Goal: Learn about a topic

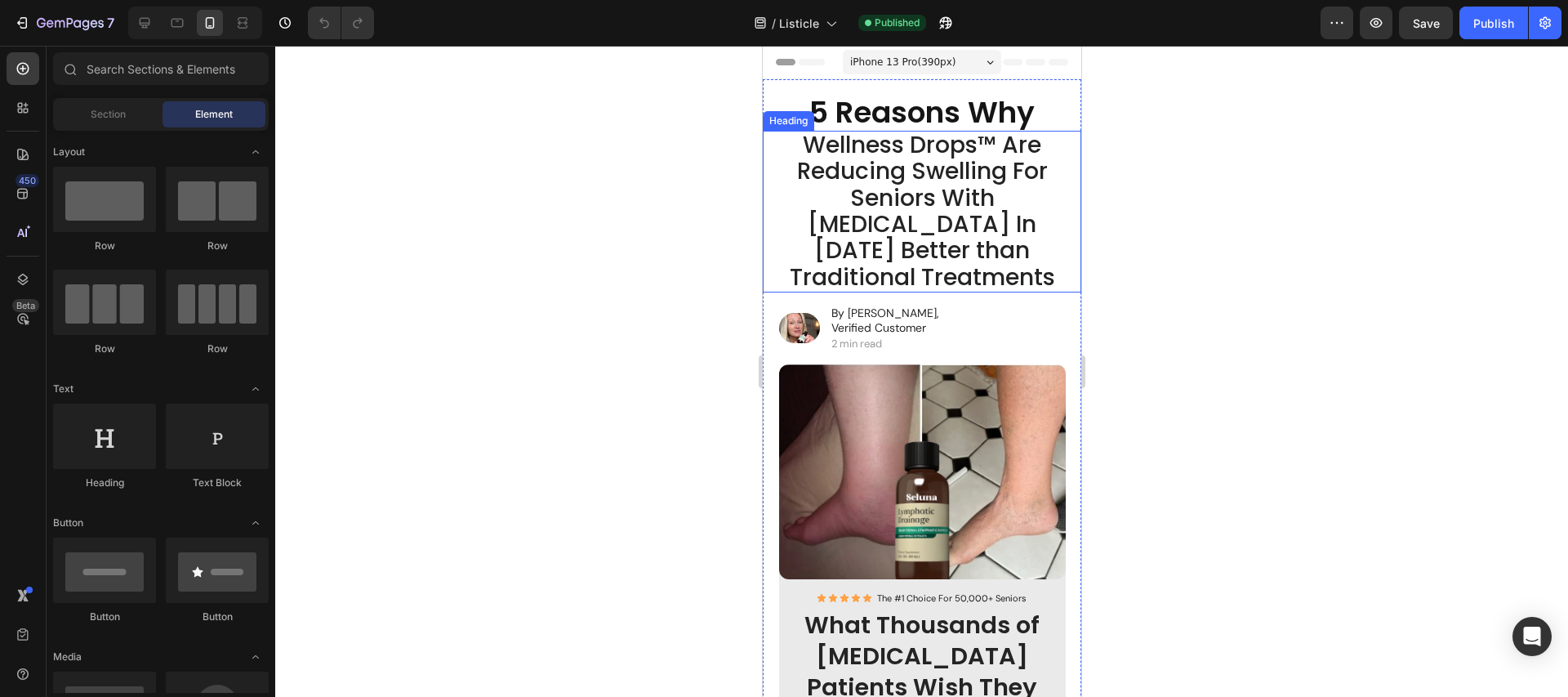
click at [906, 157] on span "Wellness Drops™ Are Reducing Swelling For Seniors With [MEDICAL_DATA] In [DATE]…" at bounding box center [922, 211] width 266 height 165
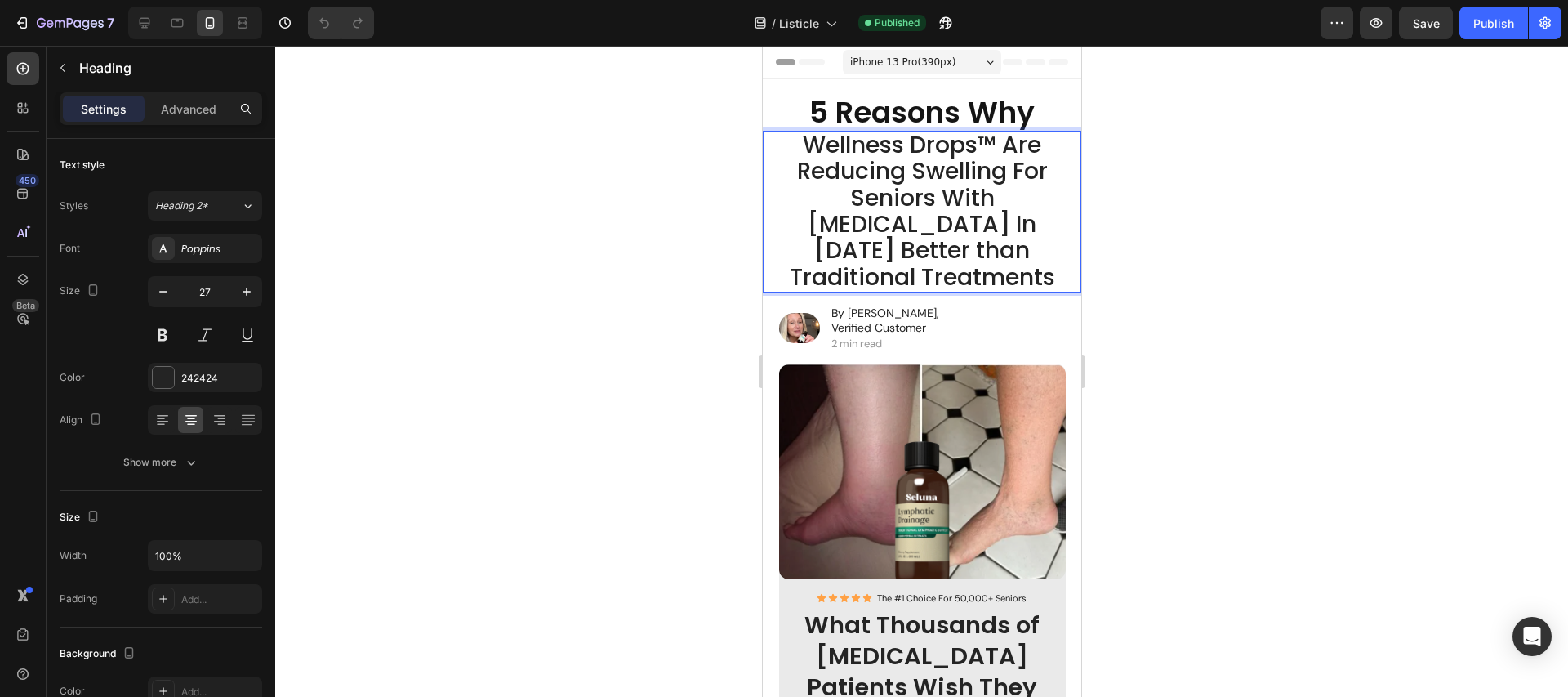
click at [948, 195] on span "Wellness Drops™ Are Reducing Swelling For Seniors With [MEDICAL_DATA] In [DATE]…" at bounding box center [922, 211] width 266 height 165
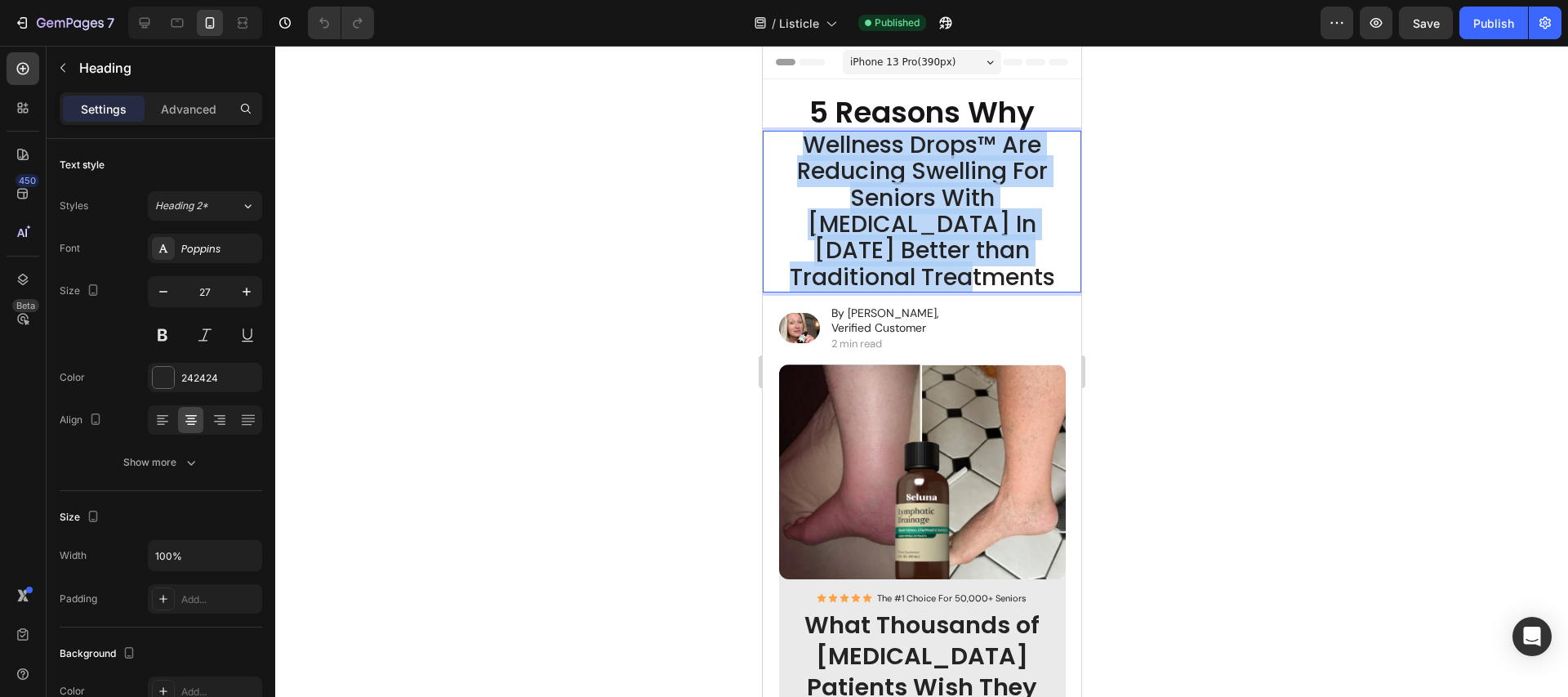
click at [948, 195] on span "Wellness Drops™ Are Reducing Swelling For Seniors With [MEDICAL_DATA] In [DATE]…" at bounding box center [922, 211] width 266 height 165
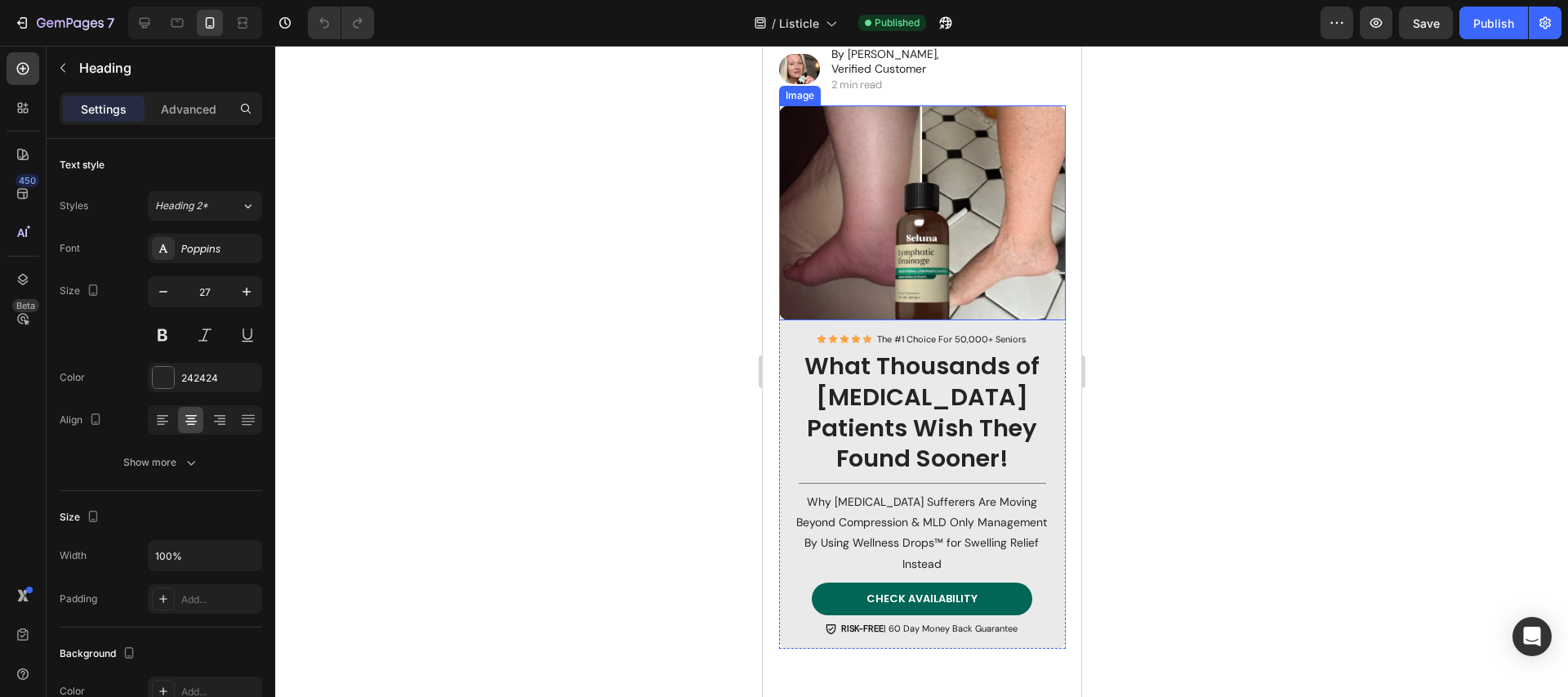
scroll to position [260, 0]
click at [908, 422] on strong "What Thousands of [MEDICAL_DATA] Patients Wish They Found Sooner!" at bounding box center [921, 411] width 235 height 125
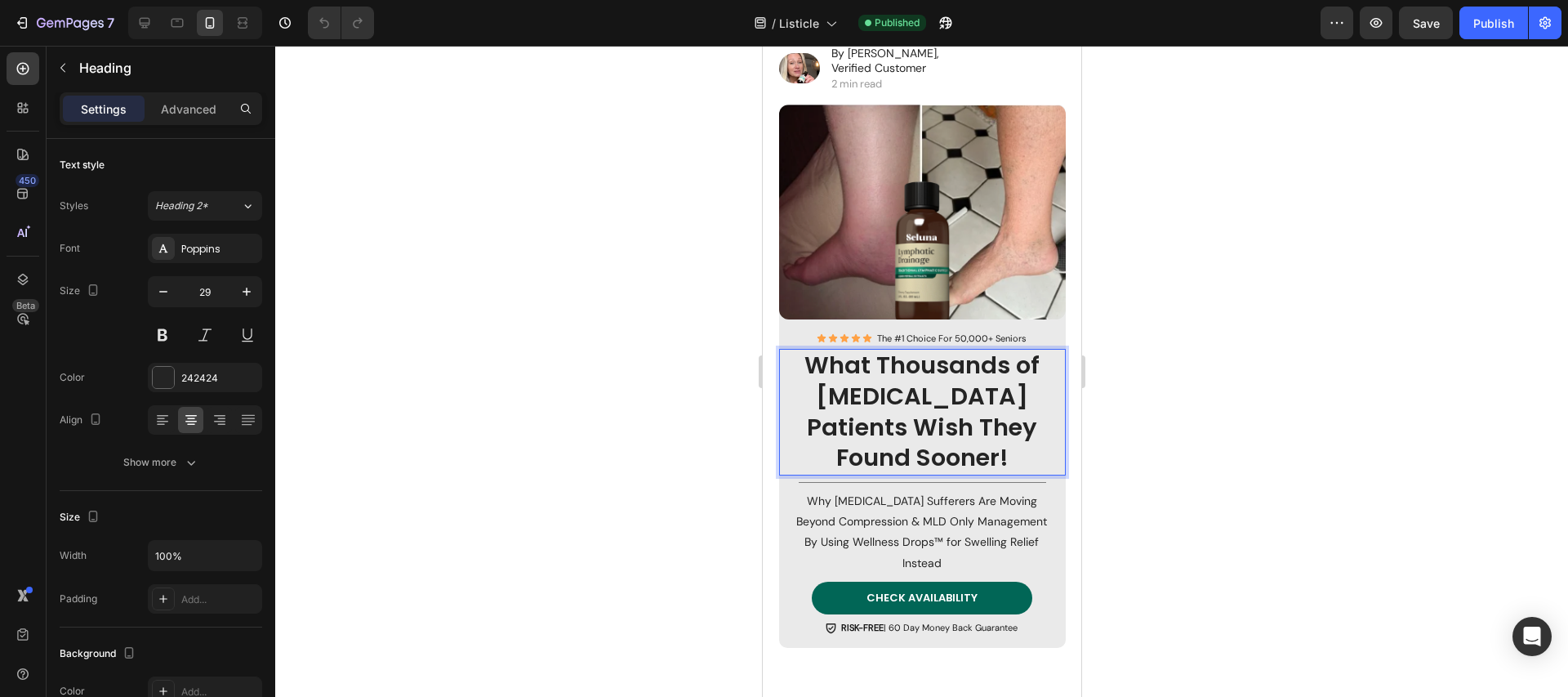
click at [908, 422] on strong "What Thousands of [MEDICAL_DATA] Patients Wish They Found Sooner!" at bounding box center [921, 411] width 235 height 125
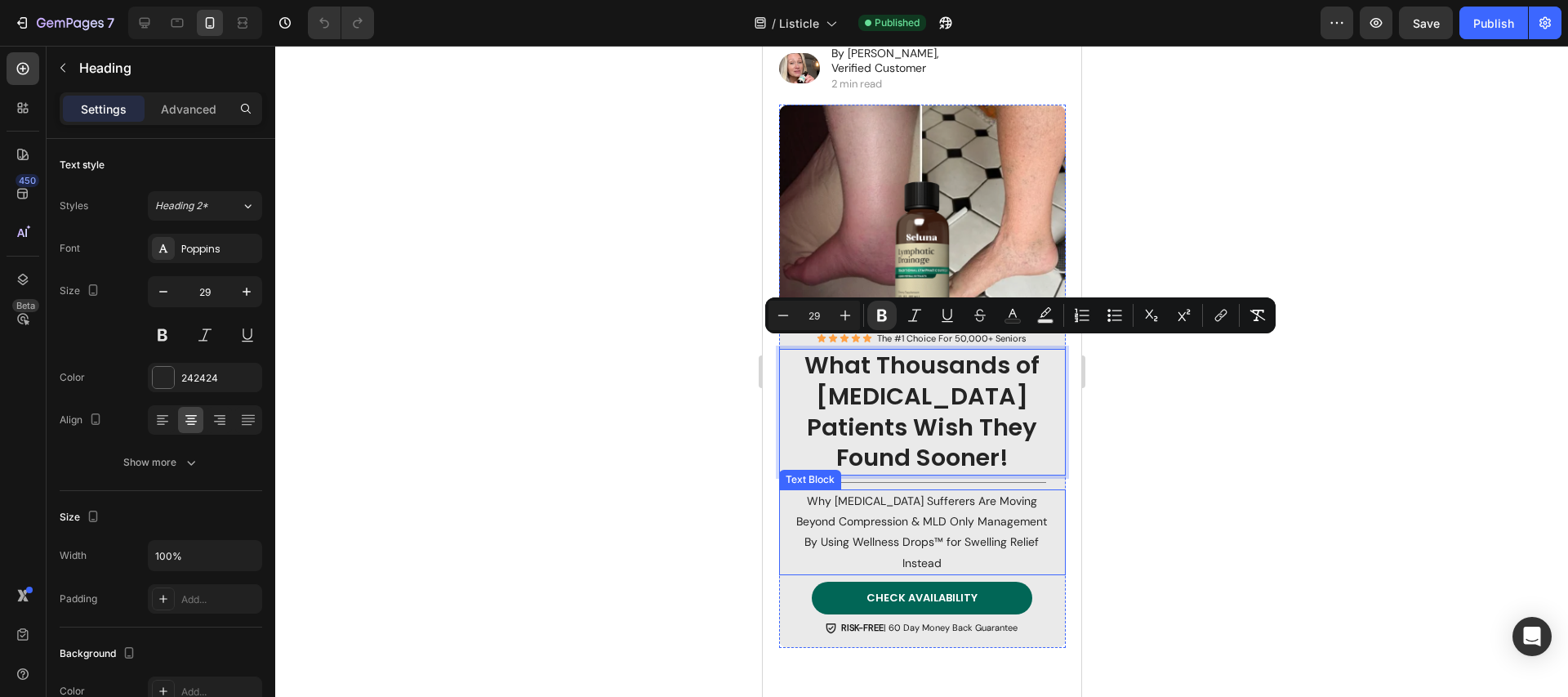
click at [961, 520] on p "Why [MEDICAL_DATA] Sufferers Are Moving Beyond Compression & MLD Only Managemen…" at bounding box center [921, 531] width 255 height 82
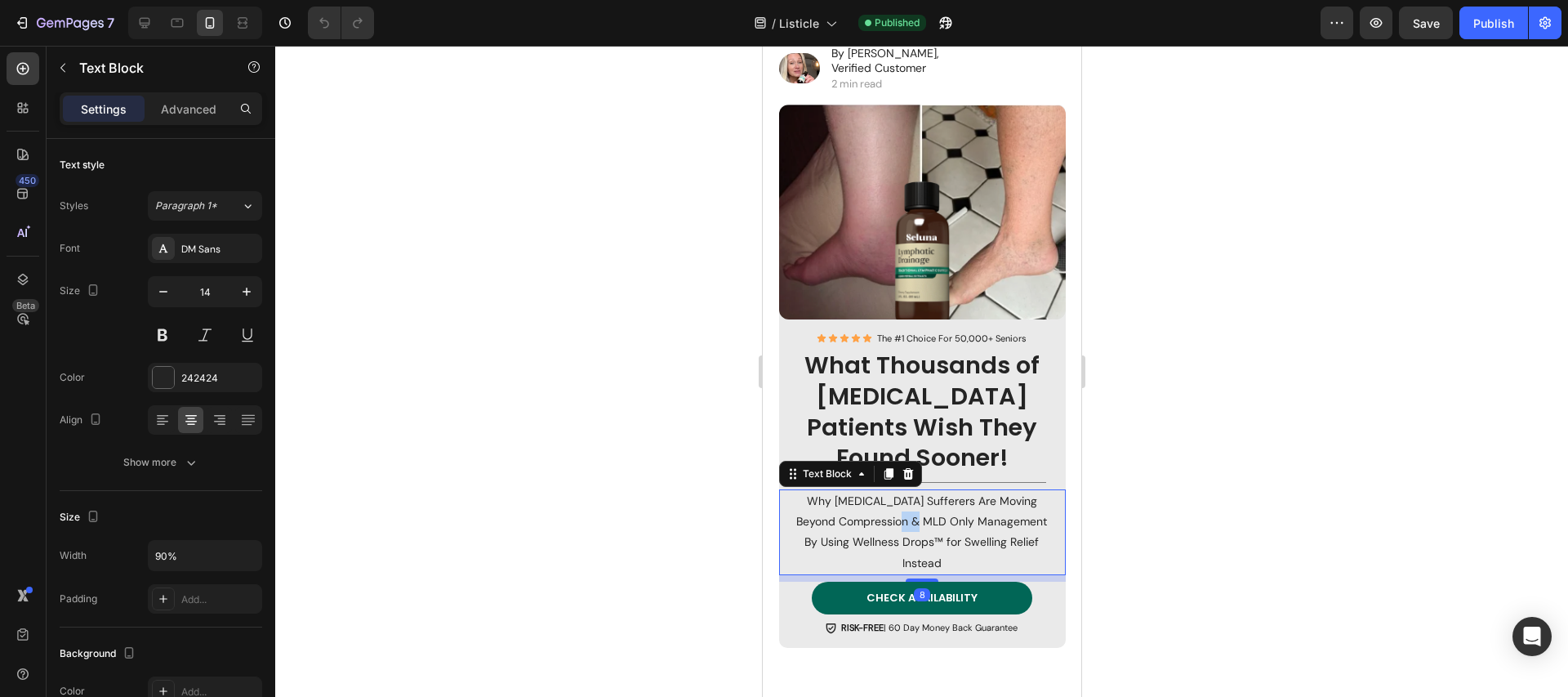
click at [961, 520] on p "Why [MEDICAL_DATA] Sufferers Are Moving Beyond Compression & MLD Only Managemen…" at bounding box center [921, 531] width 255 height 82
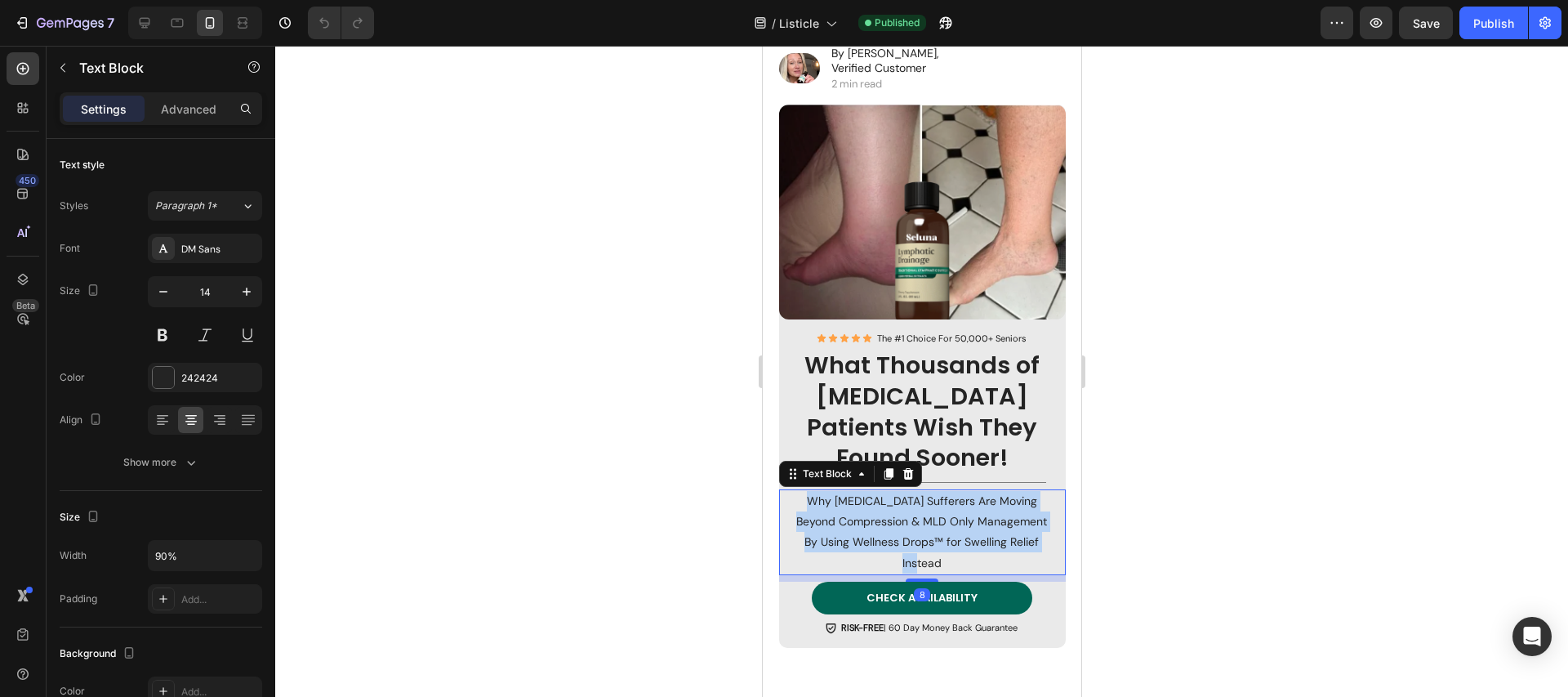
click at [961, 520] on p "Why [MEDICAL_DATA] Sufferers Are Moving Beyond Compression & MLD Only Managemen…" at bounding box center [921, 531] width 255 height 82
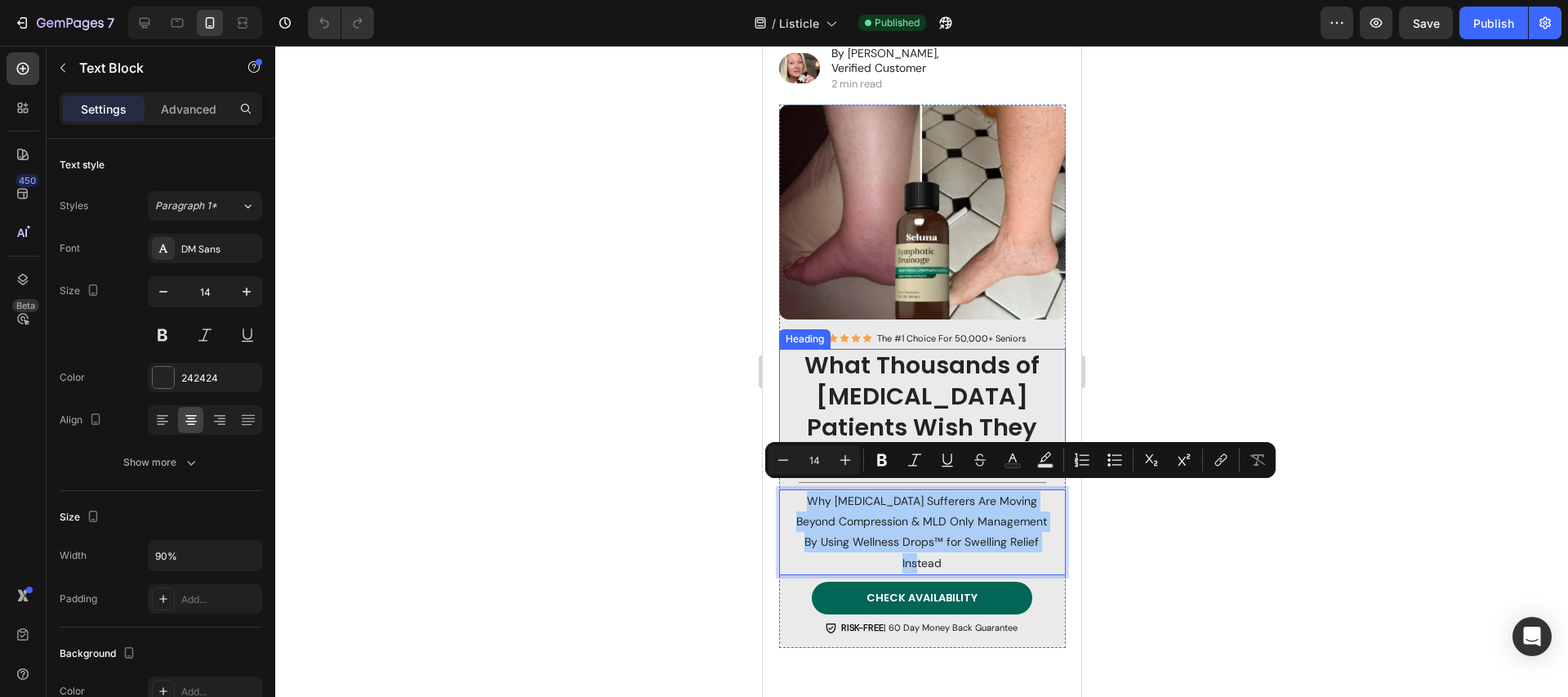
click at [1039, 370] on strong "What Thousands of [MEDICAL_DATA] Patients Wish They Found Sooner!" at bounding box center [921, 411] width 235 height 125
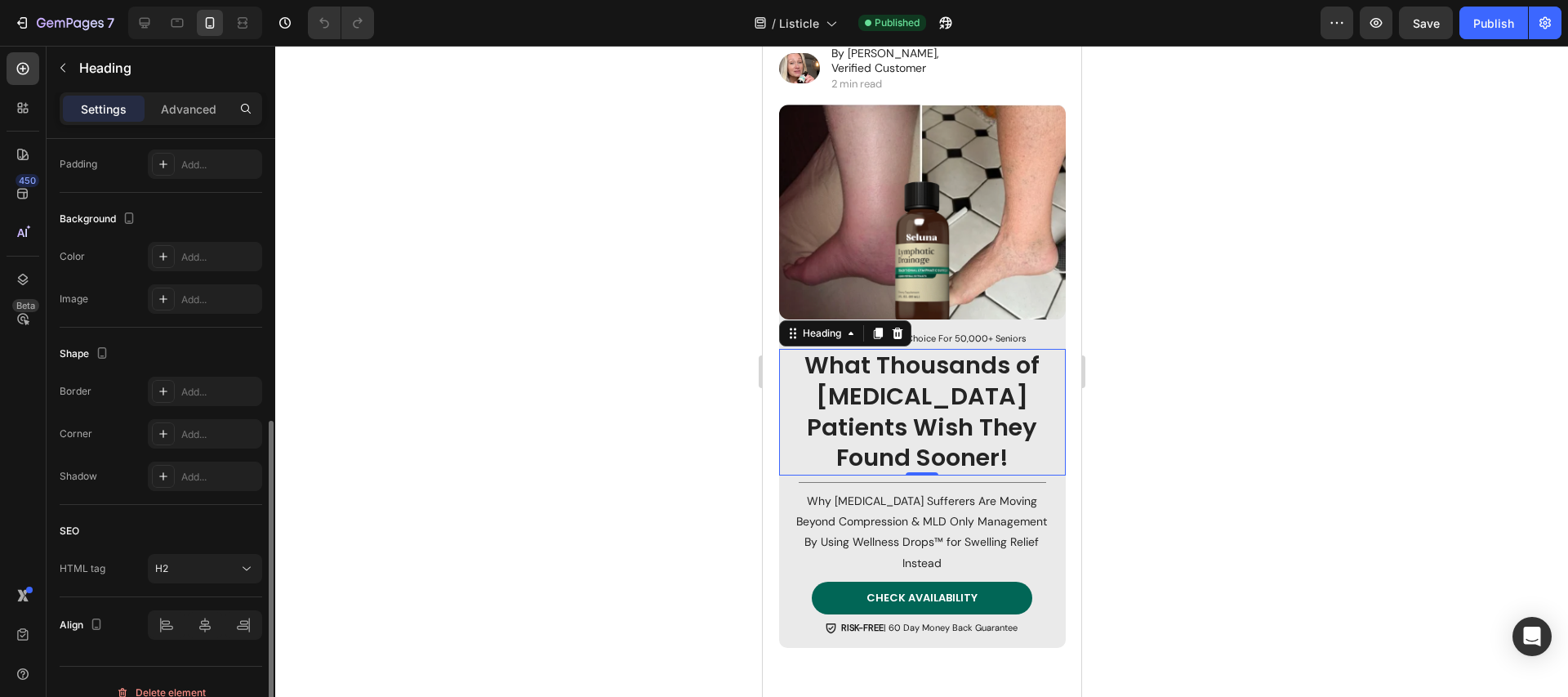
scroll to position [369, 0]
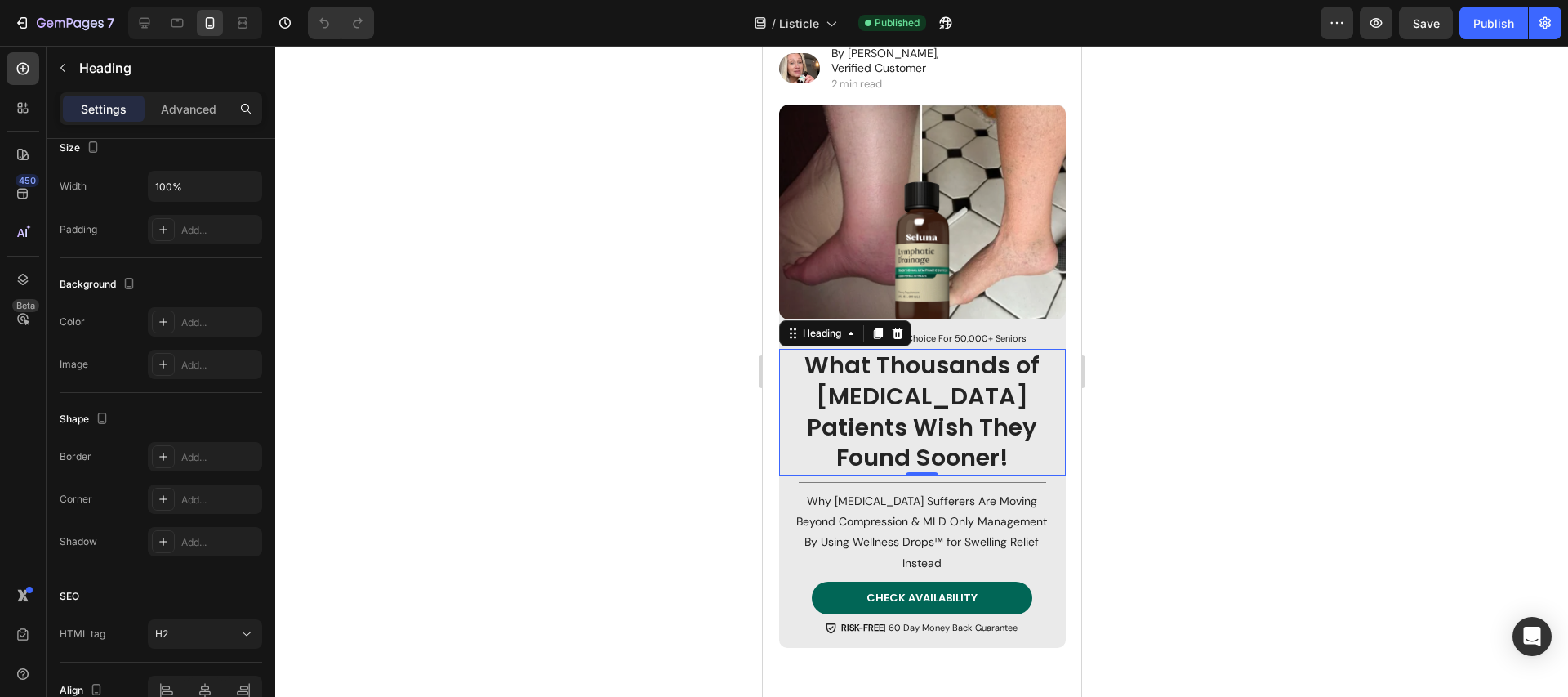
click at [204, 53] on img at bounding box center [102, 46] width 204 height 13
click at [882, 529] on p "Why [MEDICAL_DATA] Sufferers Are Moving Beyond Compression & MLD Only Managemen…" at bounding box center [921, 531] width 255 height 82
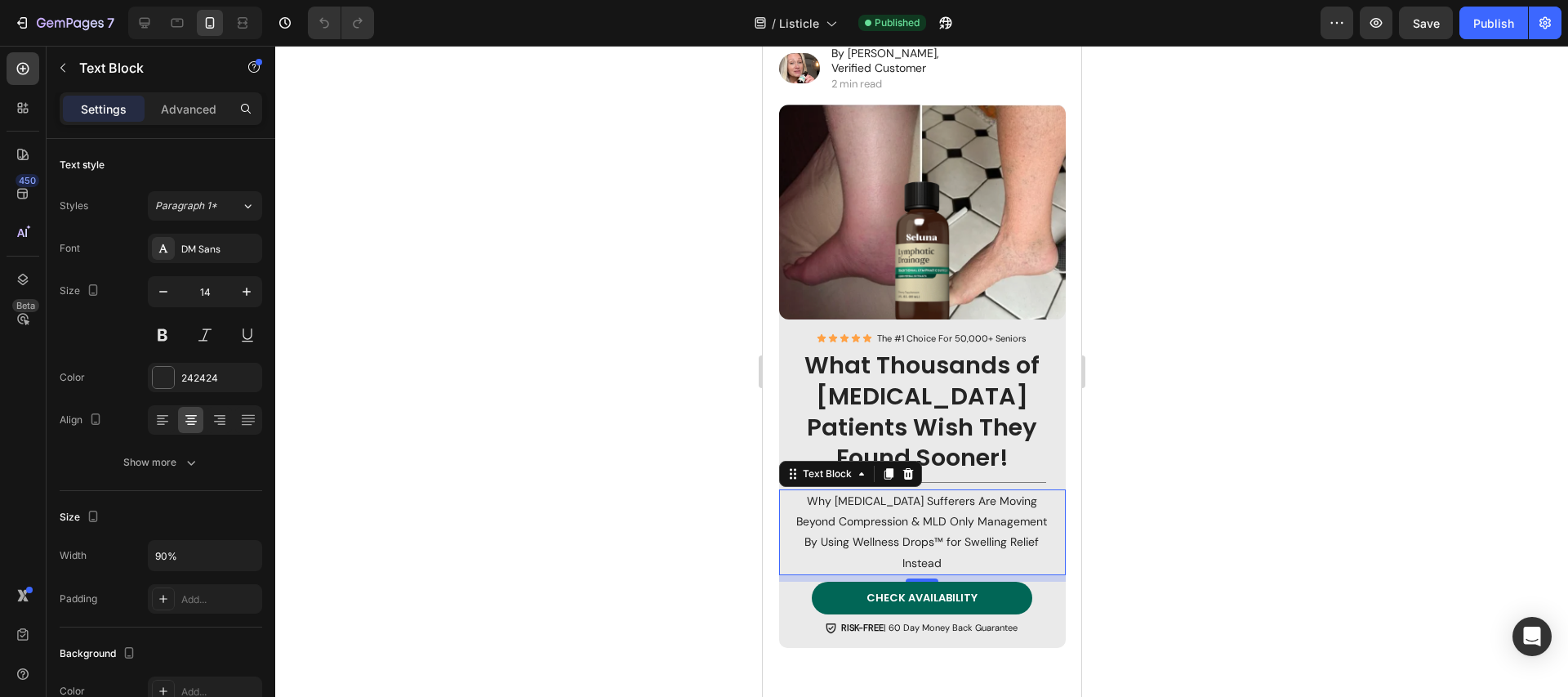
click at [1198, 341] on div at bounding box center [922, 371] width 1292 height 651
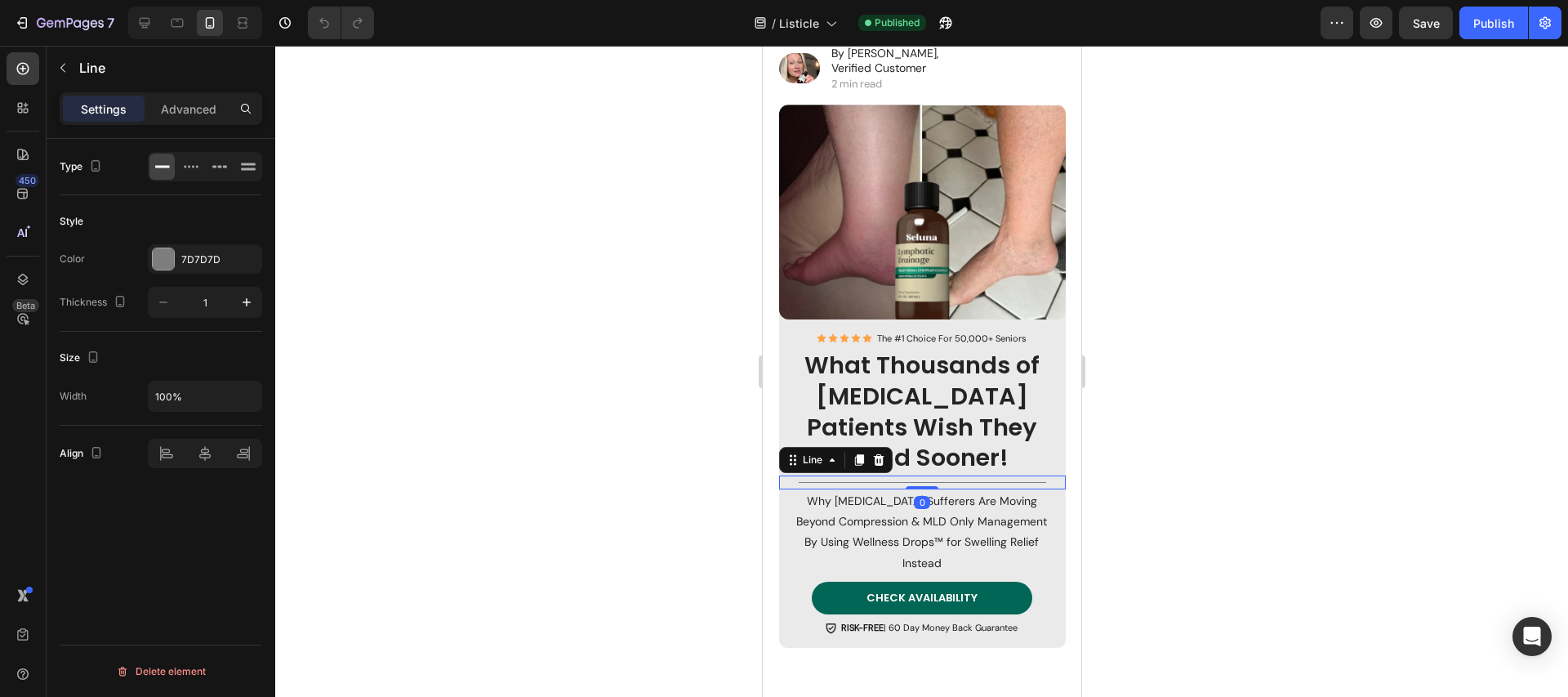
click at [910, 475] on div "Title Line 0" at bounding box center [921, 482] width 286 height 14
click at [1135, 248] on div at bounding box center [922, 371] width 1292 height 651
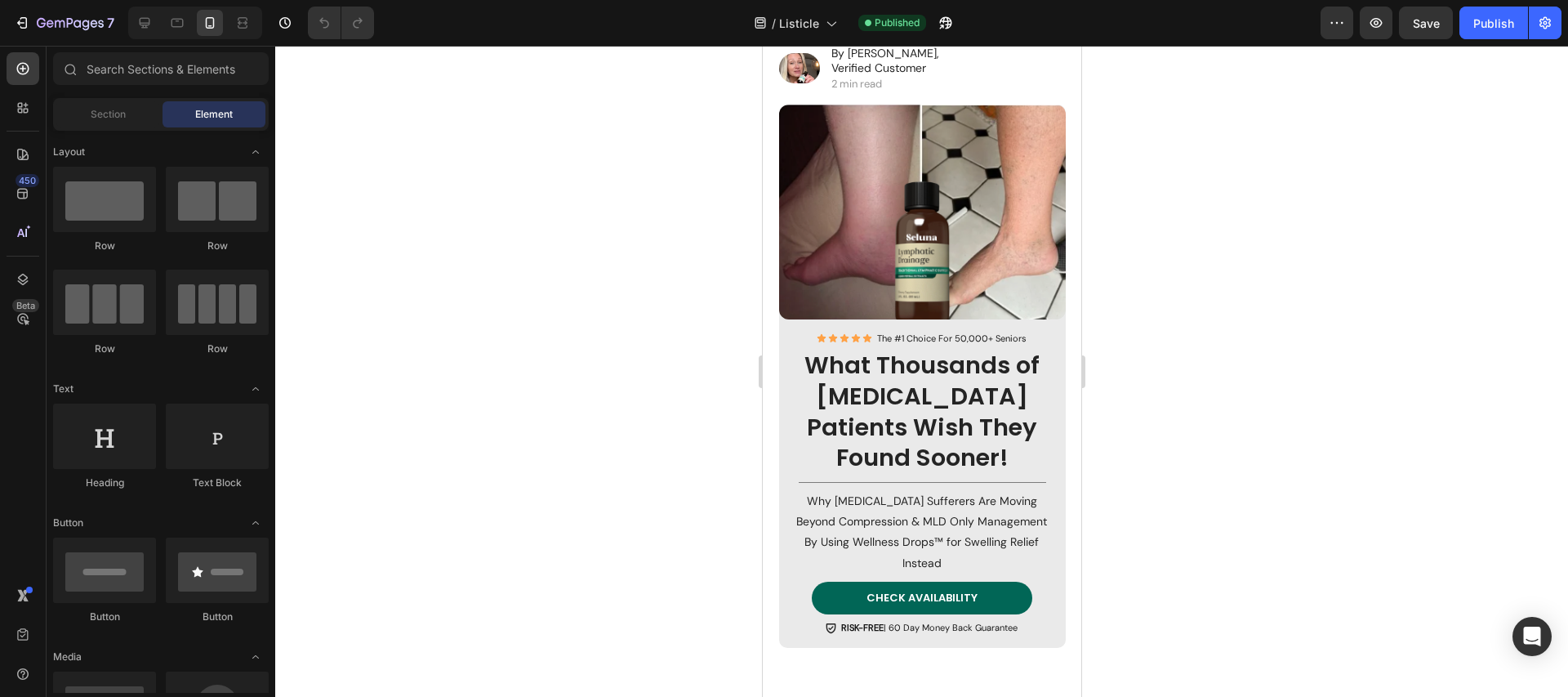
click at [9, 20] on button "X" at bounding box center [4, 10] width 9 height 20
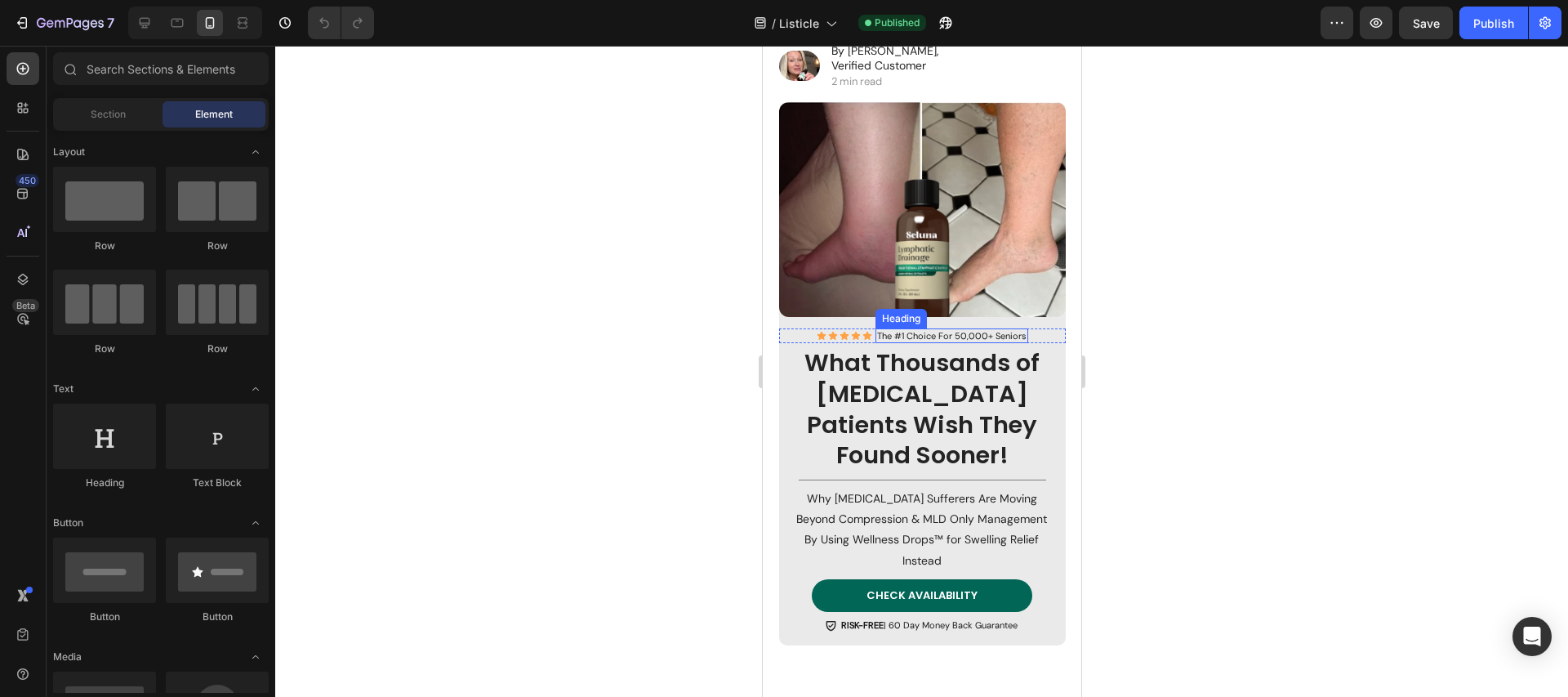
scroll to position [263, 0]
click at [980, 331] on h2 "The #1 Choice For 50,000+ Seniors" at bounding box center [951, 334] width 153 height 15
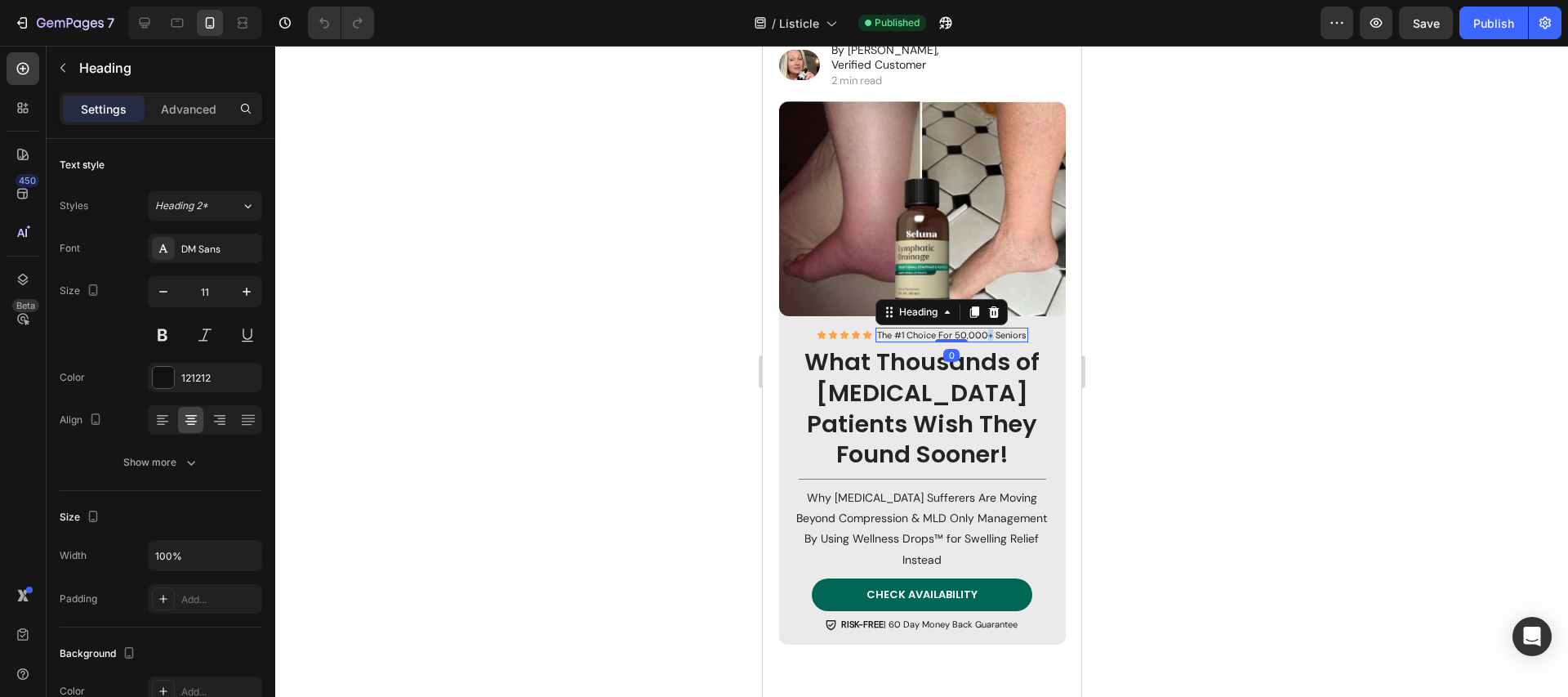
click at [980, 331] on h2 "The #1 Choice For 50,000+ Seniors" at bounding box center [951, 334] width 153 height 15
click at [1000, 329] on p "The #1 Choice For 50,000+ Seniors" at bounding box center [951, 335] width 150 height 12
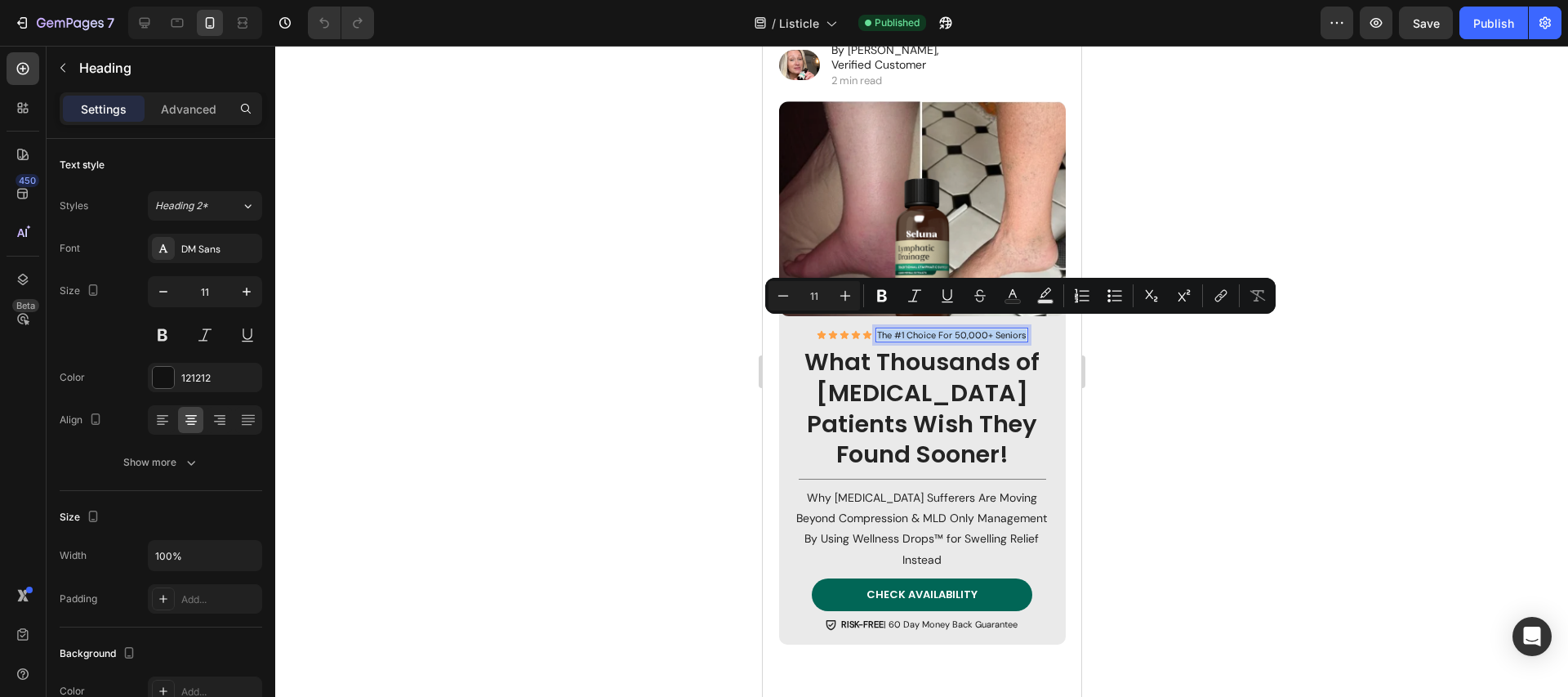
drag, startPoint x: 1016, startPoint y: 327, endPoint x: 872, endPoint y: 327, distance: 144.0
click at [876, 329] on p "The #1 Choice For 50,000+ Seniors" at bounding box center [951, 335] width 150 height 12
copy p "The #1 Choice For 50,000+ Seniors"
click at [571, 387] on div at bounding box center [922, 371] width 1292 height 651
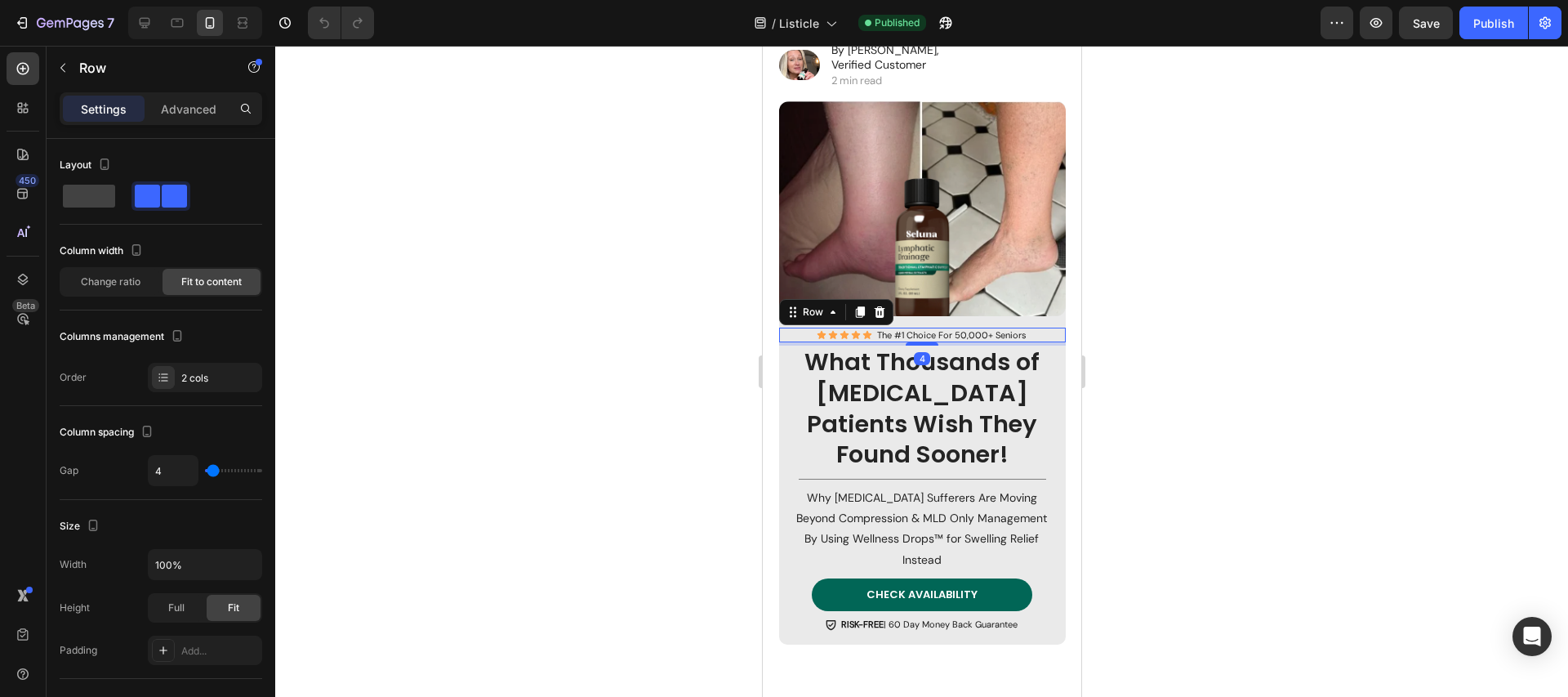
click at [1040, 327] on div "Icon Icon Icon Icon Icon Icon List The #1 Choice For 50,000+ Seniors Heading Ro…" at bounding box center [921, 334] width 286 height 15
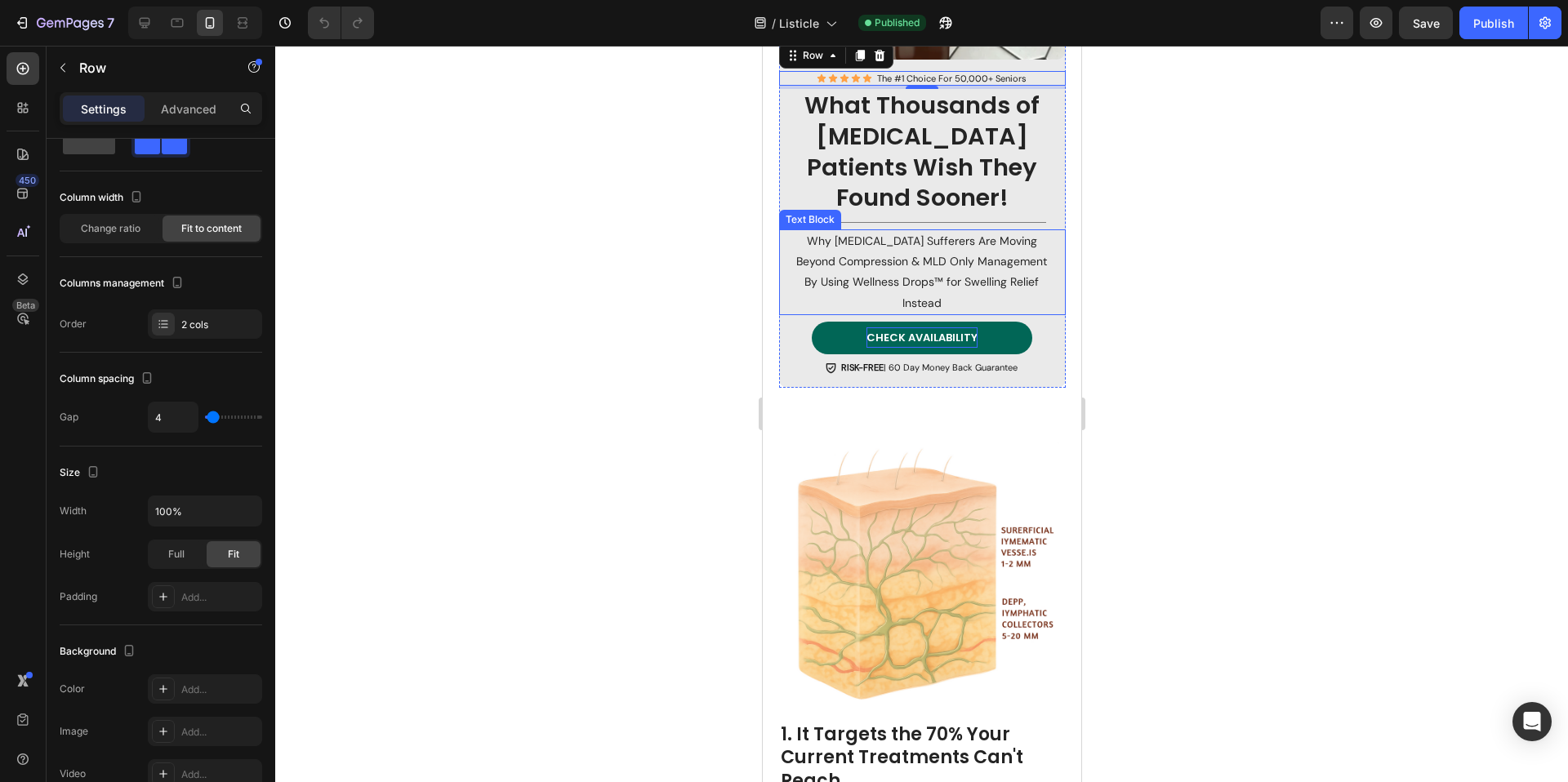
scroll to position [509, 0]
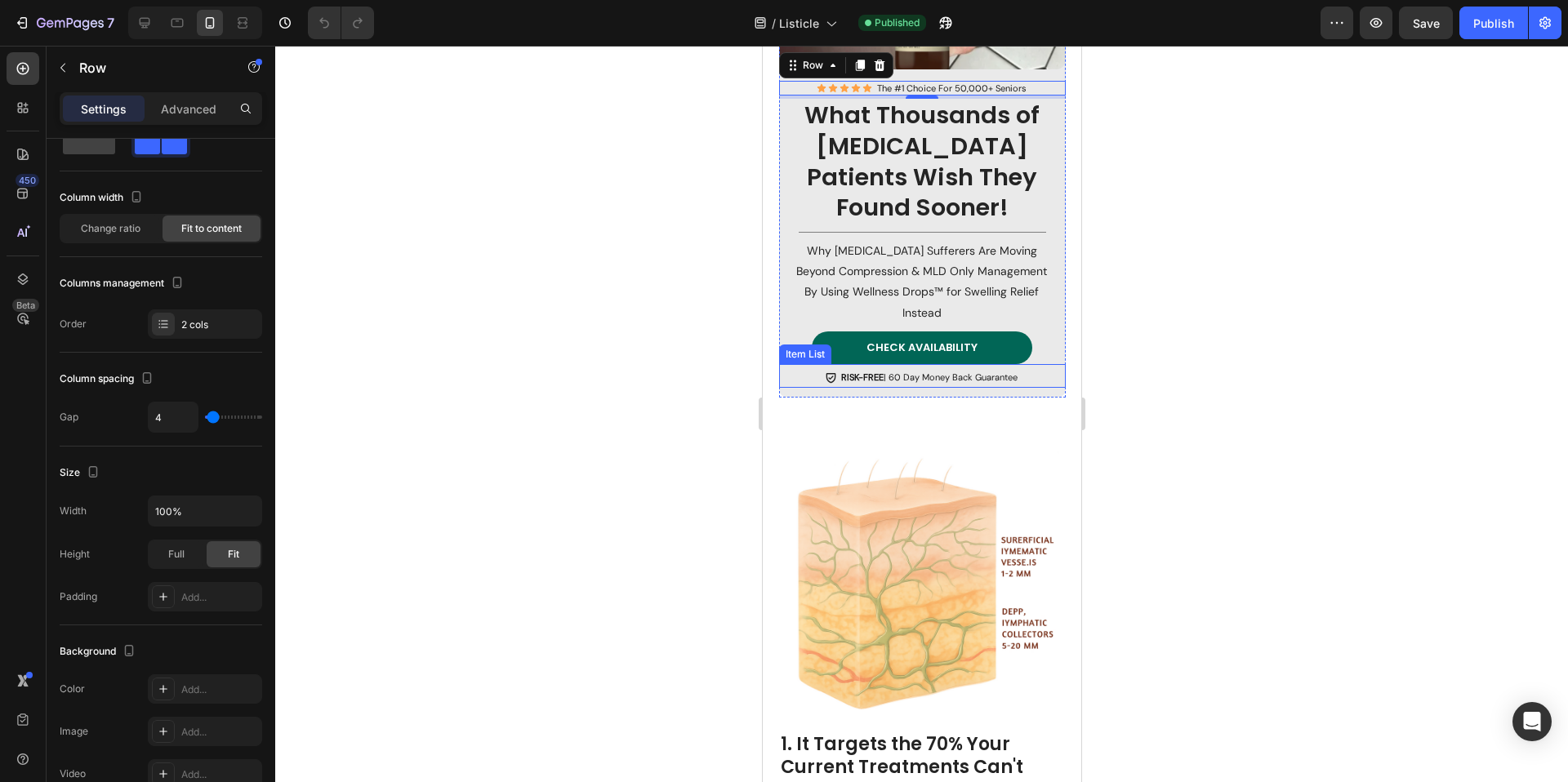
click at [952, 372] on span "RISK-FREE | 60 Day Money Back Guarantee" at bounding box center [929, 378] width 176 height 12
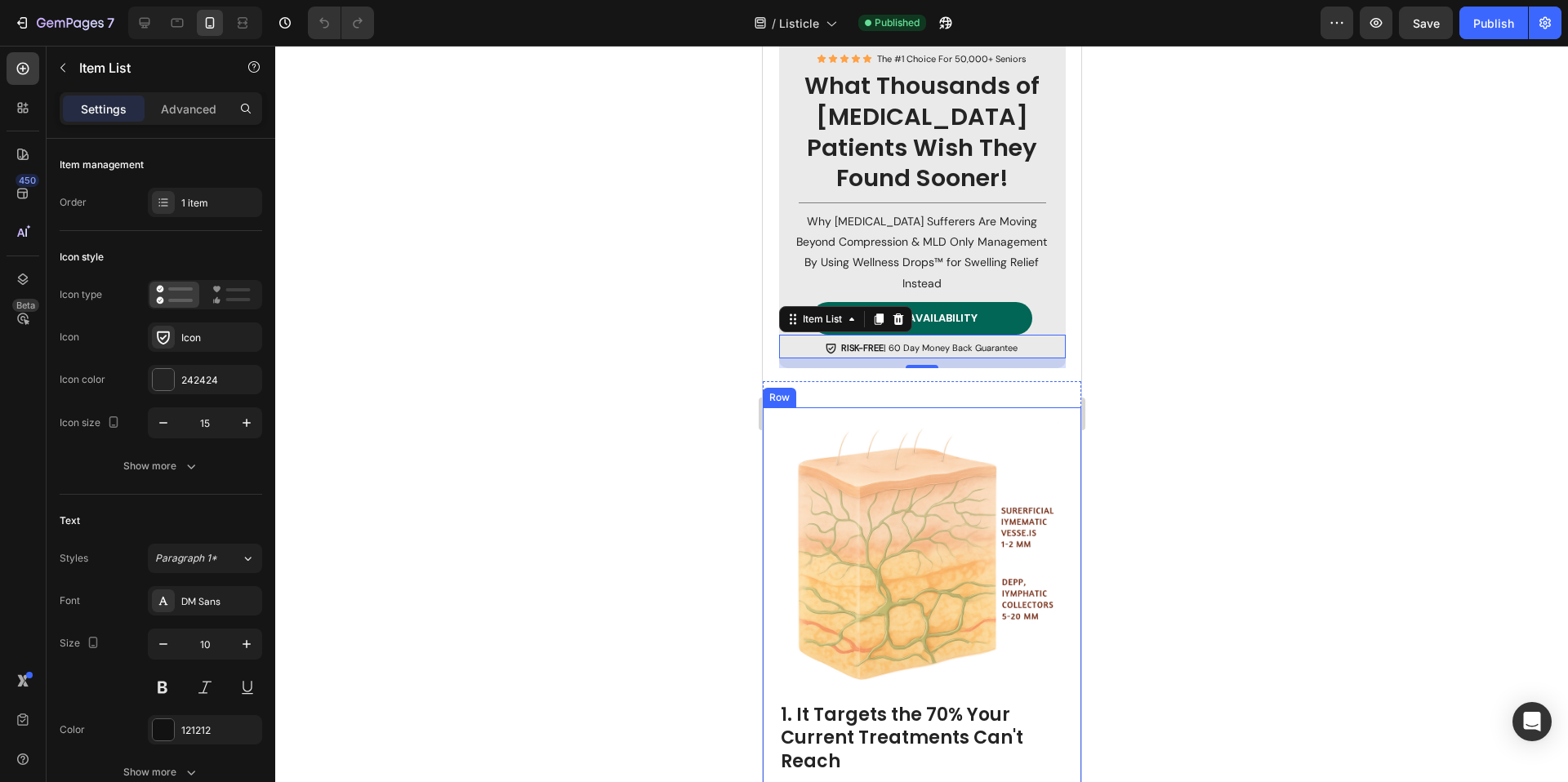
scroll to position [780, 0]
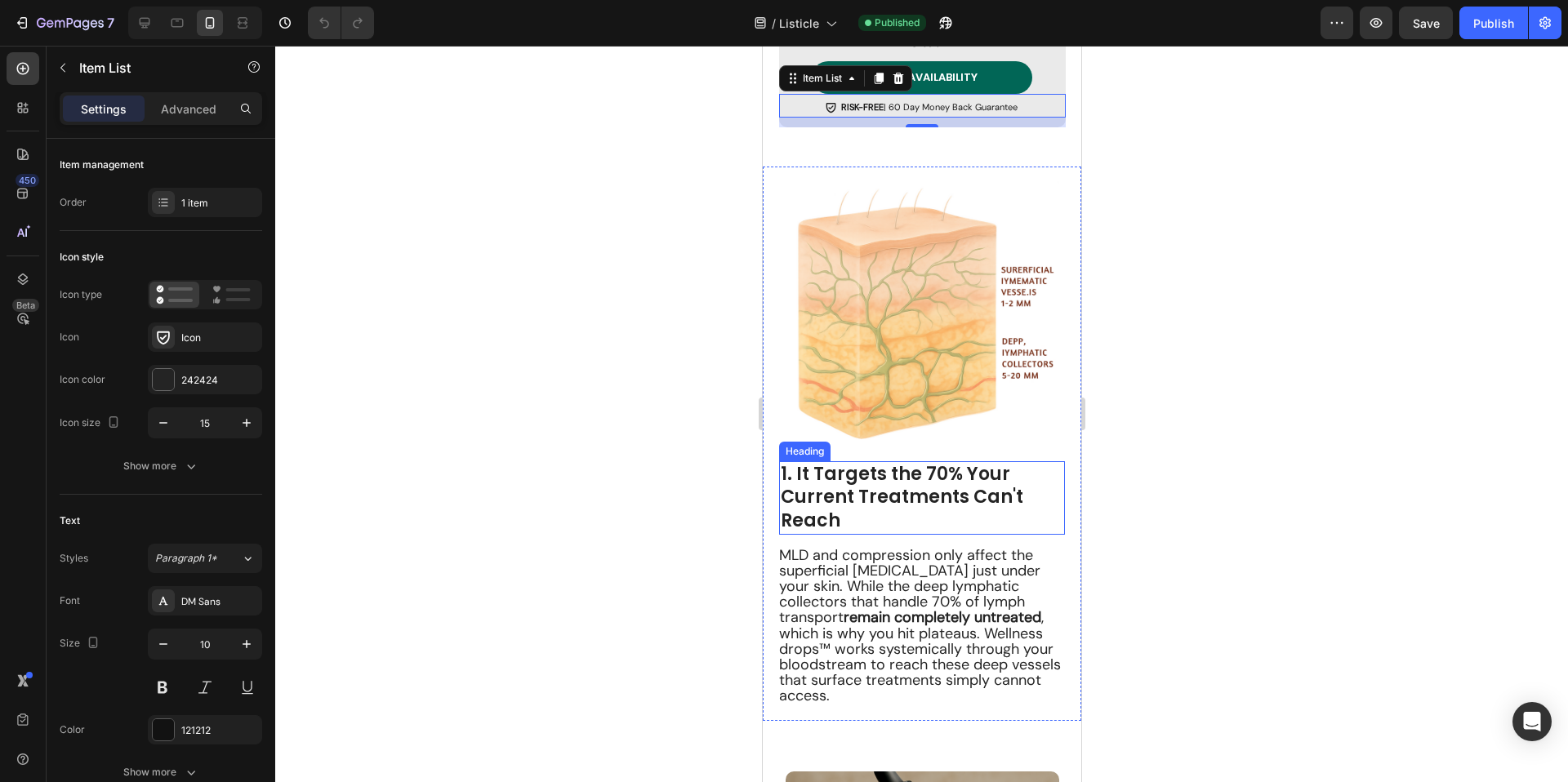
click at [886, 470] on strong "1. It Targets the 70% Your Current Treatments Can't Reach" at bounding box center [901, 497] width 243 height 71
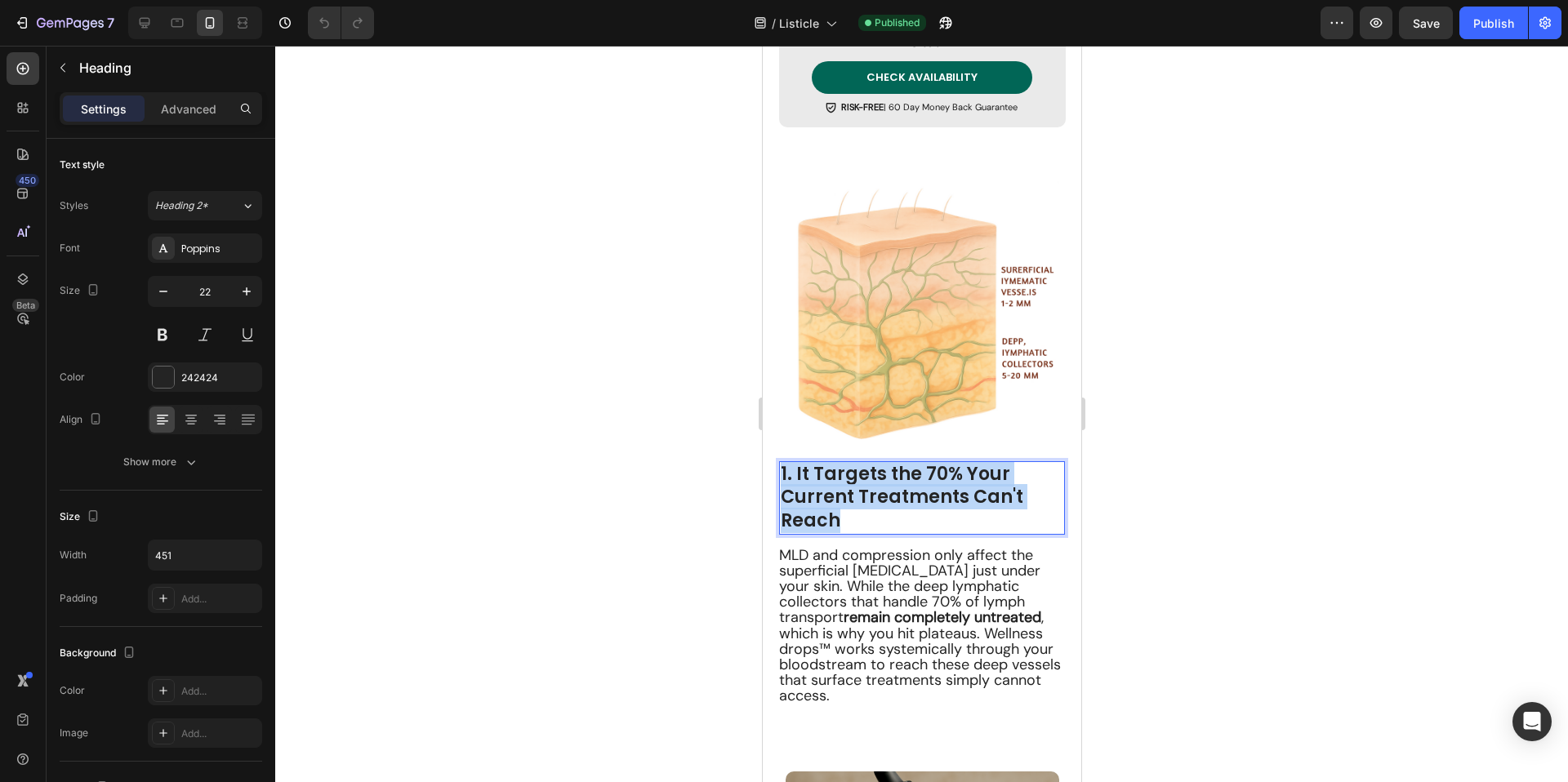
click at [886, 470] on strong "1. It Targets the 70% Your Current Treatments Can't Reach" at bounding box center [901, 497] width 243 height 71
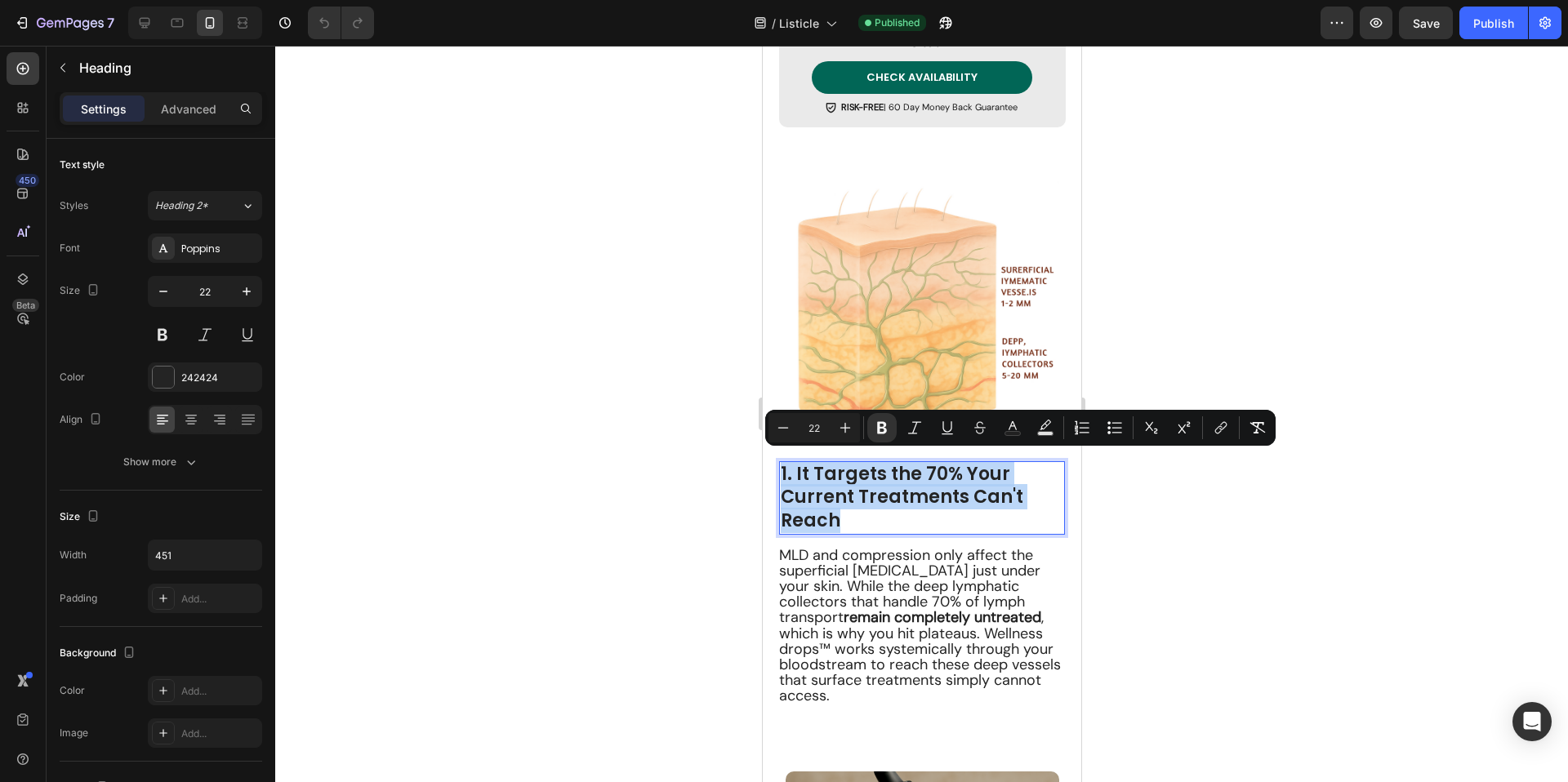
copy strong "1. It Targets the 70% Your Current Treatments Can't Reach"
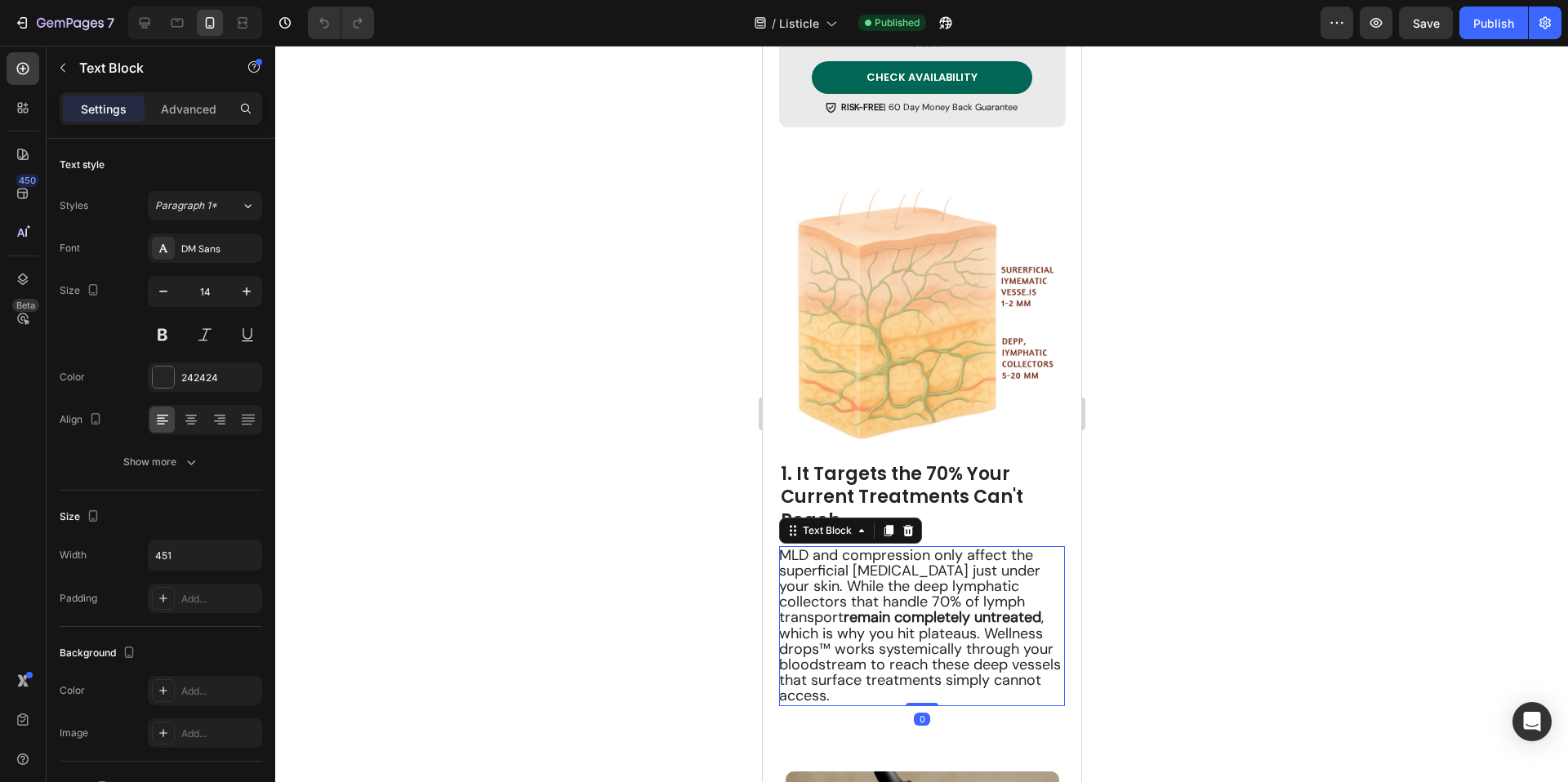
click at [840, 581] on span "MLD and compression only affect the superficial [MEDICAL_DATA] just under your …" at bounding box center [919, 625] width 281 height 161
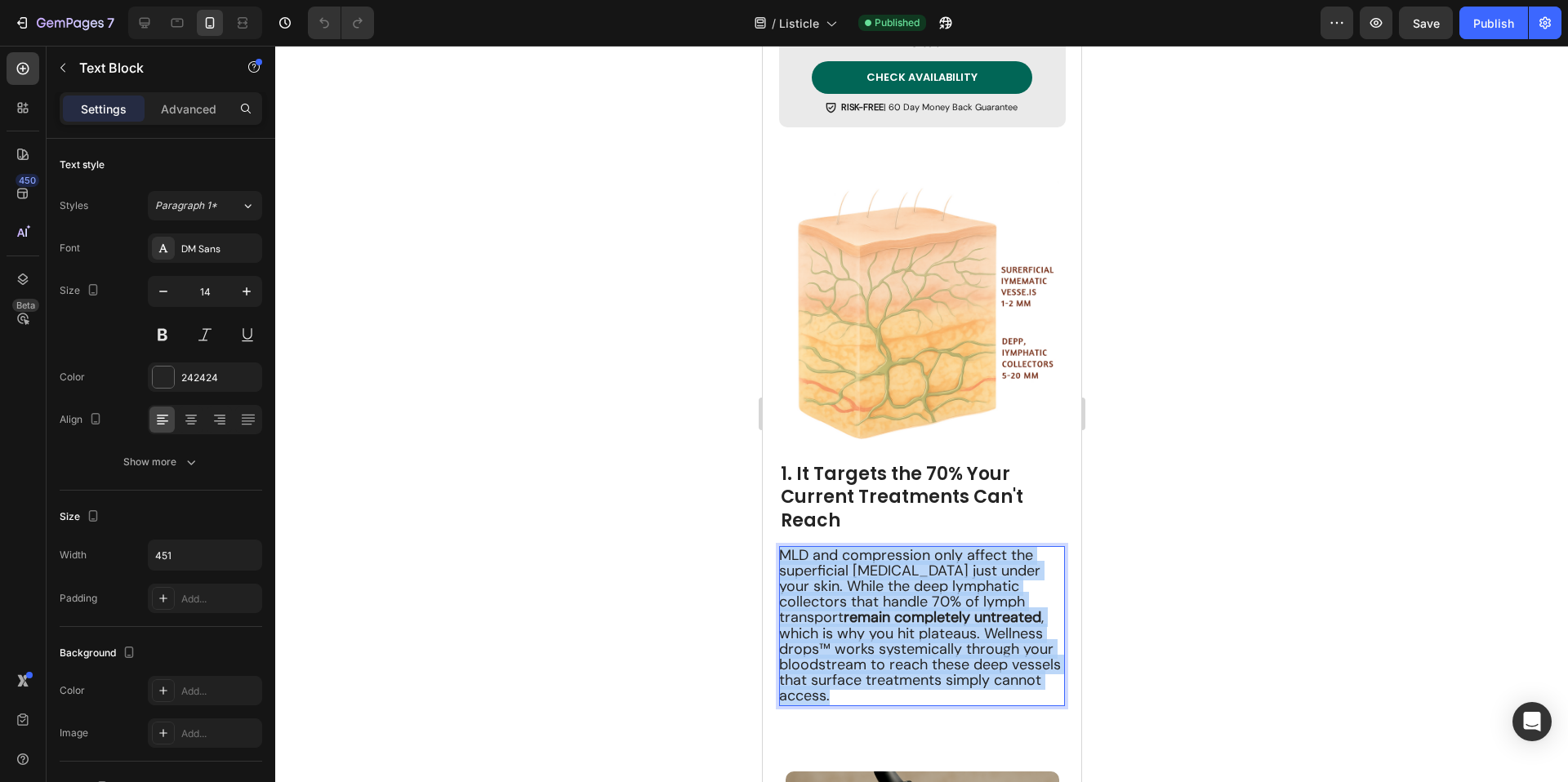
click at [840, 581] on span "MLD and compression only affect the superficial [MEDICAL_DATA] just under your …" at bounding box center [919, 625] width 281 height 161
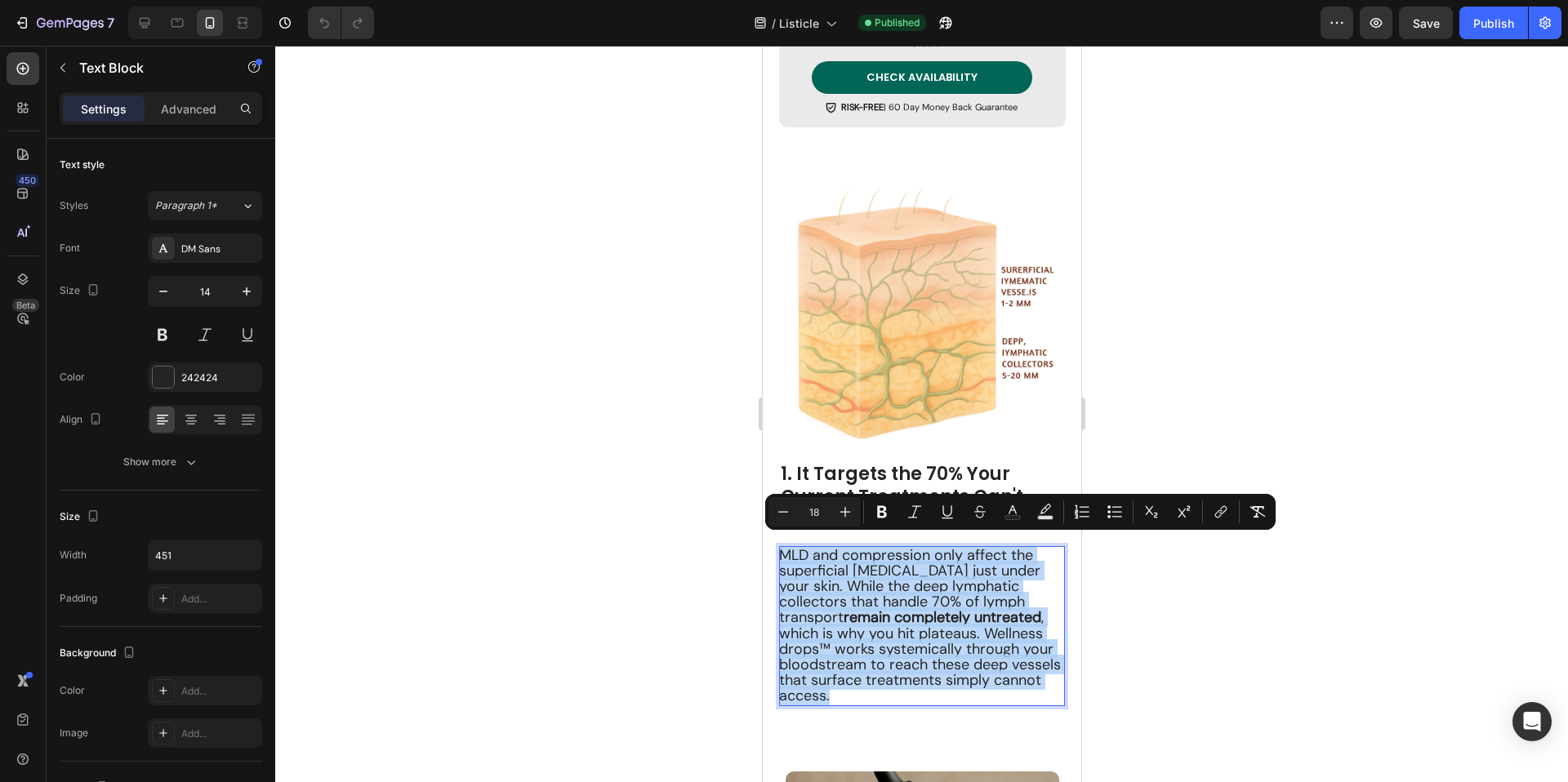
copy span "MLD and compression only affect the superficial [MEDICAL_DATA] just under your …"
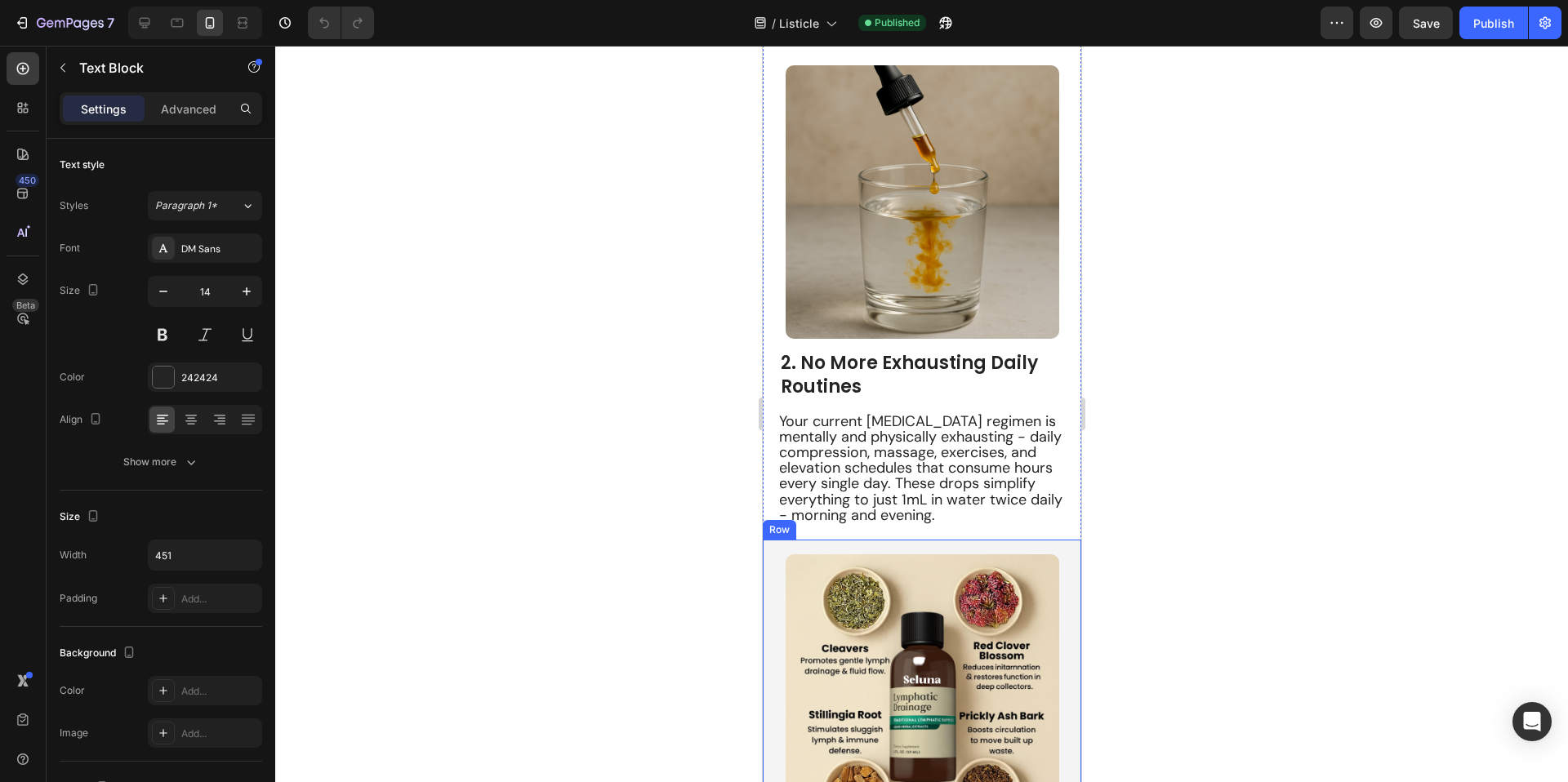
scroll to position [1559, 0]
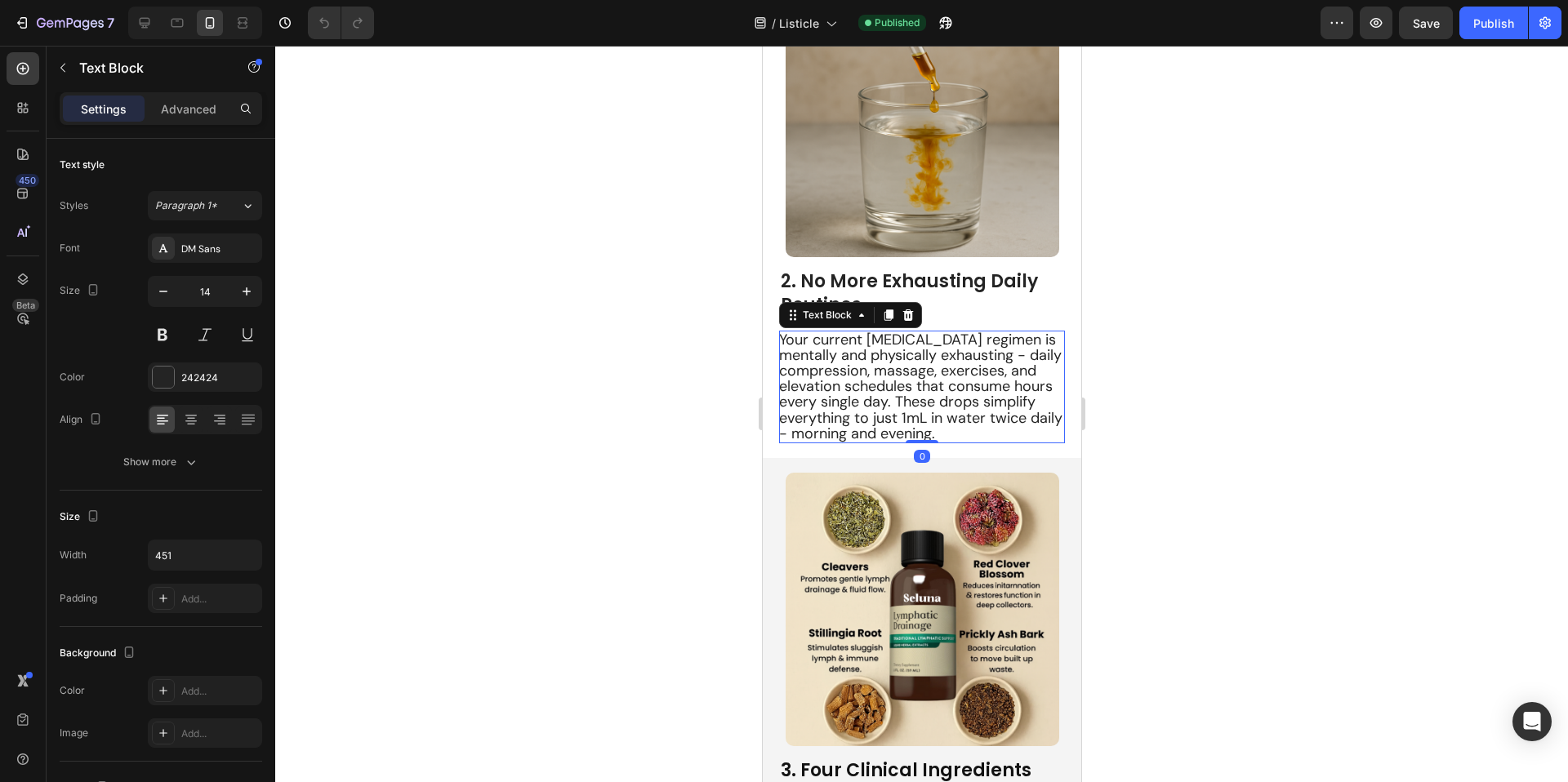
click at [873, 389] on span "Your current [MEDICAL_DATA] regimen is mentally and physically exhausting - dai…" at bounding box center [920, 387] width 283 height 114
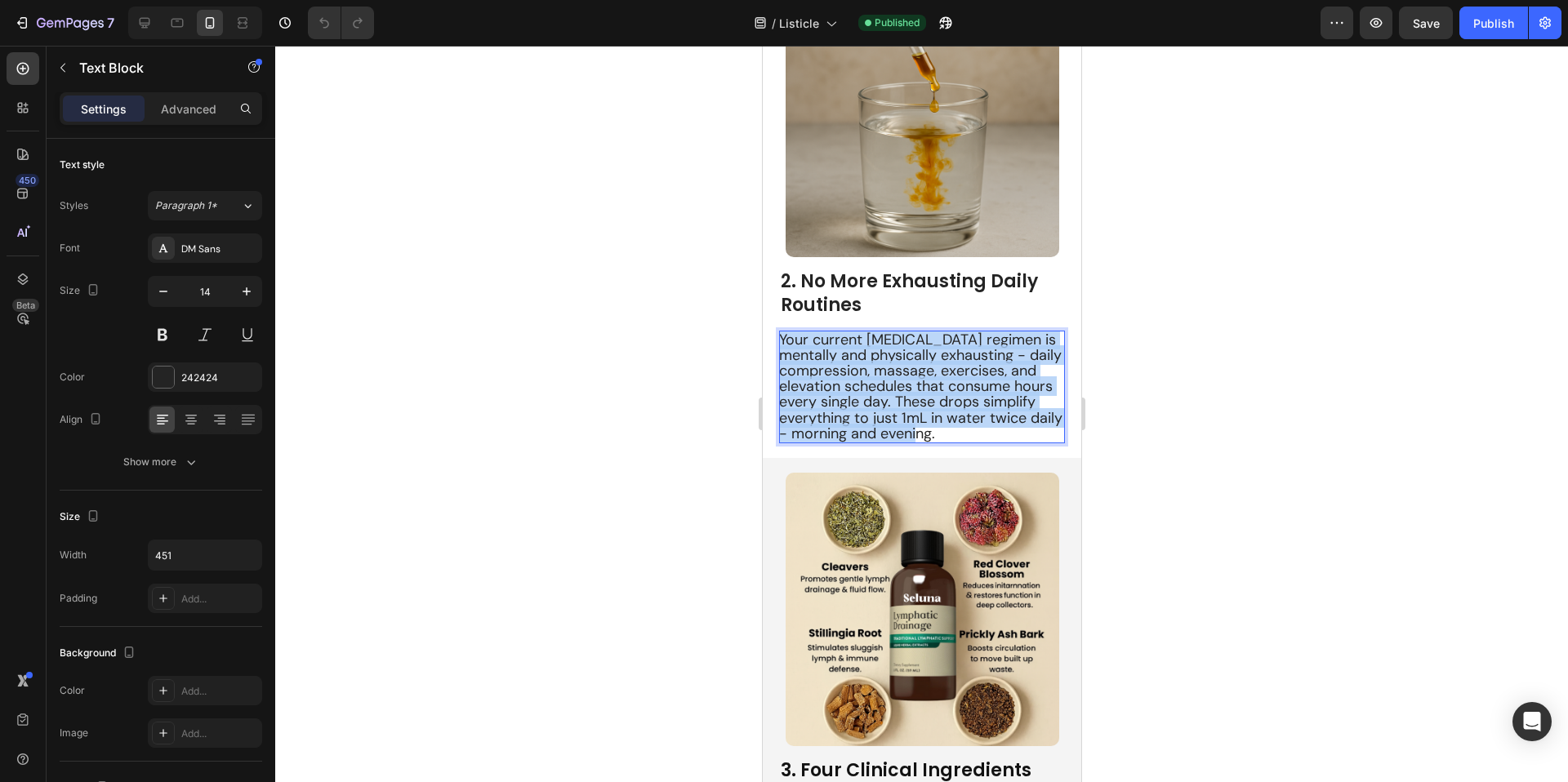
click at [873, 389] on span "Your current [MEDICAL_DATA] regimen is mentally and physically exhausting - dai…" at bounding box center [920, 387] width 283 height 114
copy span "Your current [MEDICAL_DATA] regimen is mentally and physically exhausting - dai…"
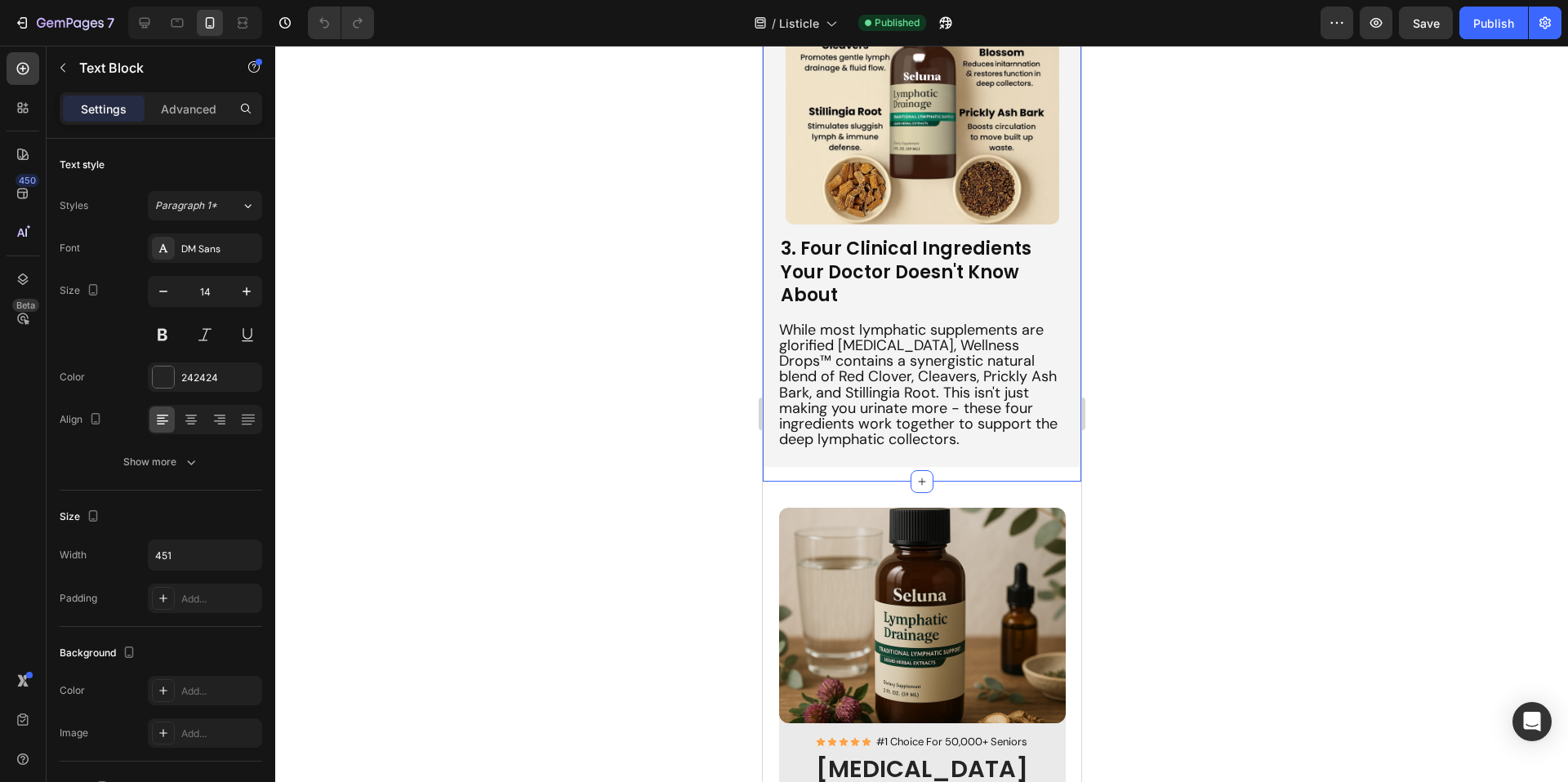
scroll to position [2120, 0]
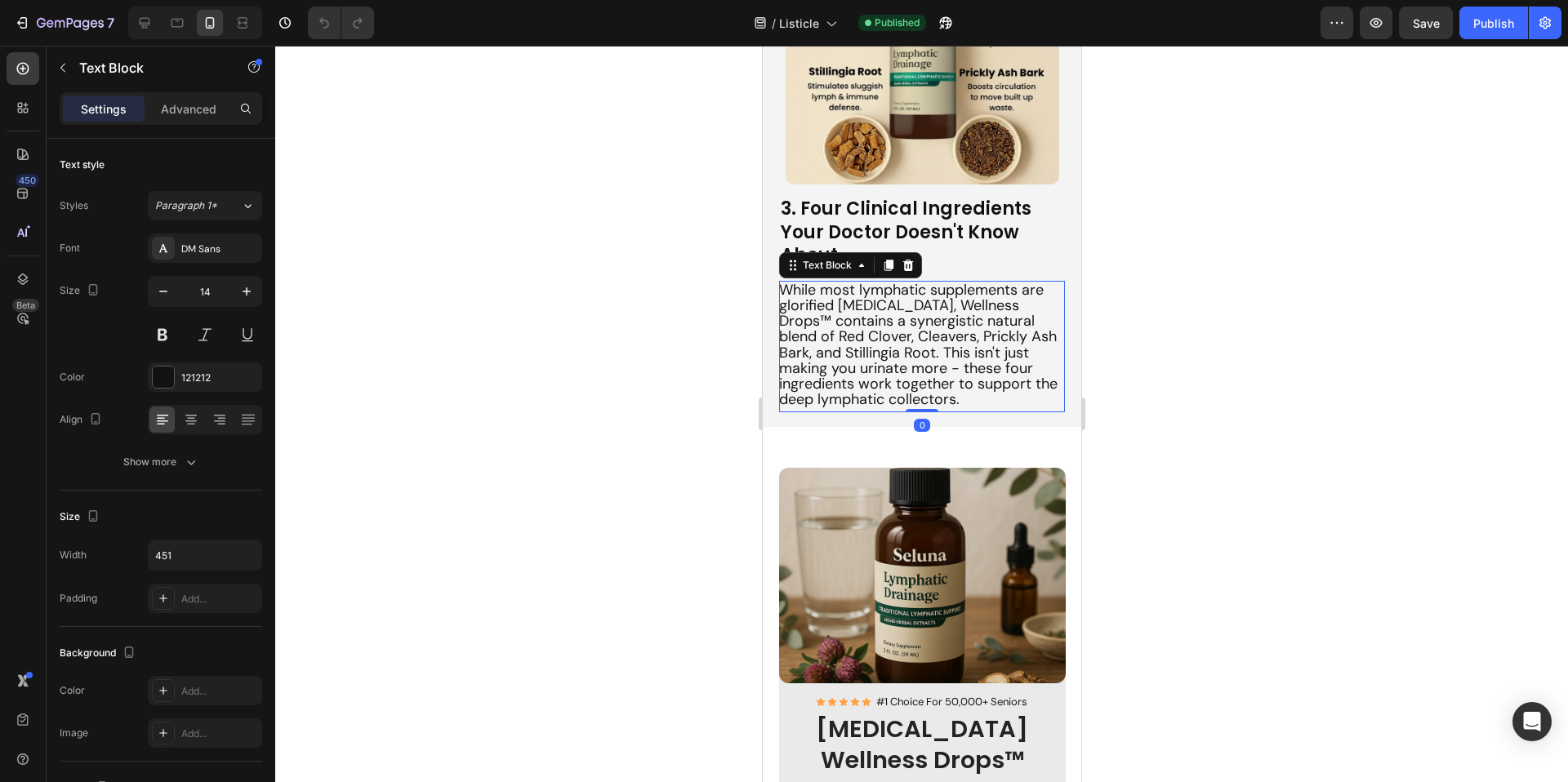
click at [887, 317] on span "While most lymphatic supplements are glorified [MEDICAL_DATA], Wellness Drops™ …" at bounding box center [917, 345] width 279 height 129
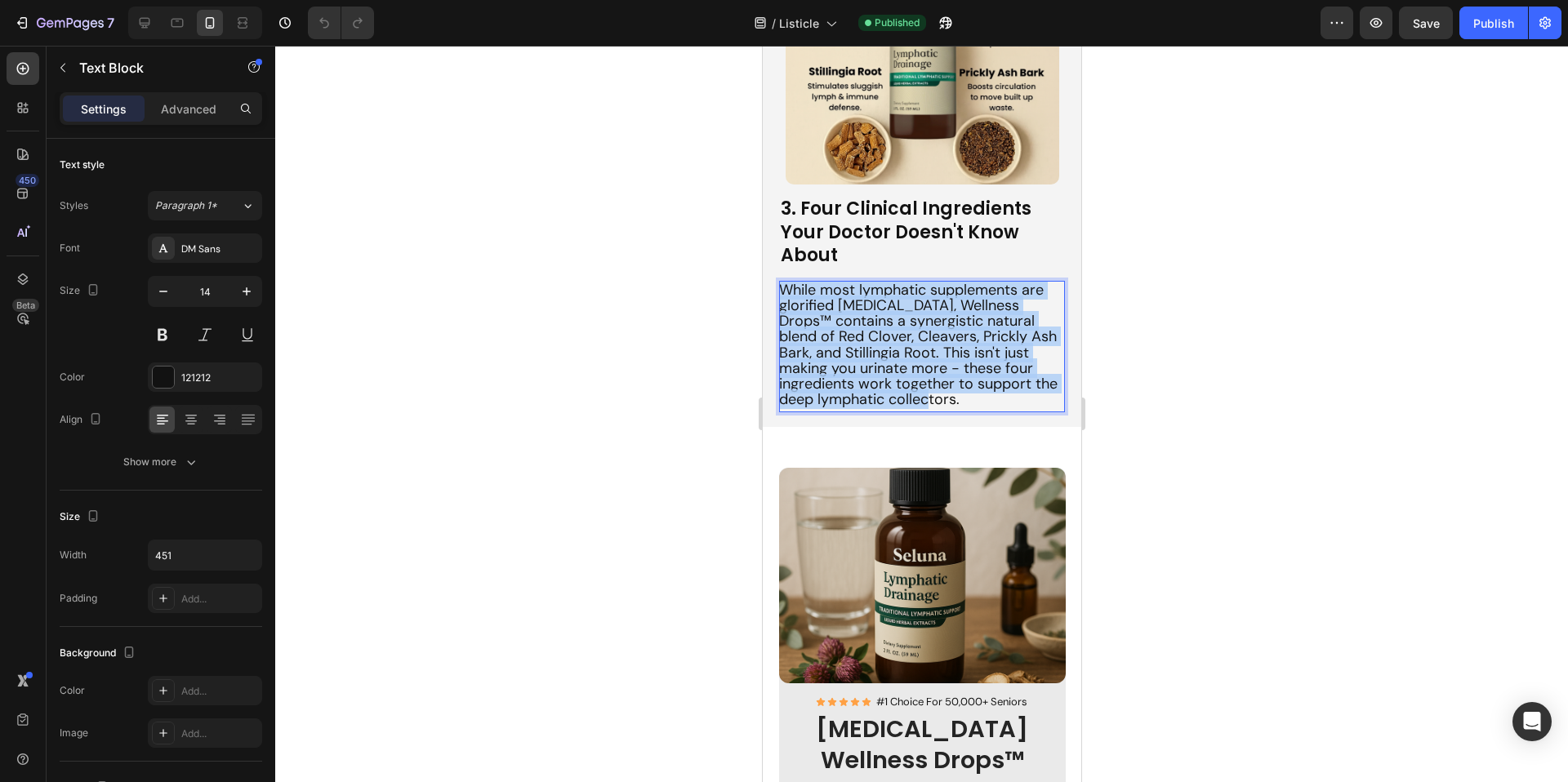
click at [887, 317] on span "While most lymphatic supplements are glorified [MEDICAL_DATA], Wellness Drops™ …" at bounding box center [917, 345] width 279 height 129
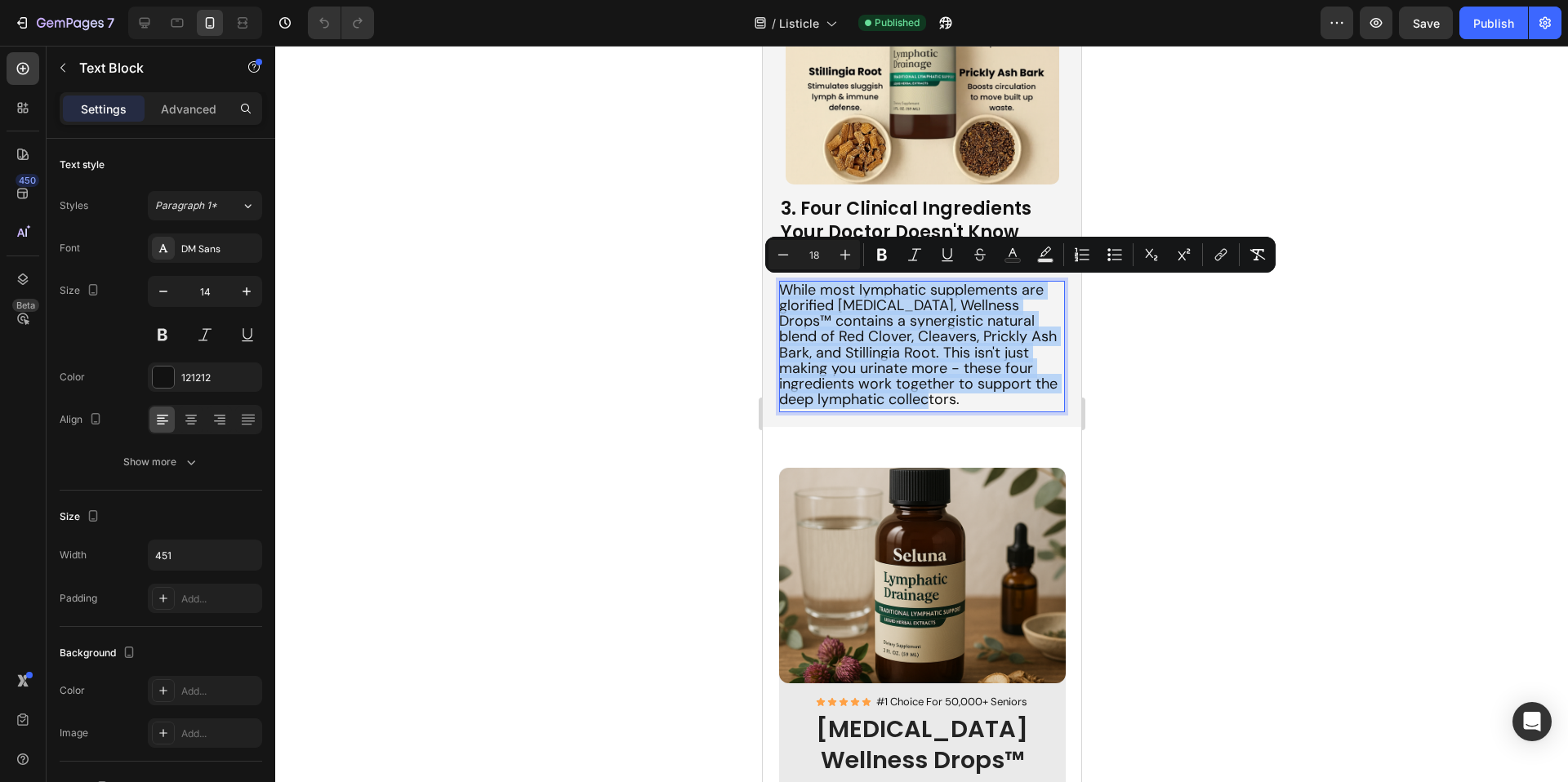
copy span "While most lymphatic supplements are glorified [MEDICAL_DATA], Wellness Drops™ …"
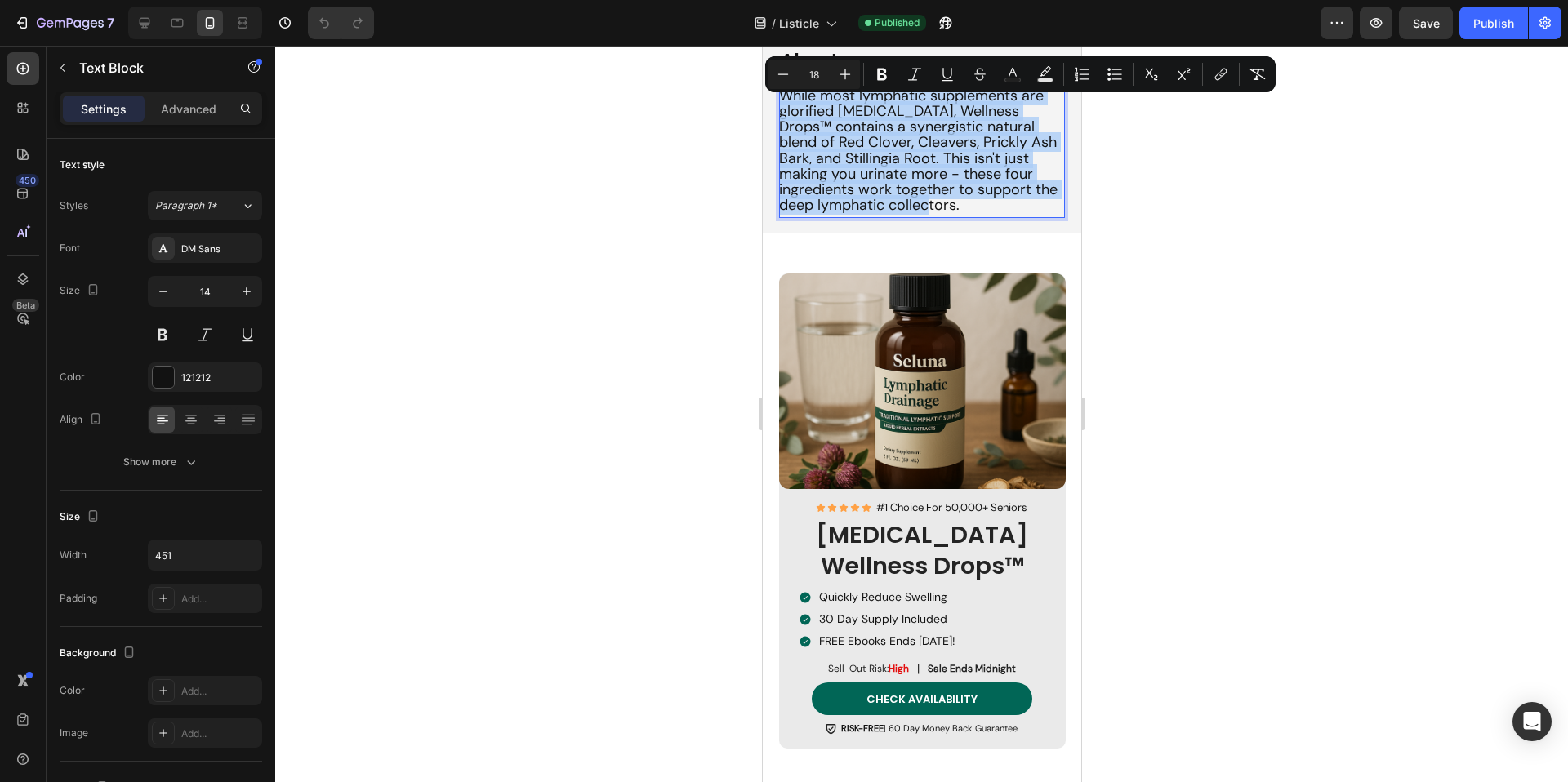
scroll to position [2319, 0]
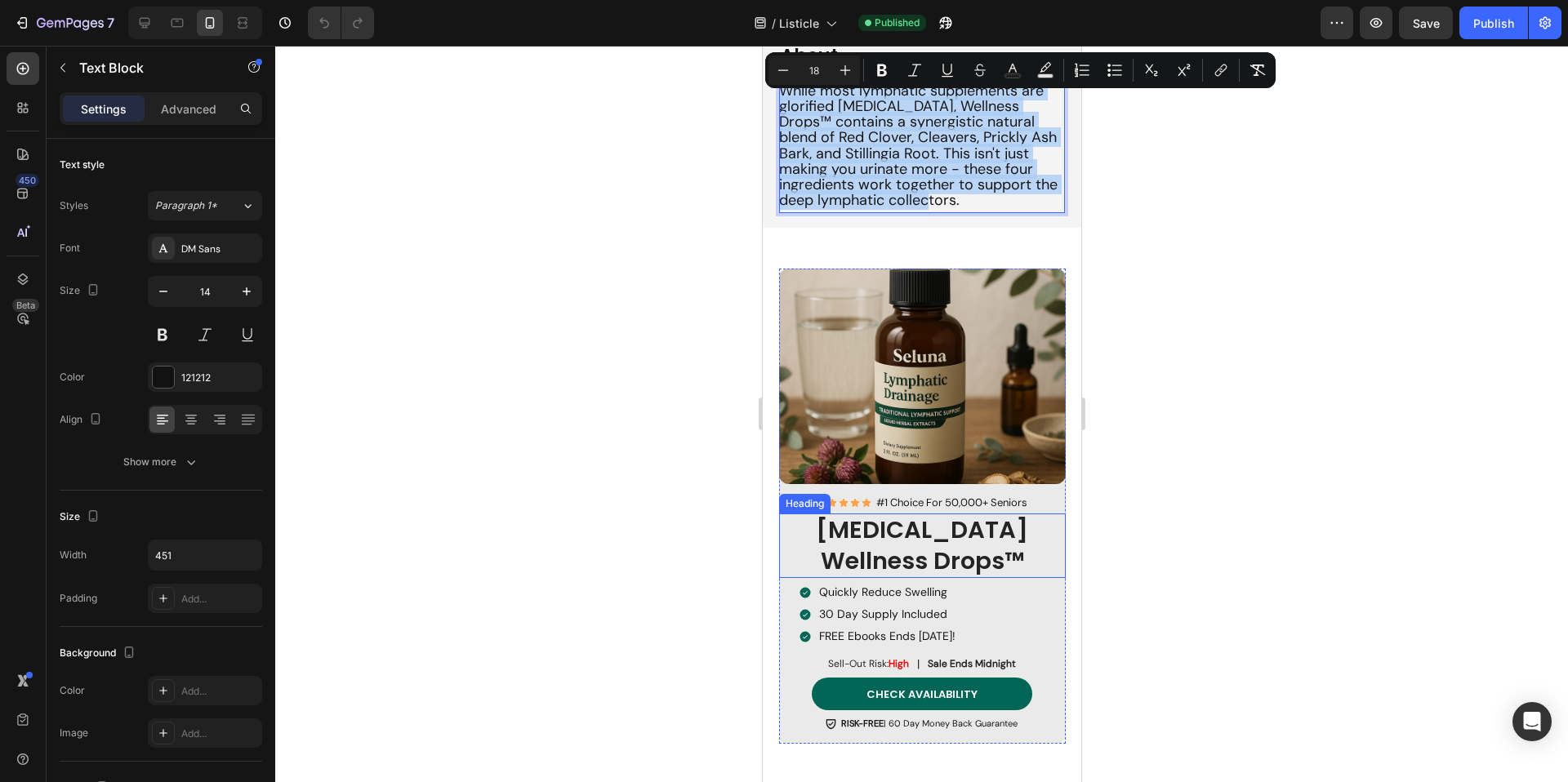
click at [926, 527] on strong "[MEDICAL_DATA] Wellness Drops™" at bounding box center [921, 545] width 212 height 63
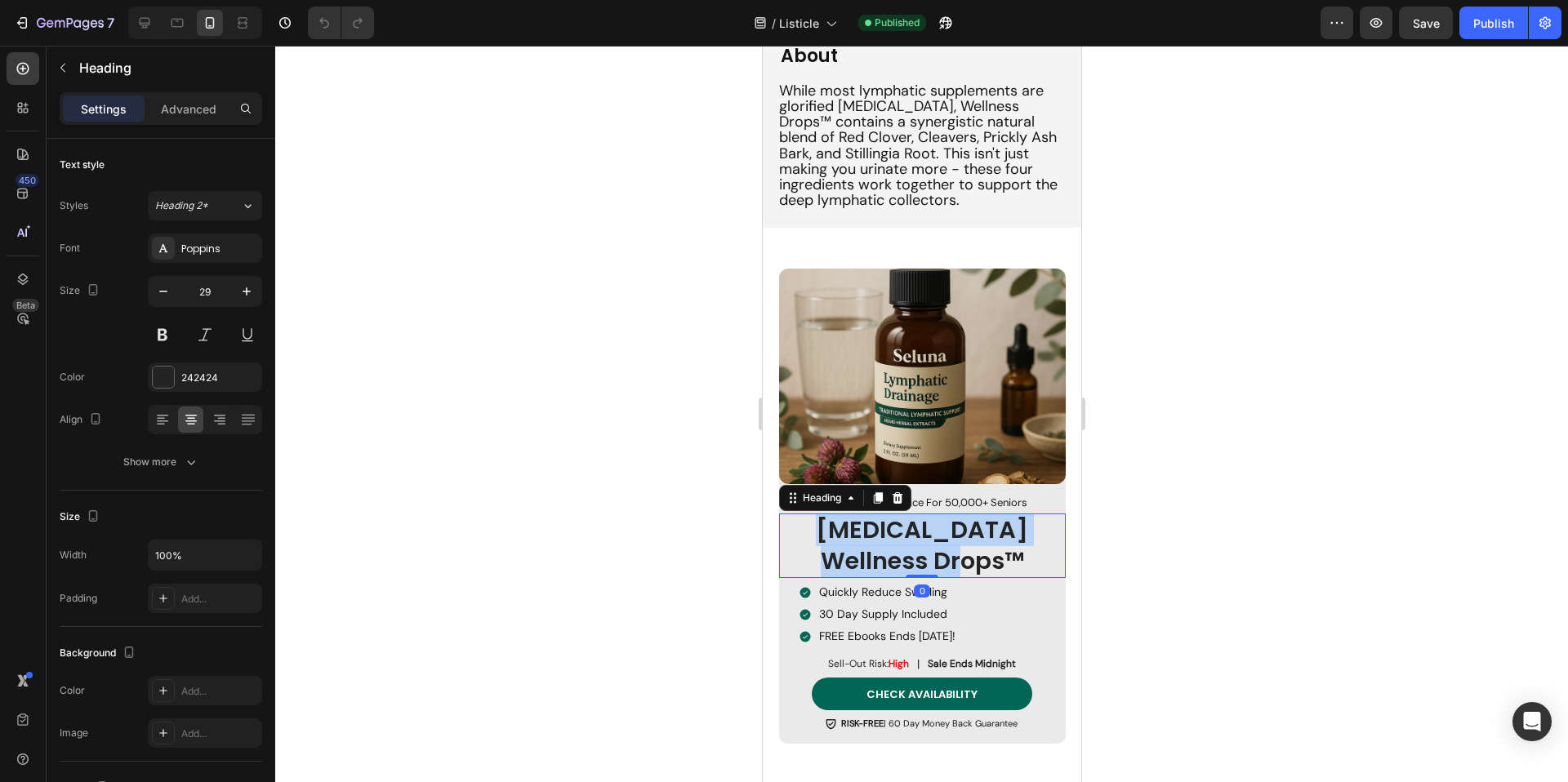
click at [926, 527] on strong "[MEDICAL_DATA] Wellness Drops™" at bounding box center [921, 545] width 212 height 63
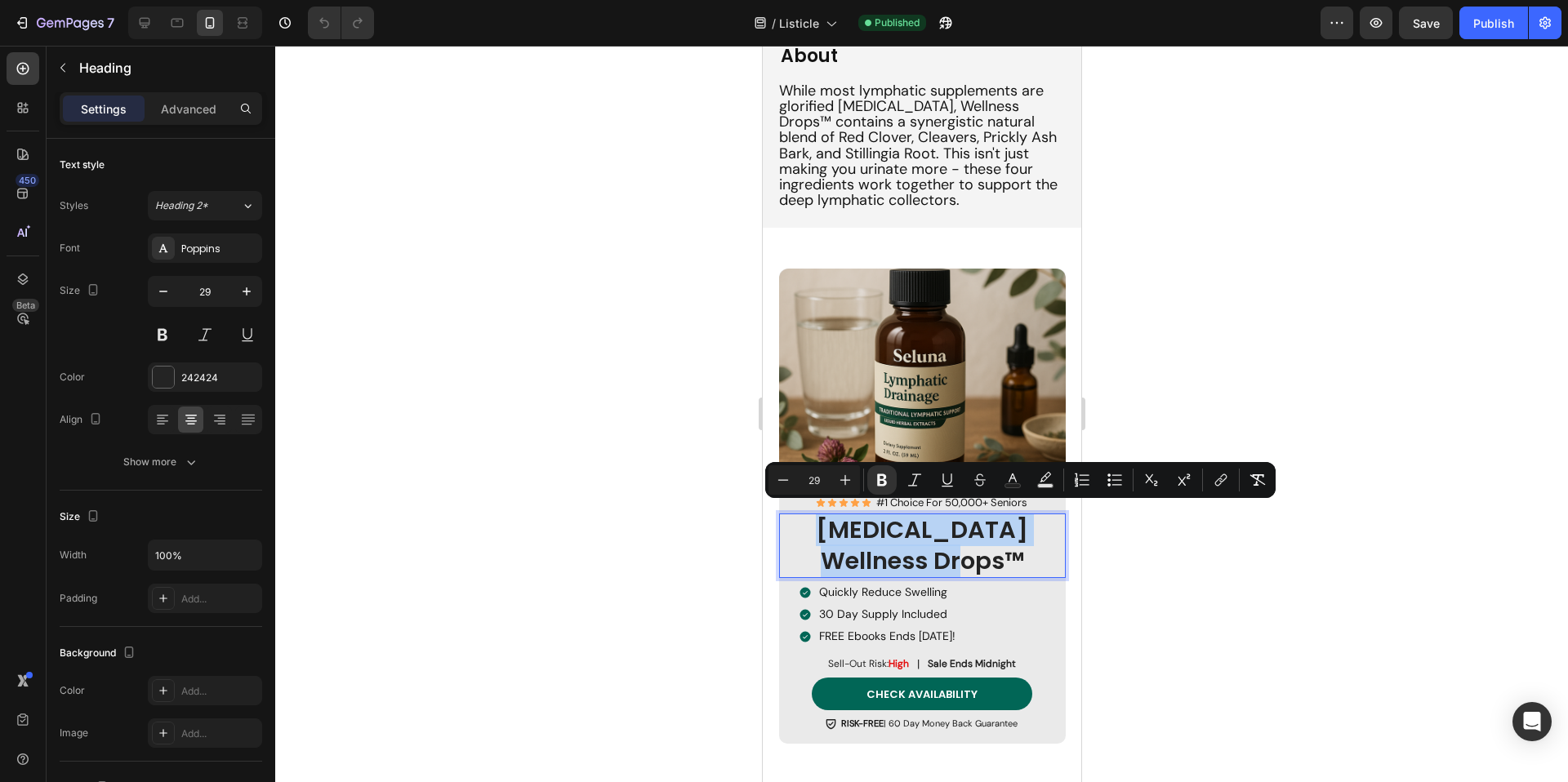
copy strong "[MEDICAL_DATA] Wellness Drops™"
click at [891, 585] on p "Quickly Reduce Swelling" at bounding box center [886, 592] width 137 height 17
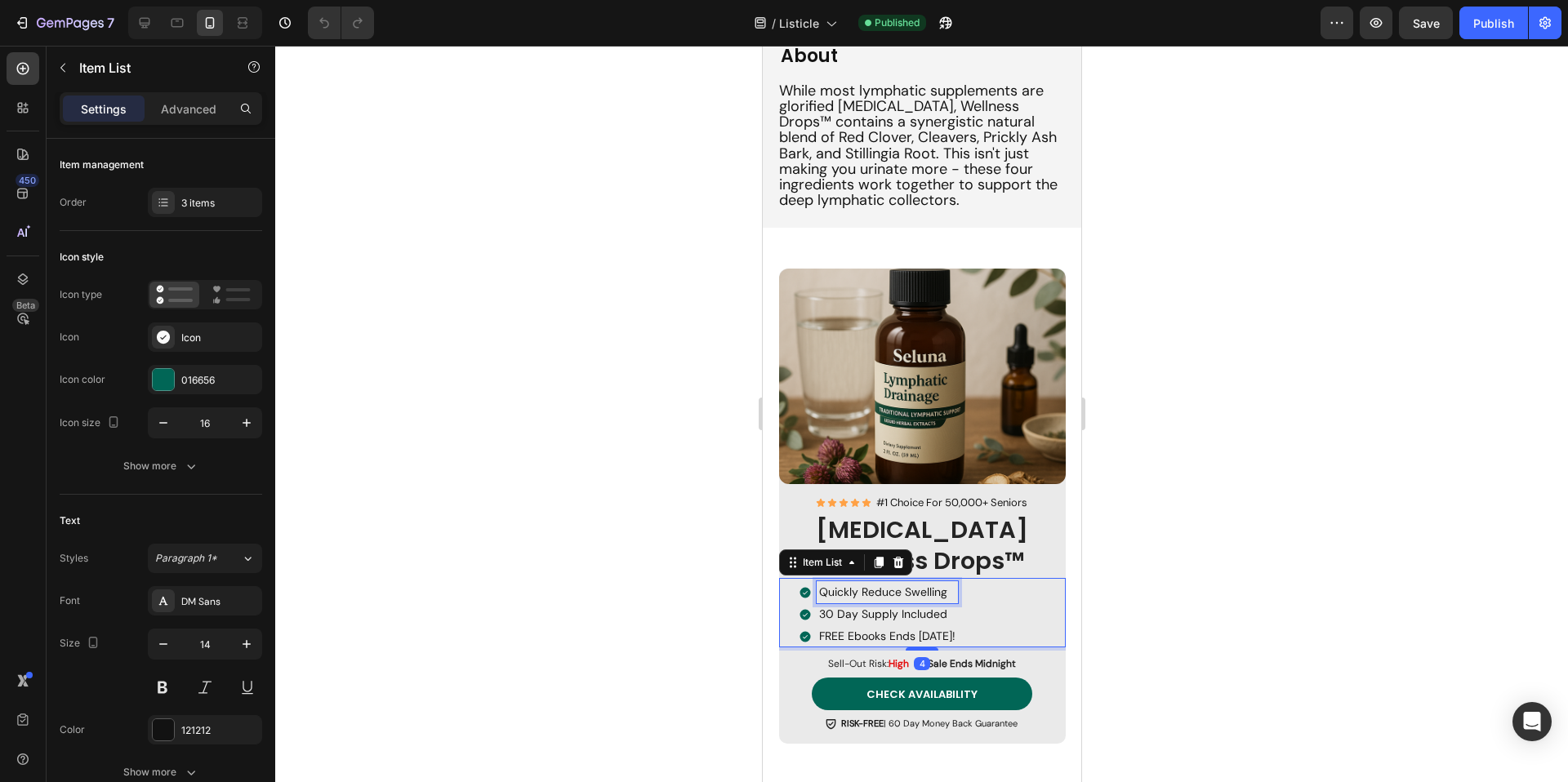
click at [891, 585] on p "Quickly Reduce Swelling" at bounding box center [886, 592] width 137 height 17
copy p "Quickly Reduce Swelling"
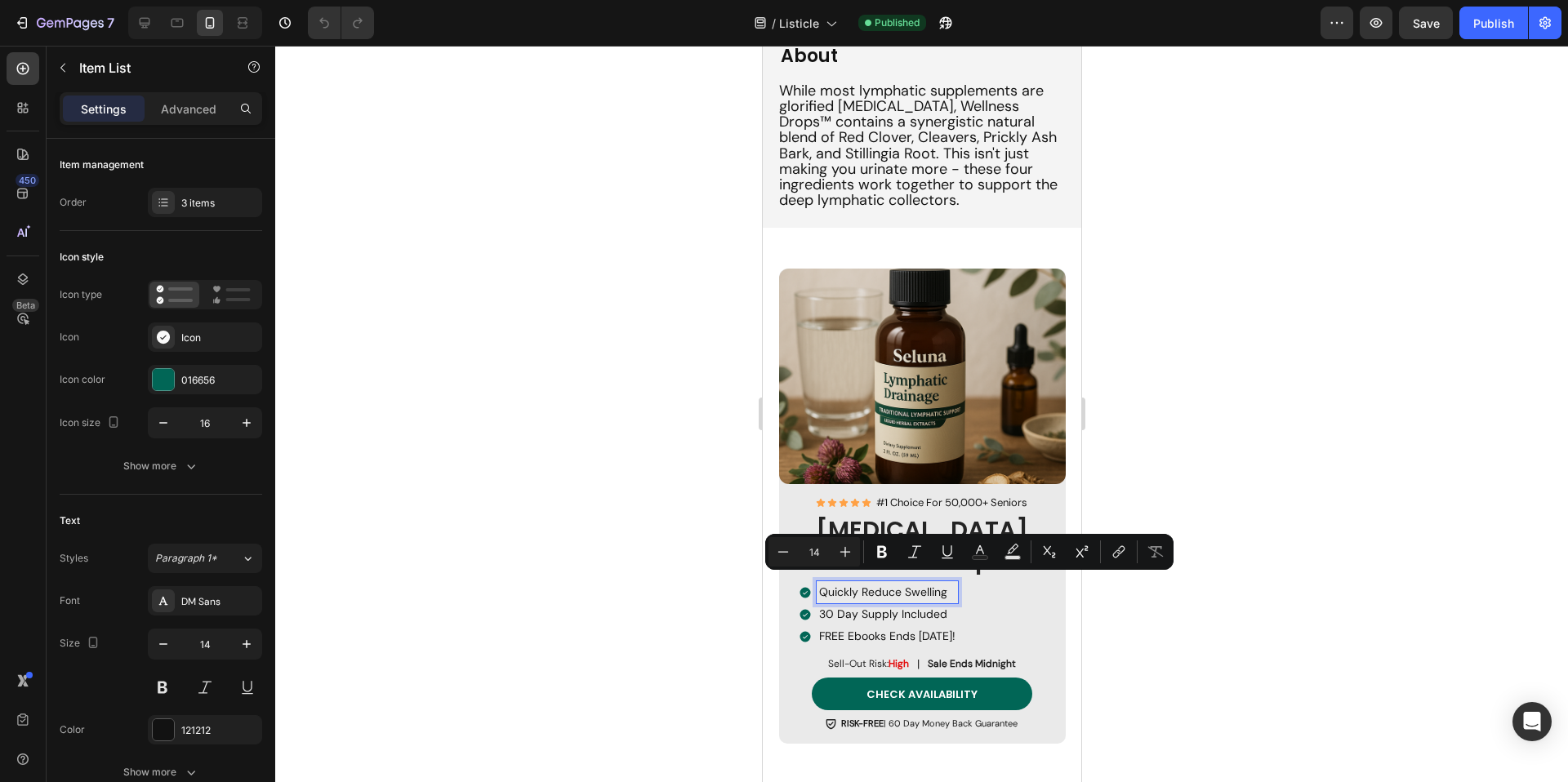
click at [894, 606] on p "30 Day Supply Included" at bounding box center [886, 614] width 137 height 17
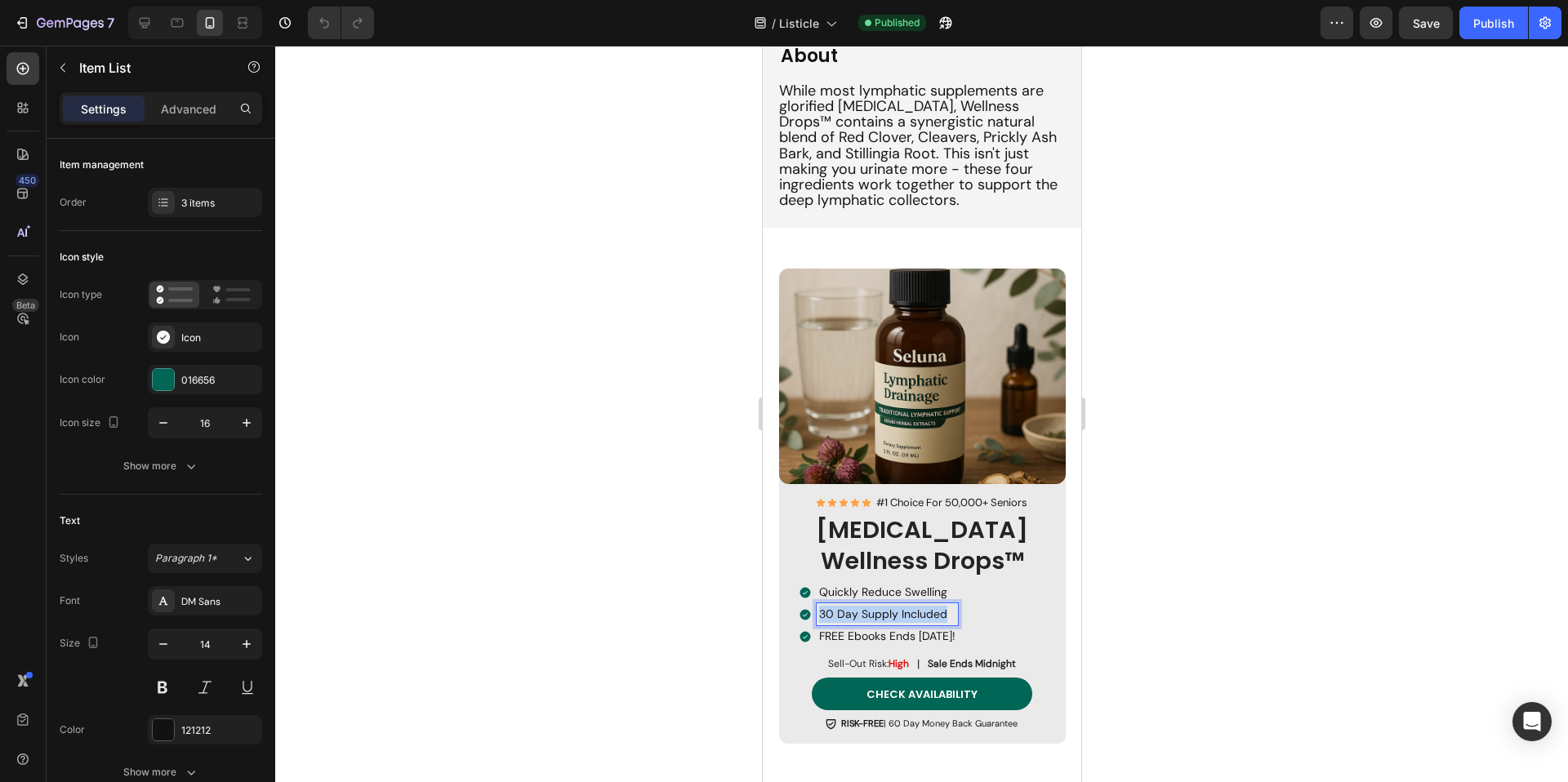
copy p "30 Day Supply Included"
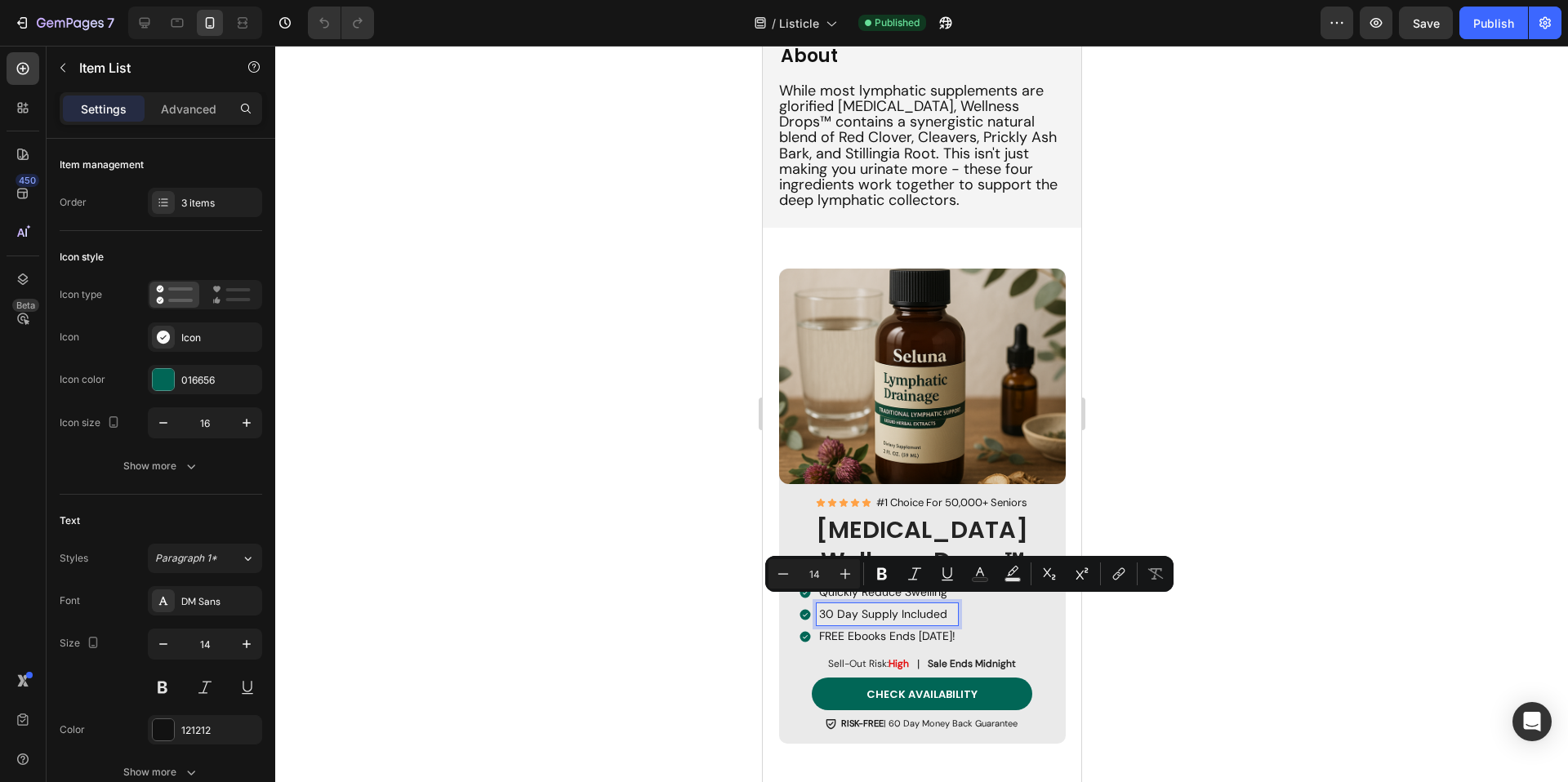
click at [867, 627] on p "FREE Ebooks Ends [DATE]!" at bounding box center [886, 635] width 137 height 17
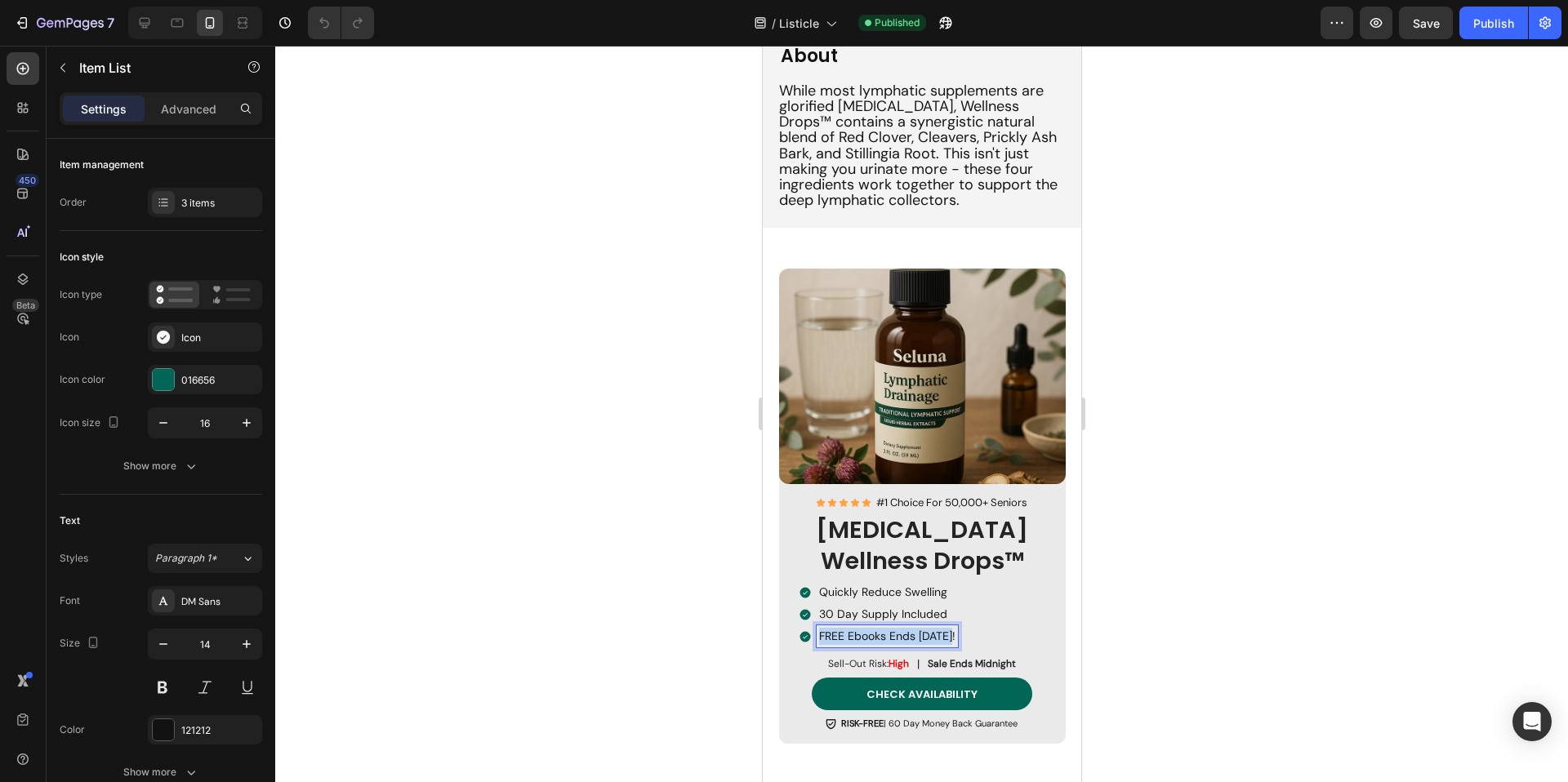
click at [867, 627] on p "FREE Ebooks Ends [DATE]!" at bounding box center [886, 635] width 137 height 17
copy p "FREE Ebooks Ends [DATE]!"
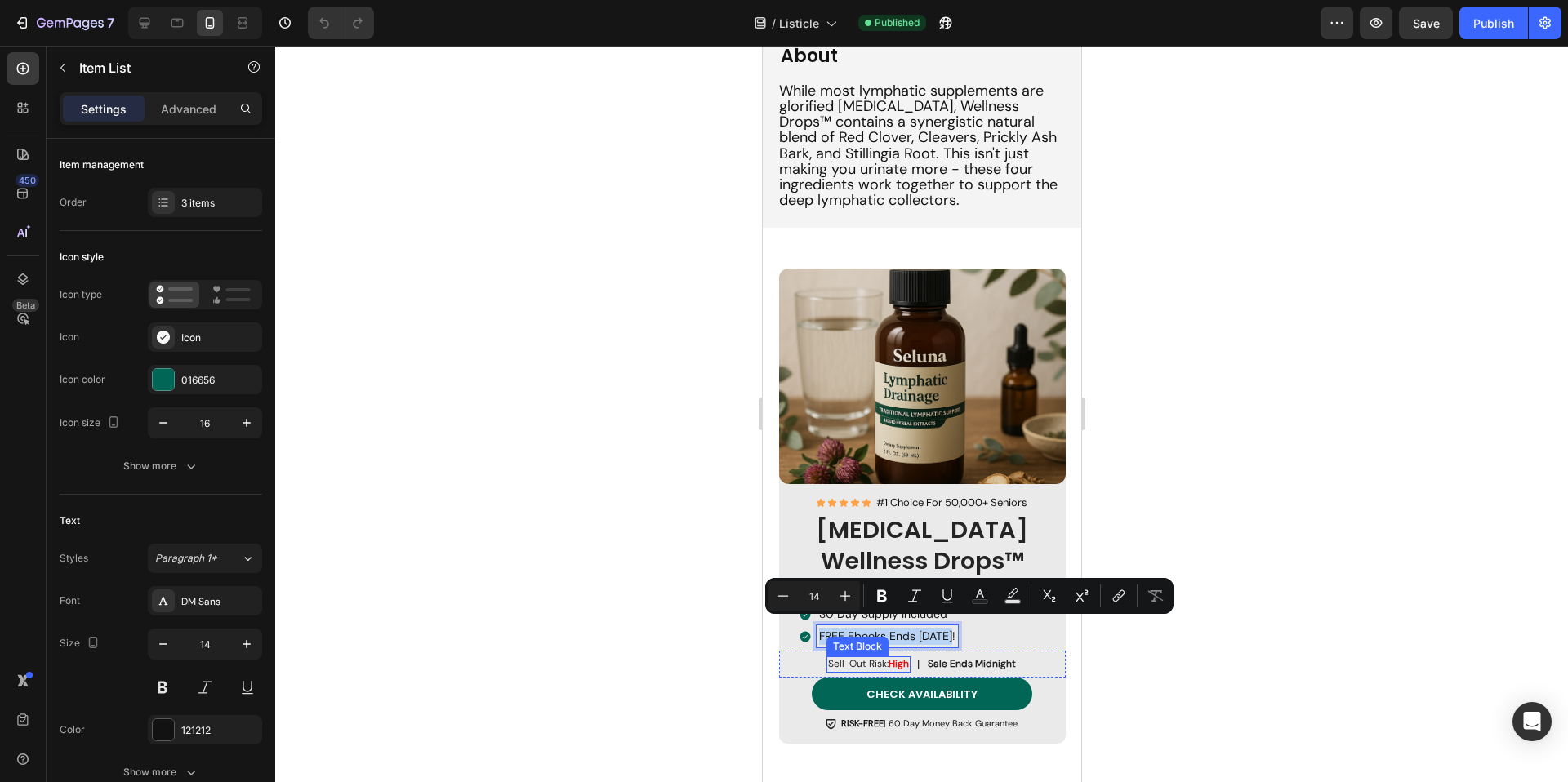
click at [887, 657] on strong "High" at bounding box center [897, 663] width 21 height 13
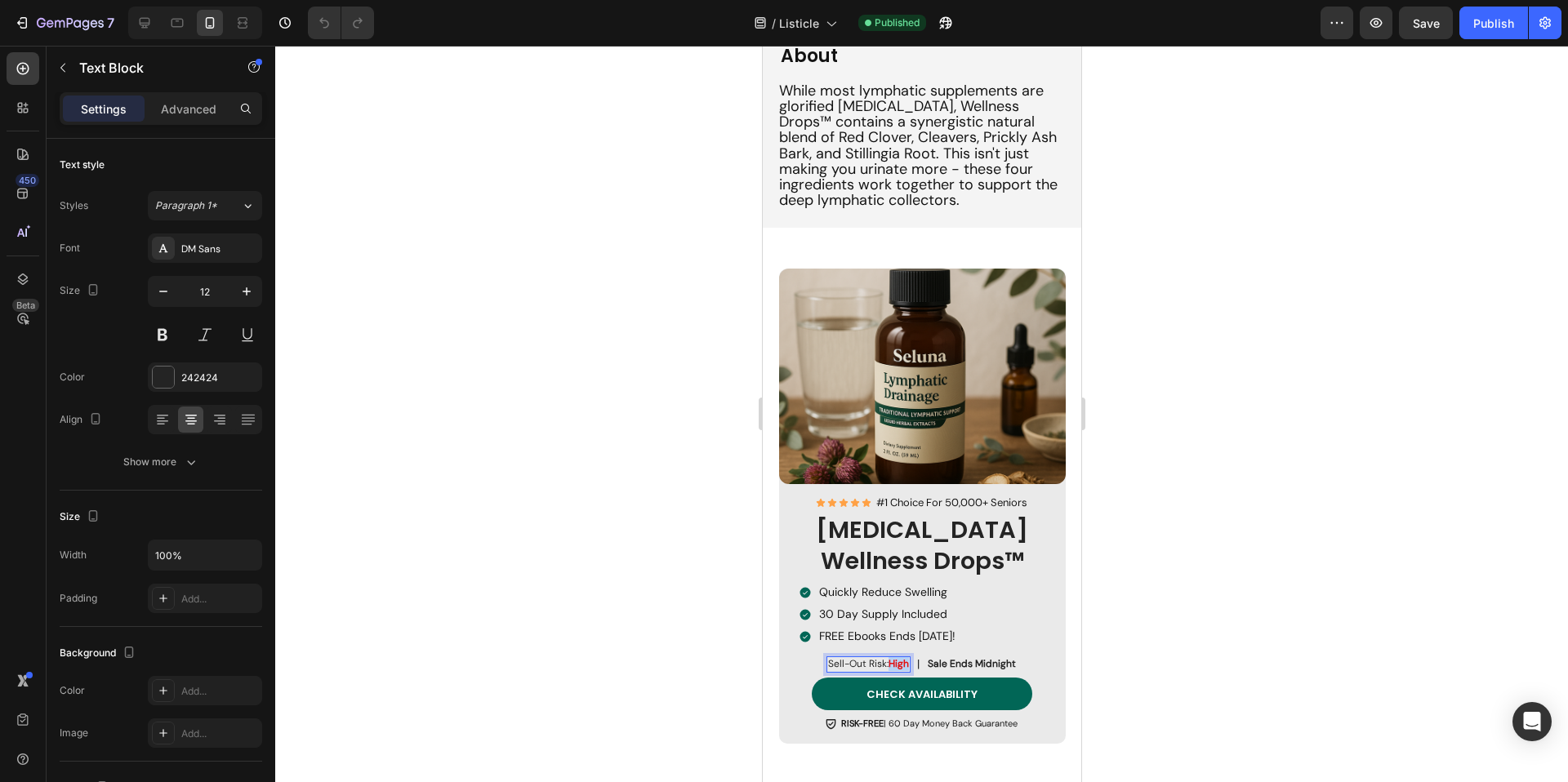
click at [887, 657] on strong "High" at bounding box center [897, 663] width 21 height 13
copy p "Sell-Out Risk: High"
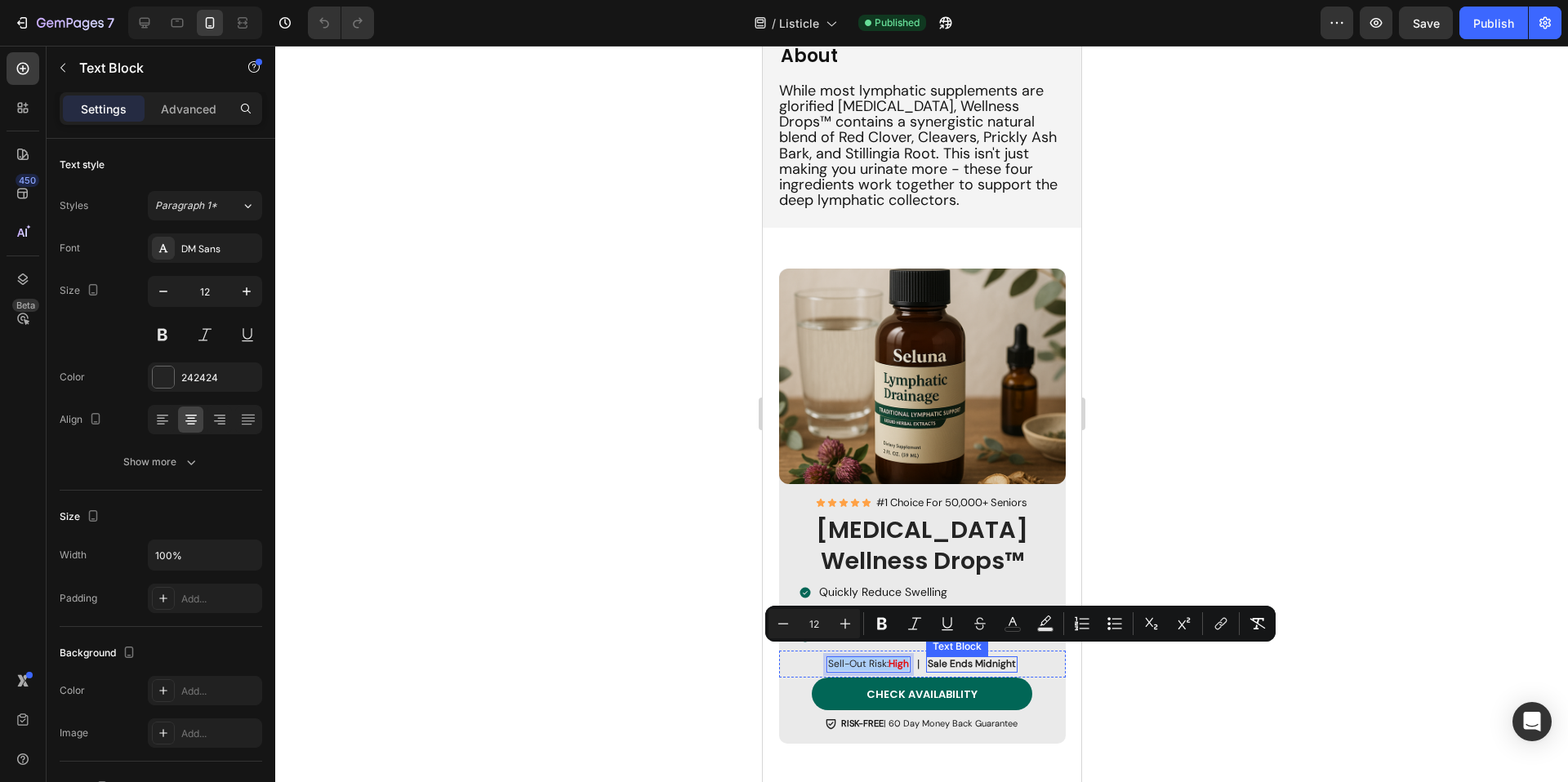
click at [968, 657] on strong "Sale Ends Midnight" at bounding box center [970, 663] width 88 height 13
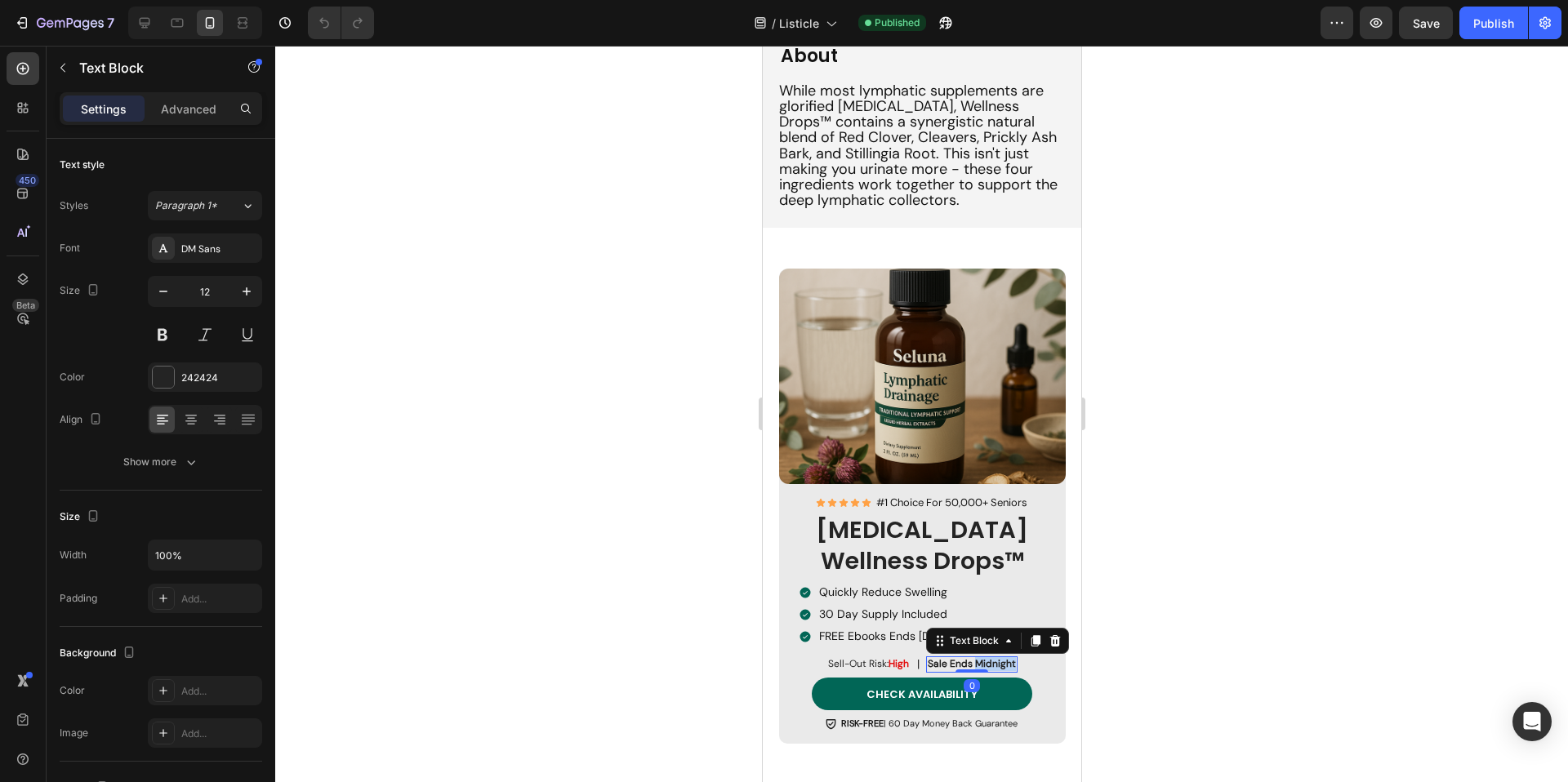
click at [968, 657] on strong "Sale Ends Midnight" at bounding box center [970, 663] width 88 height 13
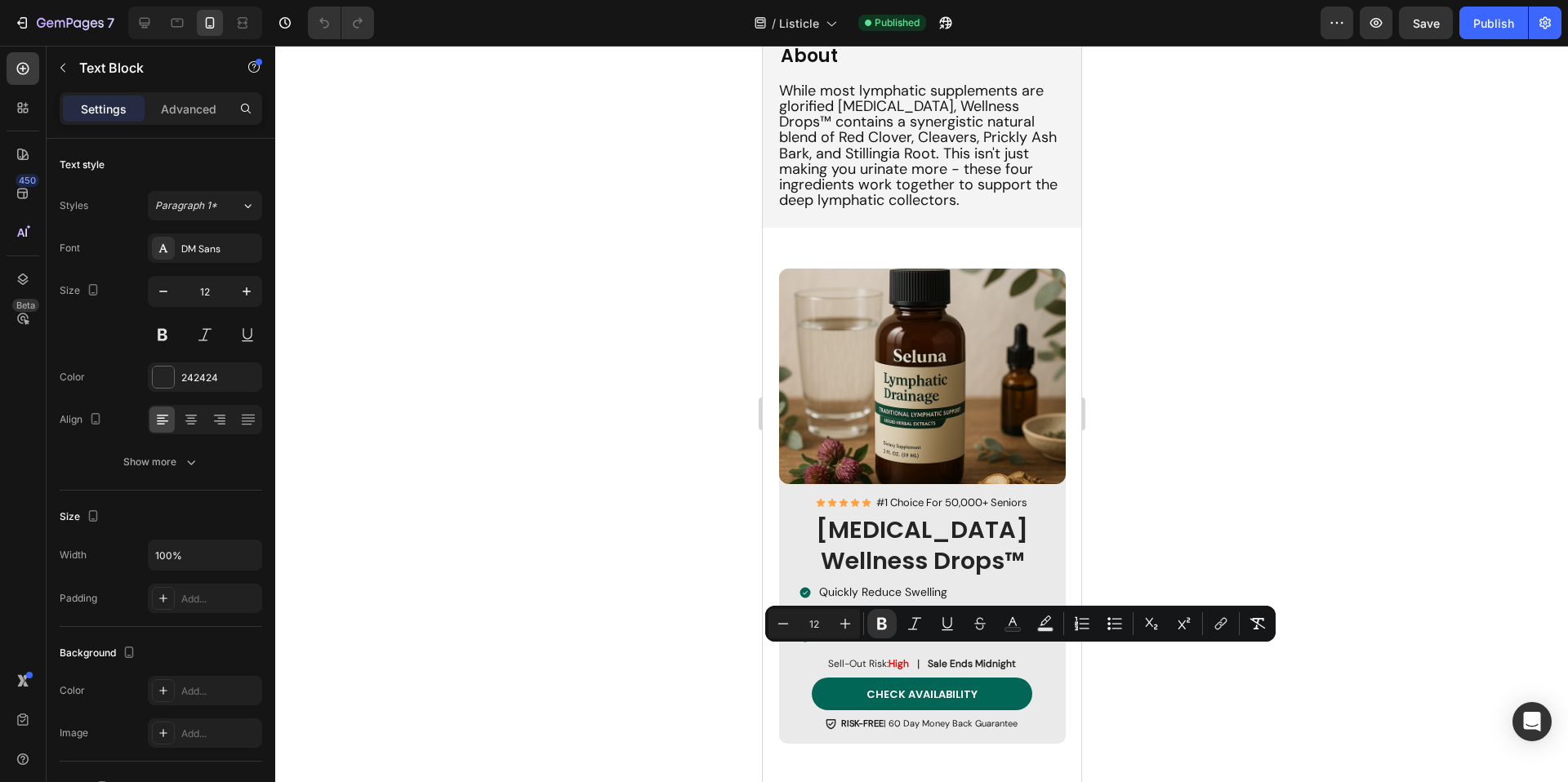
scroll to position [2317, 0]
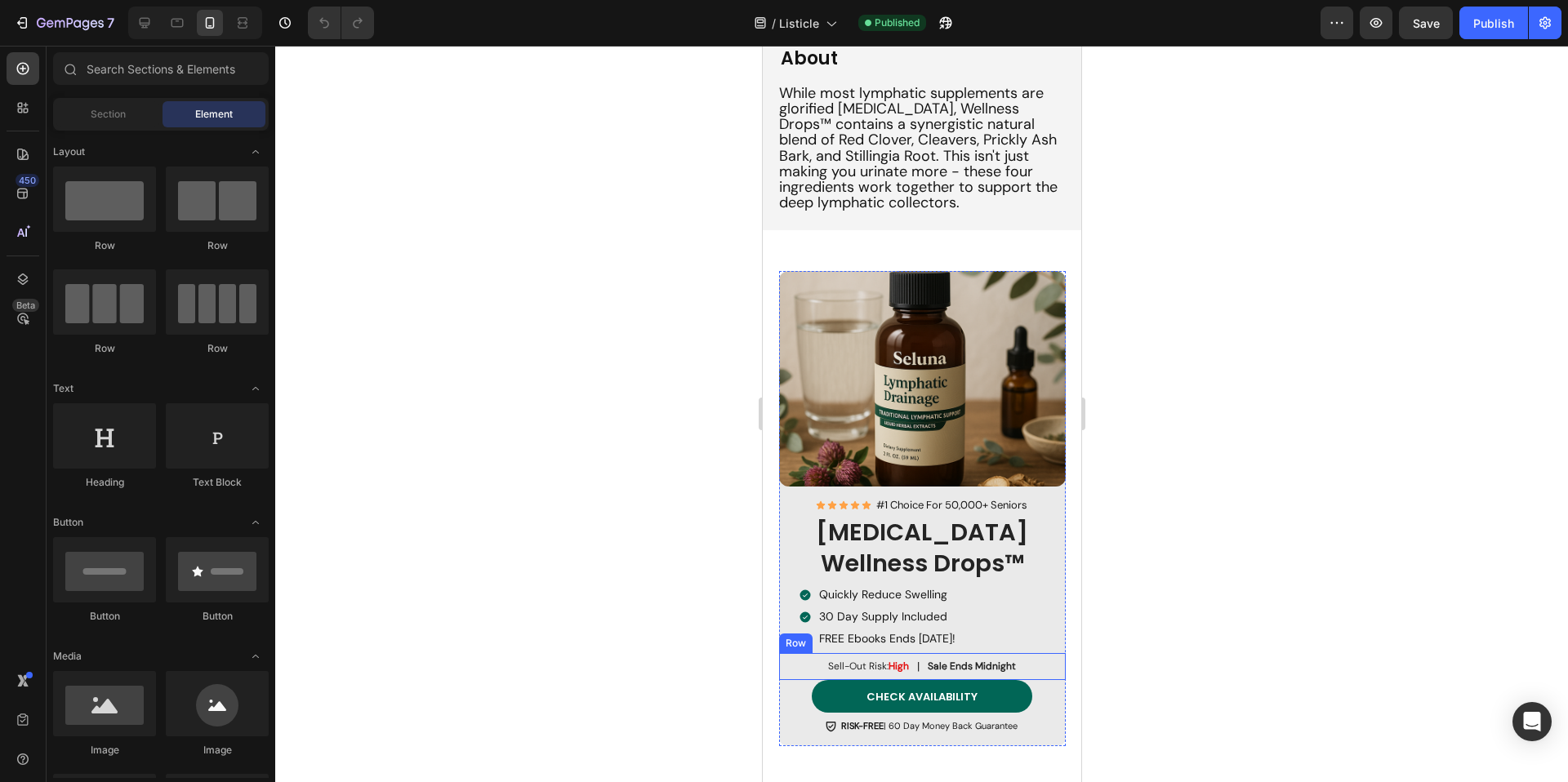
click at [878, 656] on div "Sell-Out Risk: High Text Block" at bounding box center [867, 666] width 84 height 21
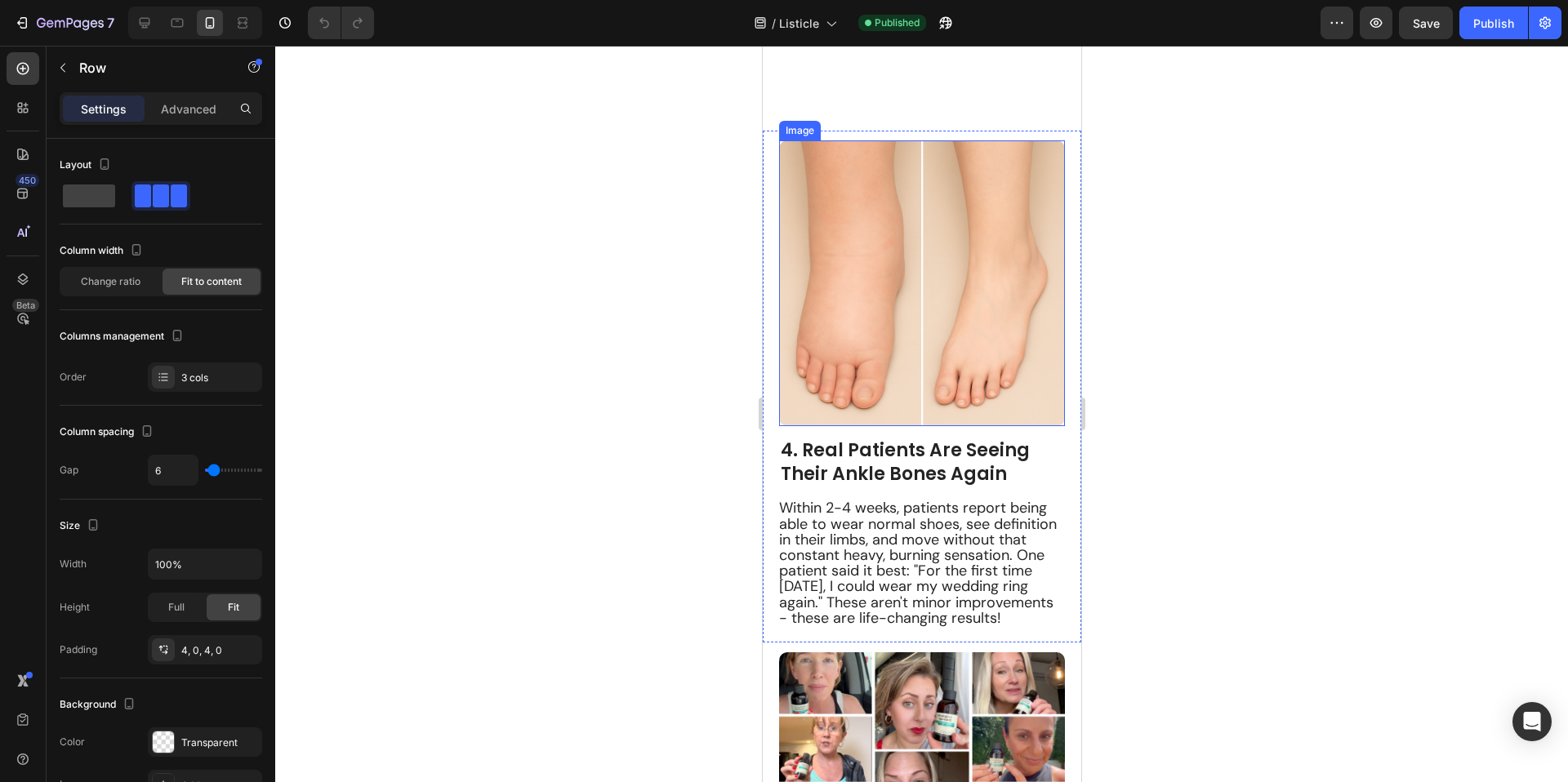
scroll to position [3164, 0]
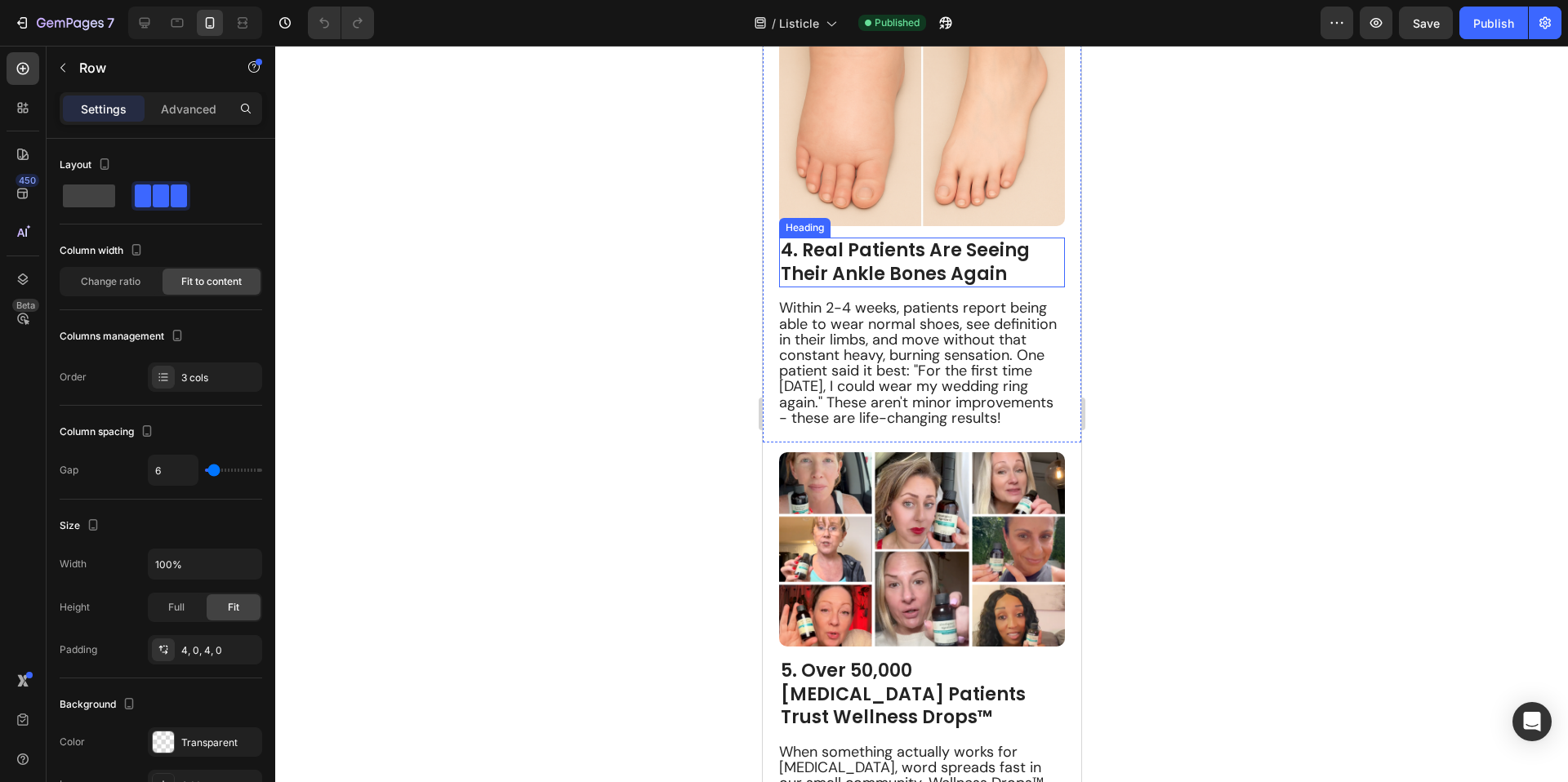
click at [893, 240] on strong "4. Real Patients Are Seeing Their Ankle Bones Again" at bounding box center [904, 262] width 249 height 49
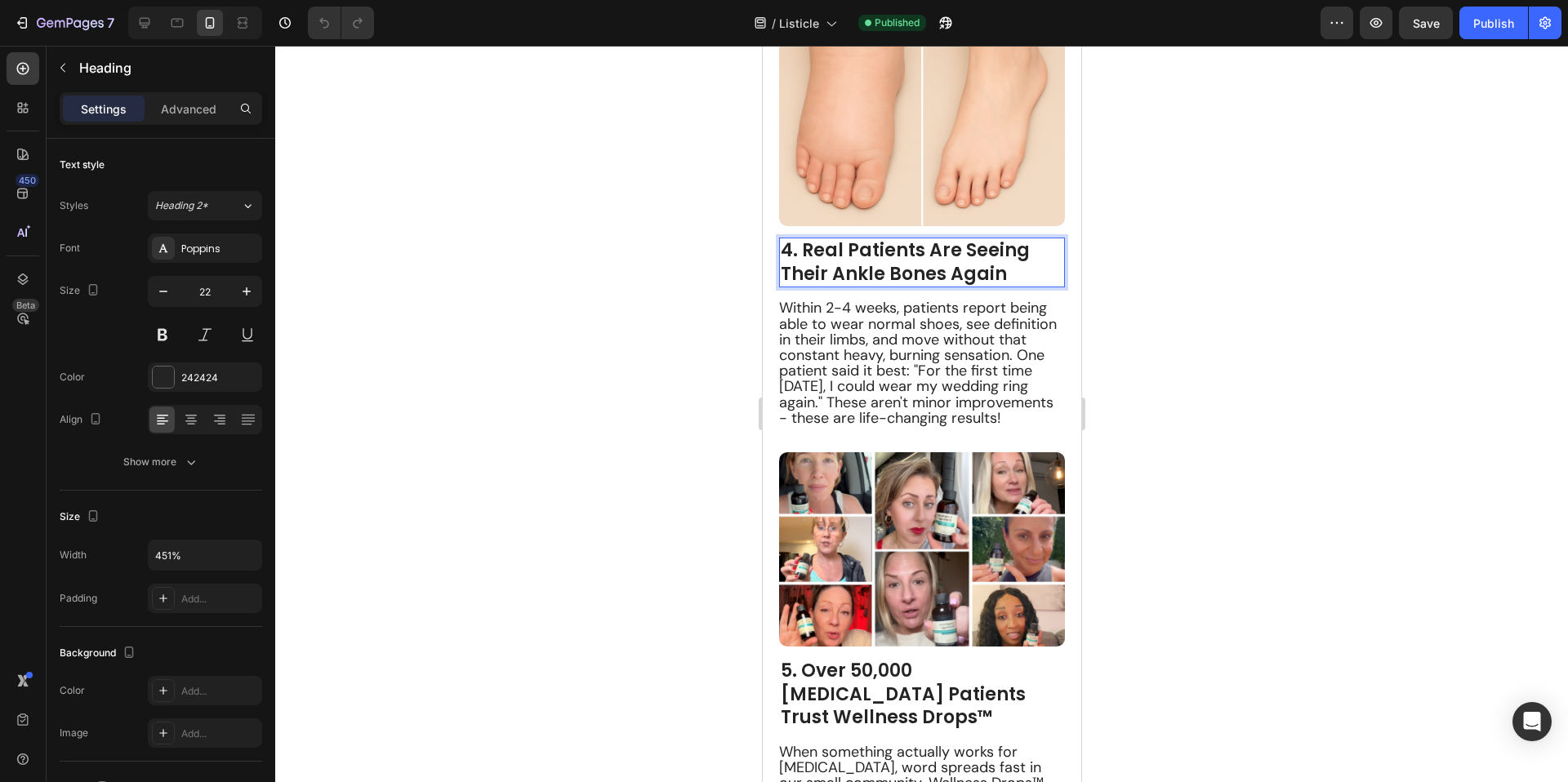
click at [994, 259] on strong "4. Real Patients Are Seeing Their Ankle Bones Again" at bounding box center [904, 262] width 249 height 49
drag, startPoint x: 941, startPoint y: 256, endPoint x: 799, endPoint y: 241, distance: 142.8
click at [799, 241] on p "4. Real Patients Are Seeing Their Ankle Bones Again" at bounding box center [921, 262] width 282 height 47
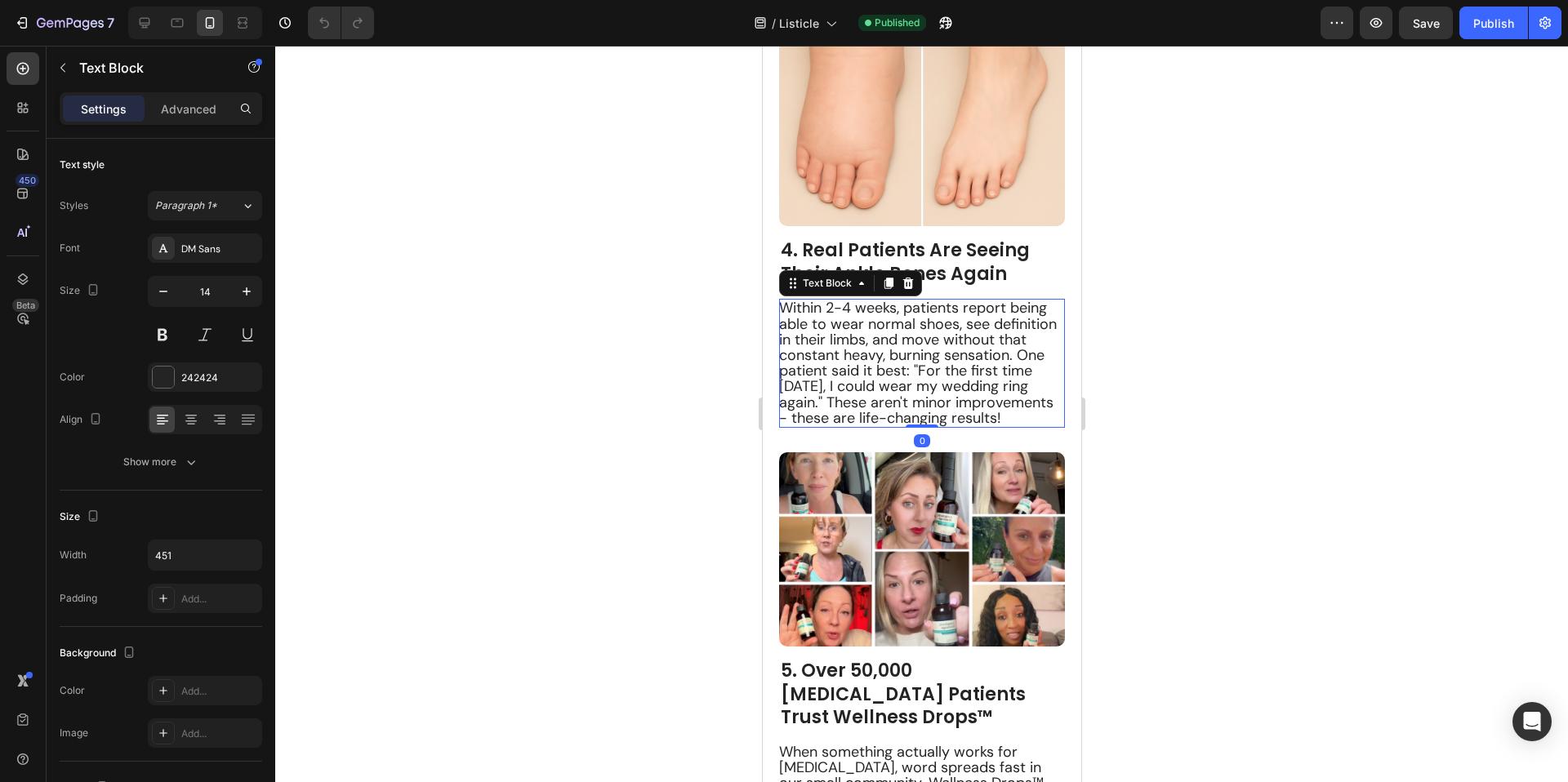
click at [861, 378] on span "Within 2-4 weeks, patients report being able to wear normal shoes, see definiti…" at bounding box center [917, 363] width 278 height 129
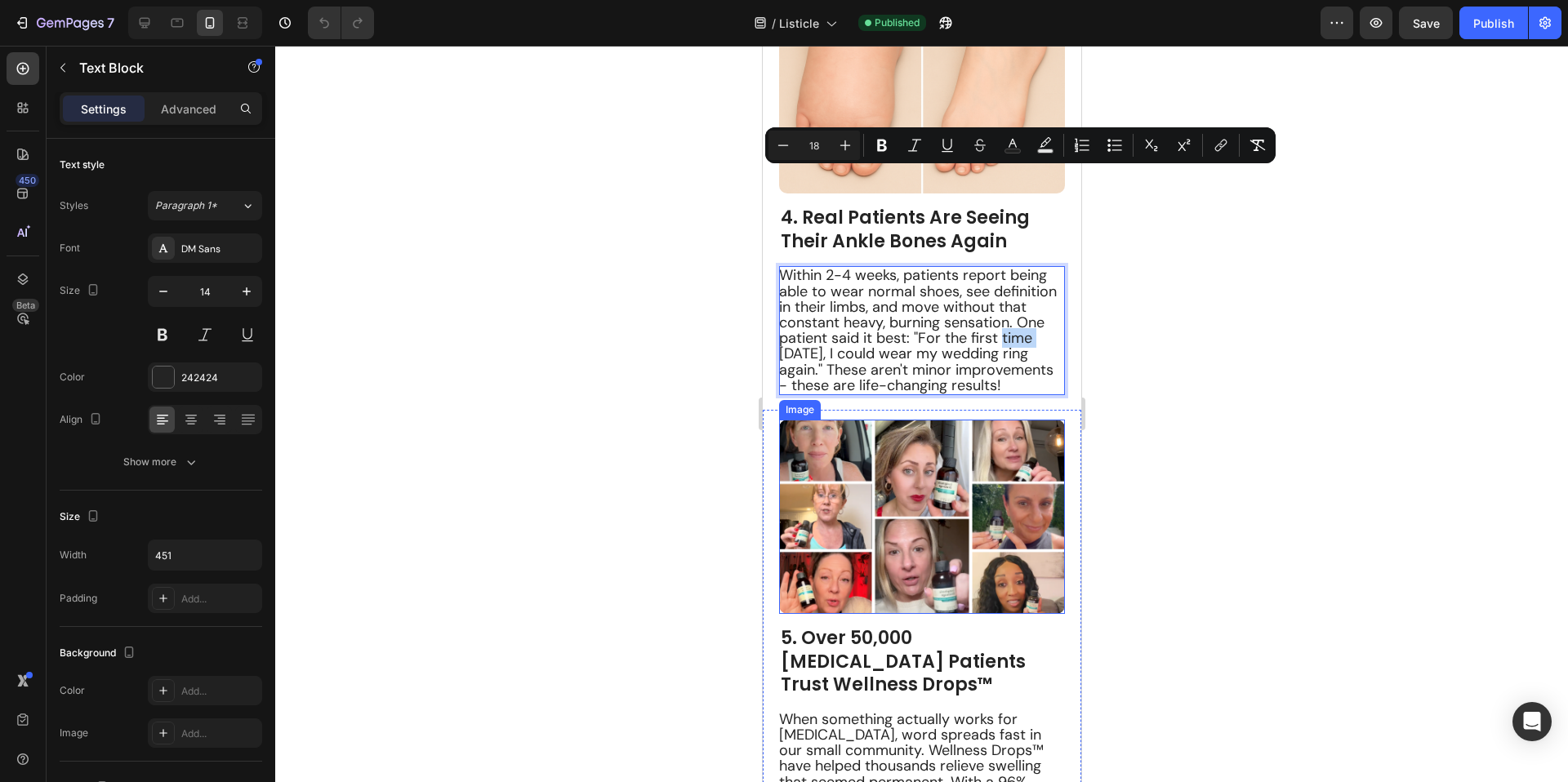
scroll to position [3299, 0]
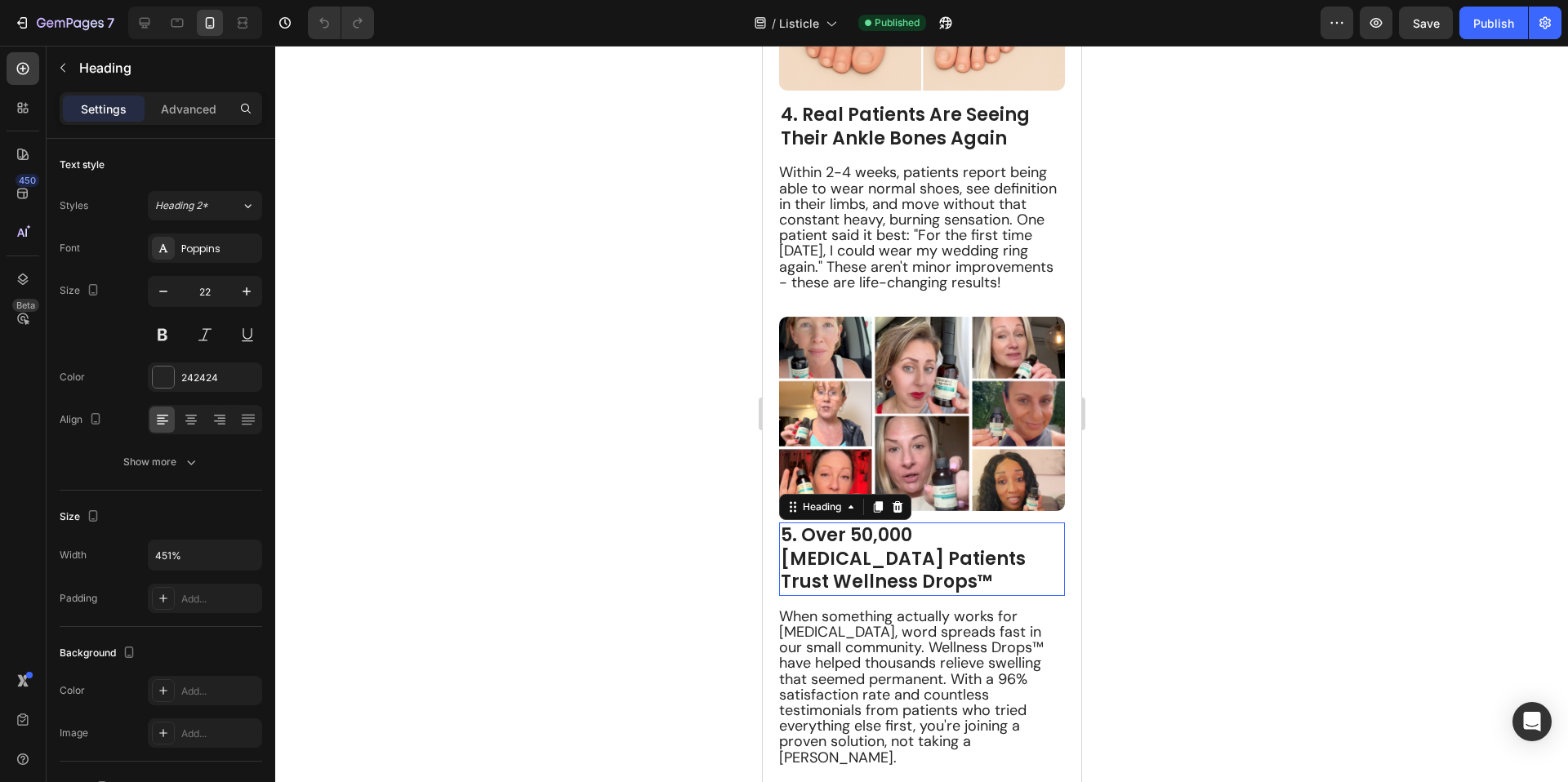
click at [897, 550] on strong "5. Over 50,000 [MEDICAL_DATA] Patients Trust Wellness Drops™" at bounding box center [902, 558] width 245 height 71
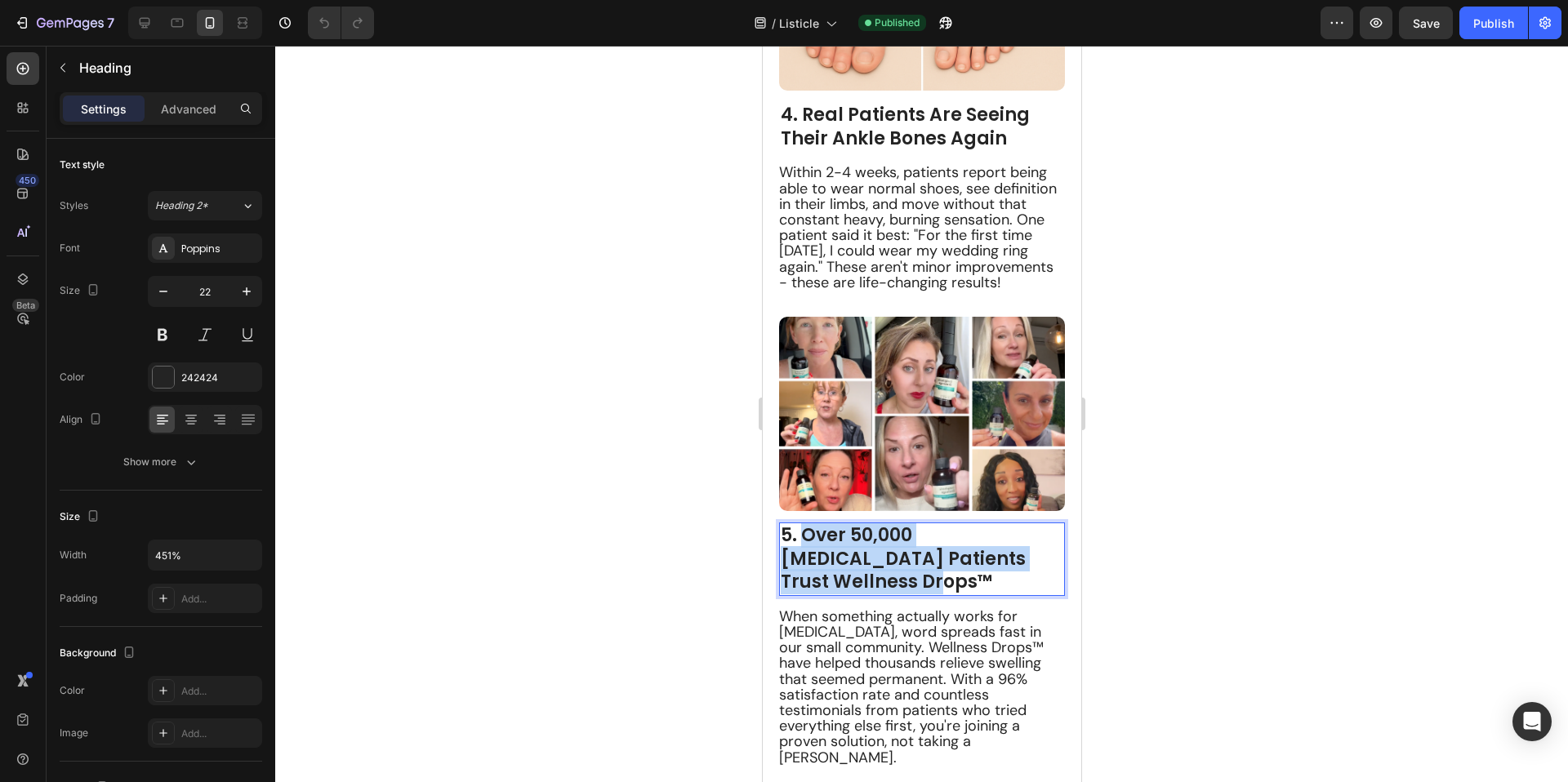
drag, startPoint x: 867, startPoint y: 577, endPoint x: 799, endPoint y: 526, distance: 85.0
click at [802, 527] on p "5. Over 50,000 [MEDICAL_DATA] Patients Trust Wellness Drops™" at bounding box center [921, 559] width 282 height 70
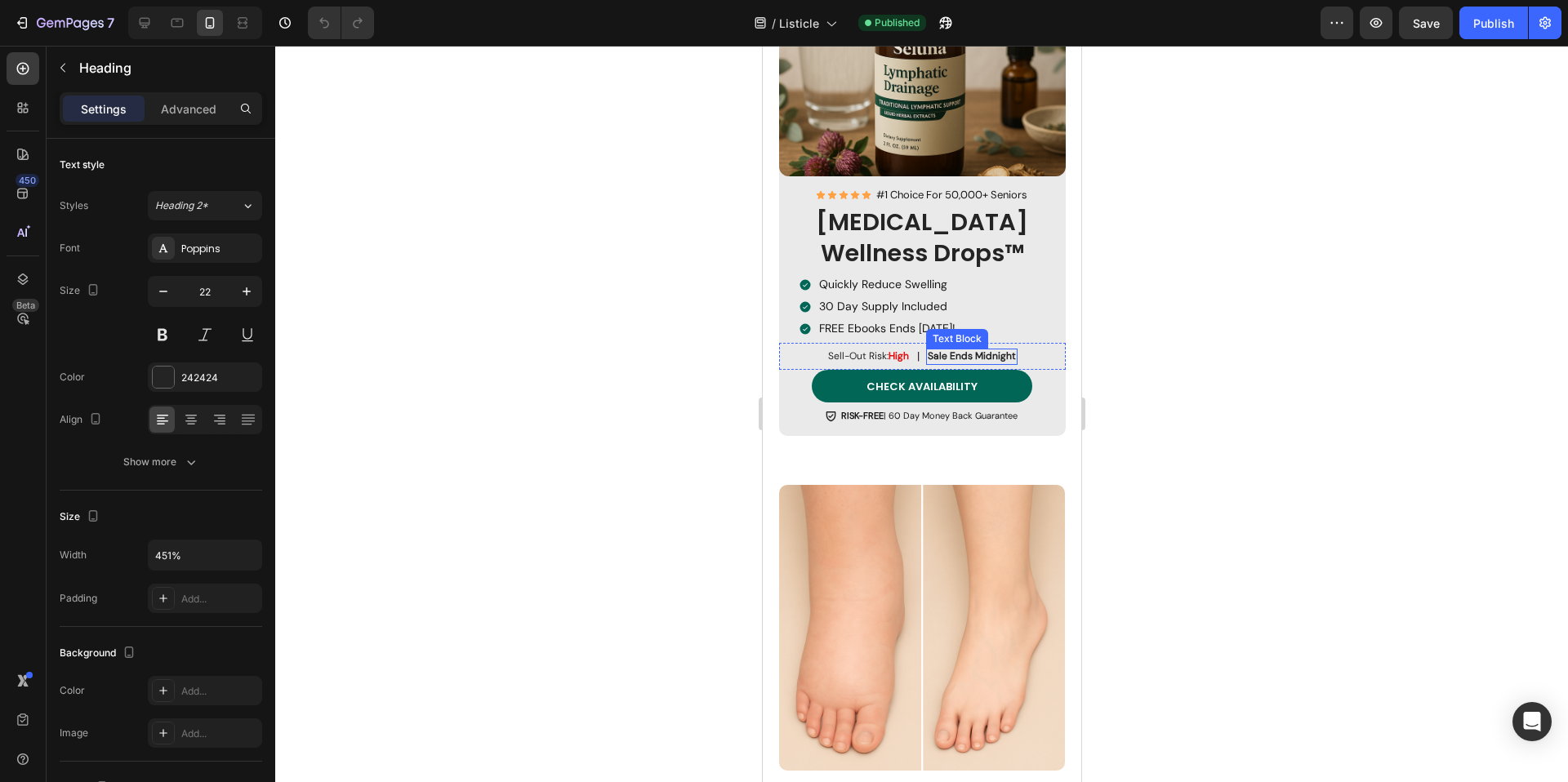
type input "16"
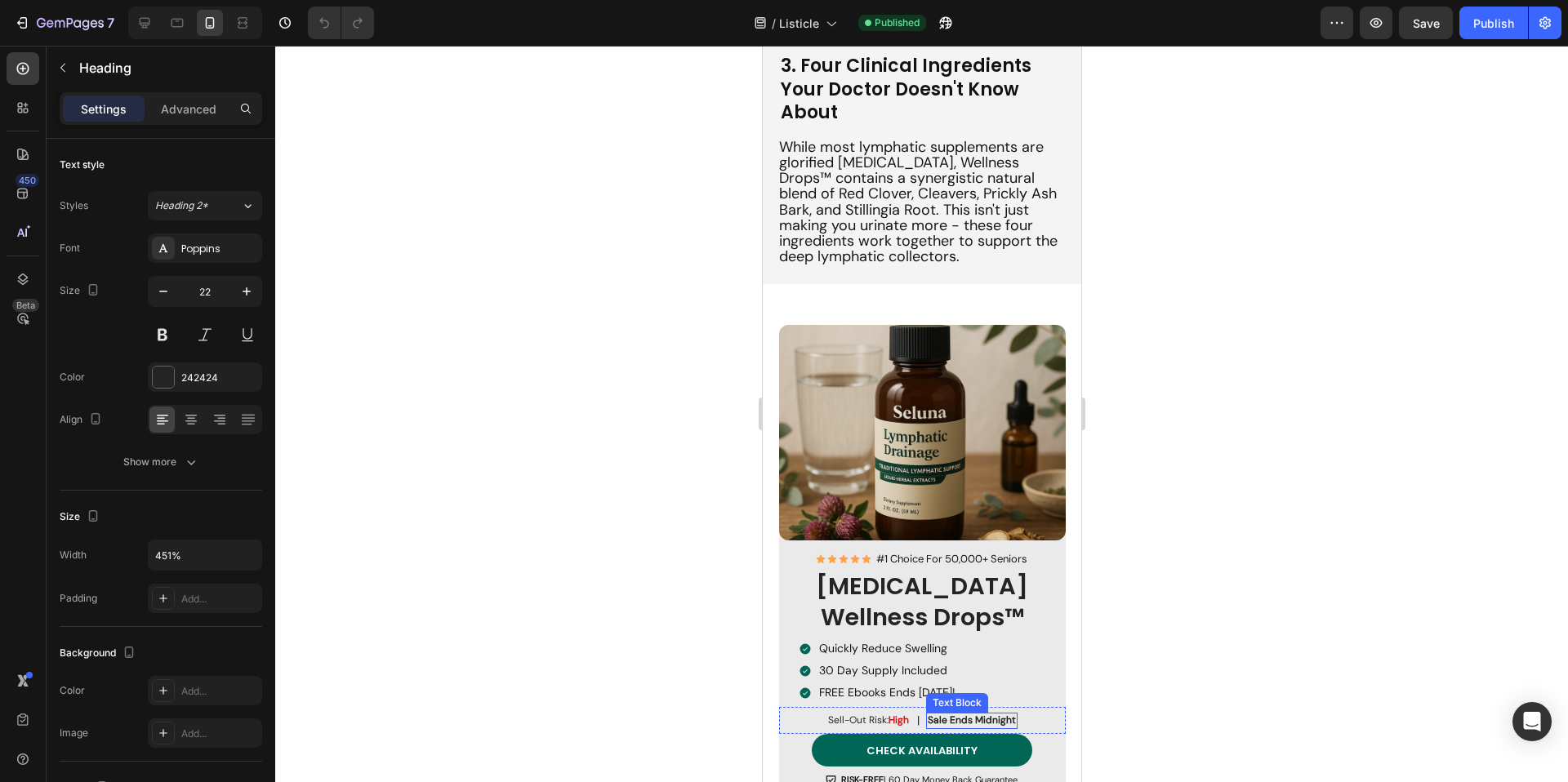
scroll to position [2227, 0]
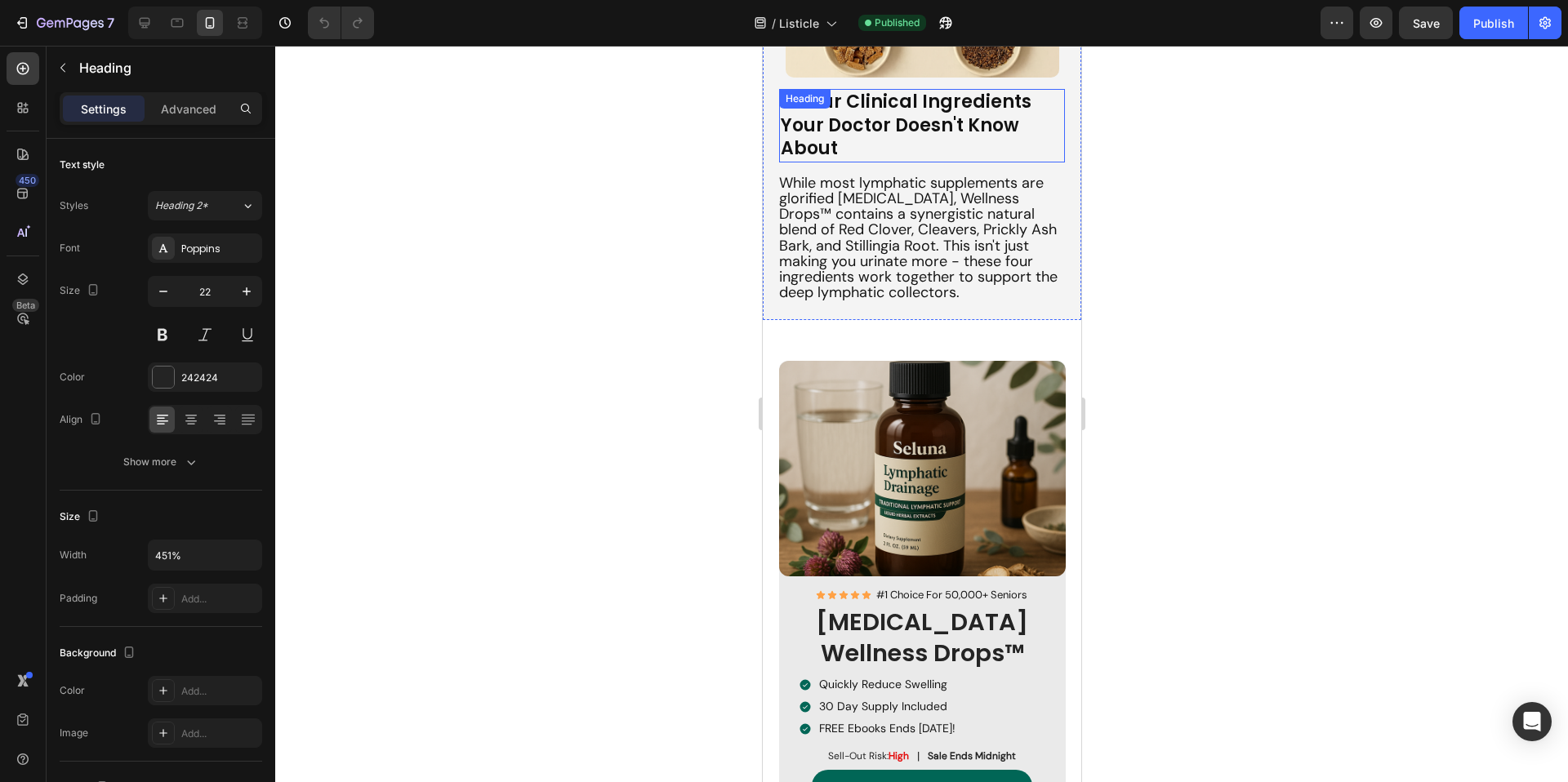
click at [891, 122] on strong "Four Clinical Ingredients Your Doctor Doesn't Know About" at bounding box center [905, 125] width 251 height 71
click at [894, 143] on p "3. Four Clinical Ingredients Your Doctor Doesn't Know About" at bounding box center [921, 125] width 282 height 70
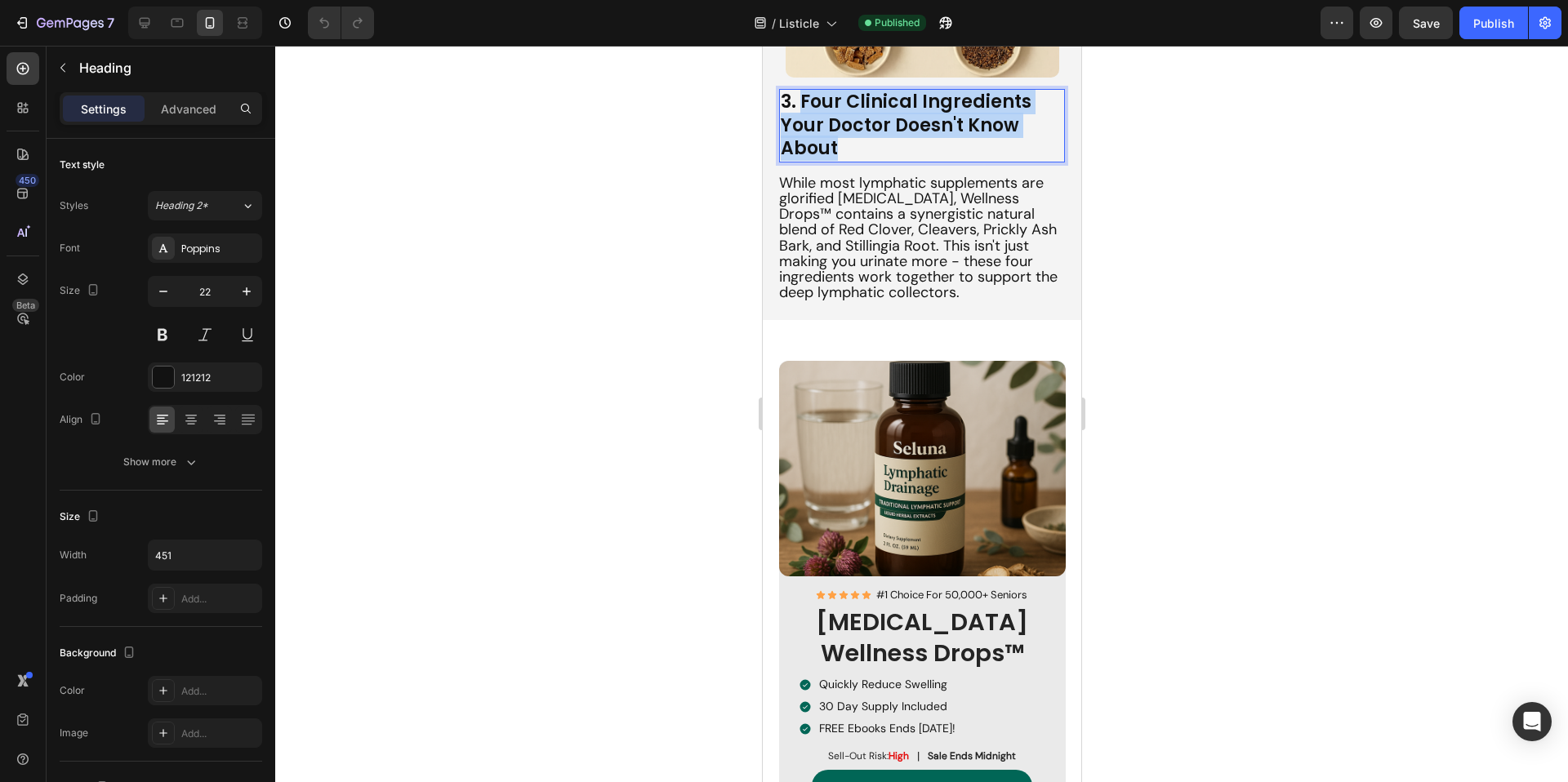
drag, startPoint x: 883, startPoint y: 149, endPoint x: 802, endPoint y: 101, distance: 94.2
click at [802, 101] on p "3. Four Clinical Ingredients Your Doctor Doesn't Know About" at bounding box center [921, 125] width 282 height 70
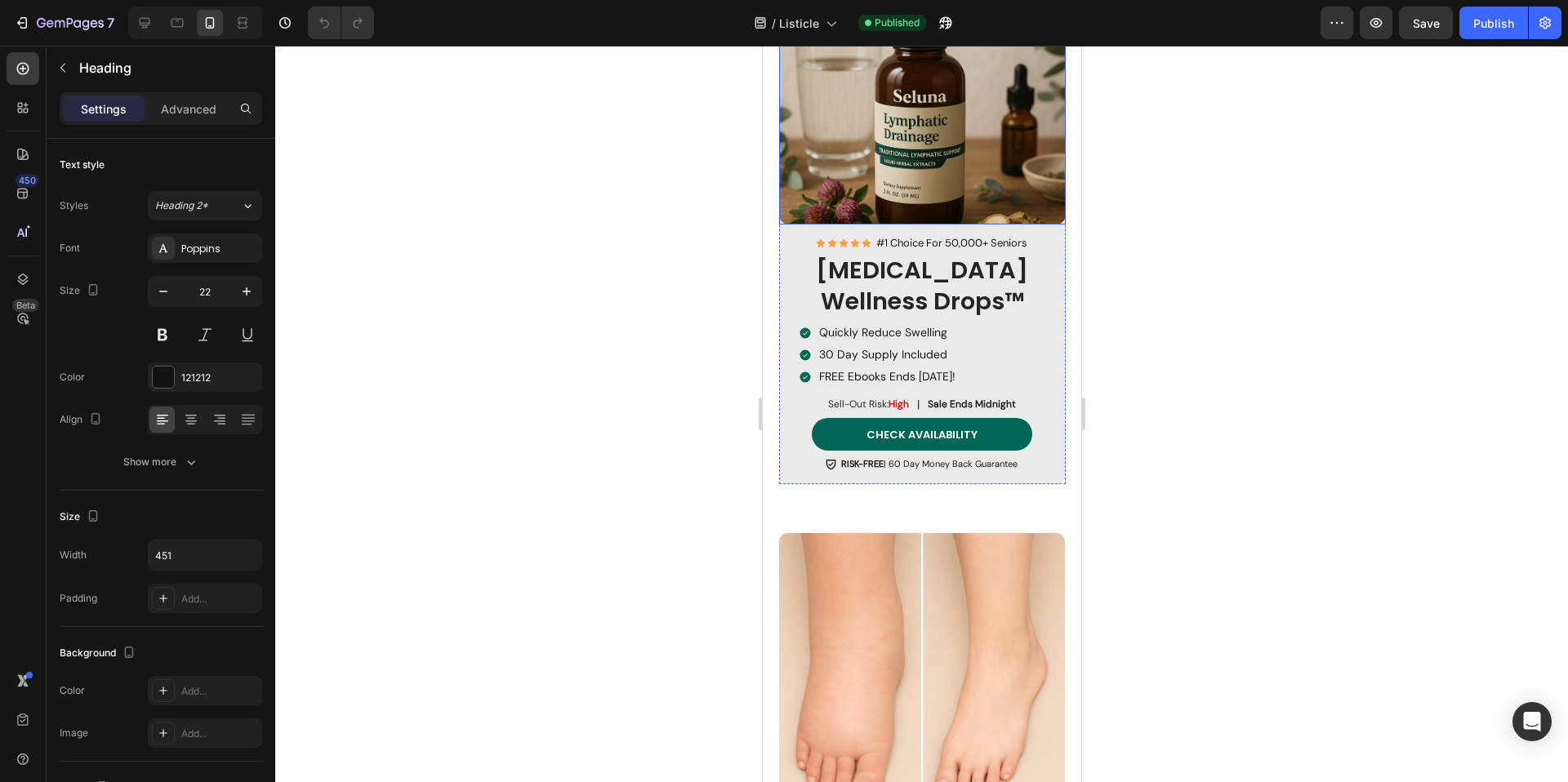
type input "16"
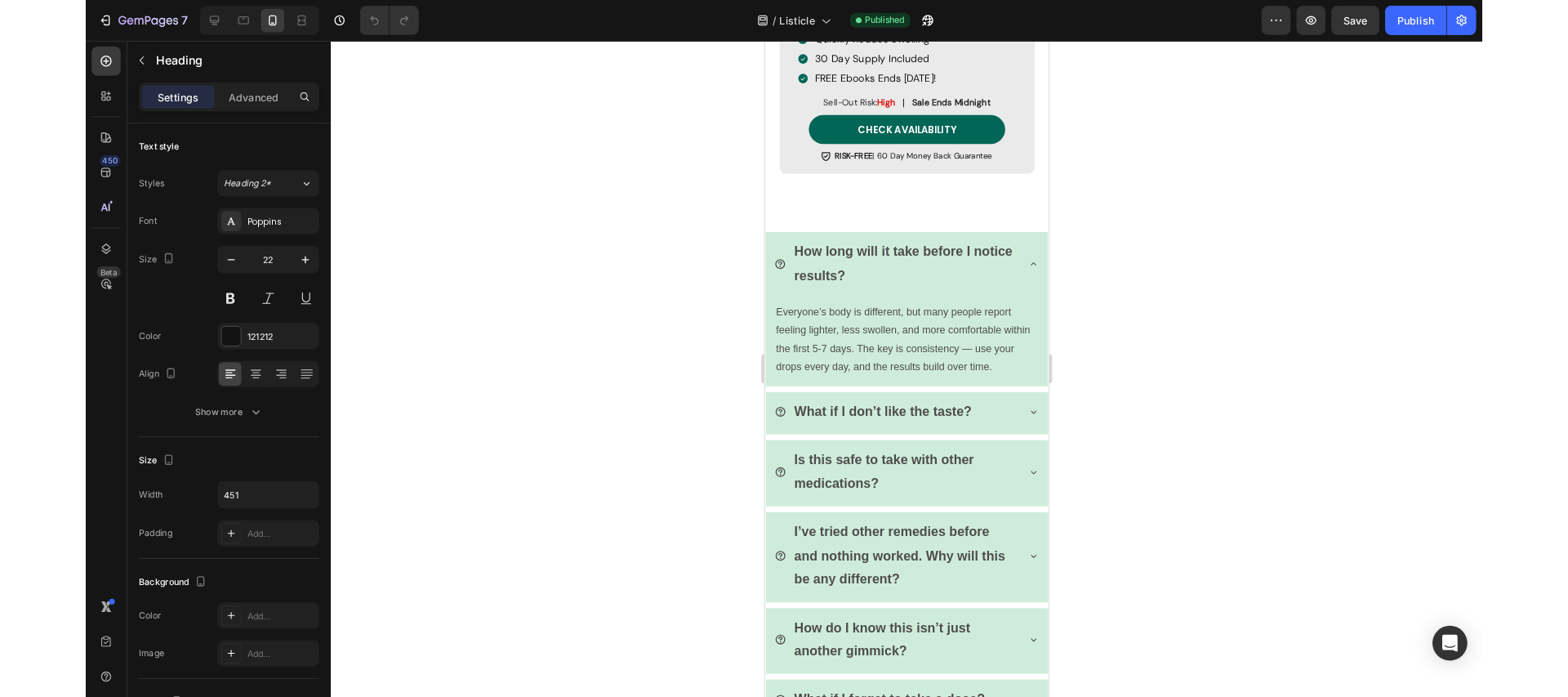
scroll to position [4381, 0]
